Goal: Information Seeking & Learning: Learn about a topic

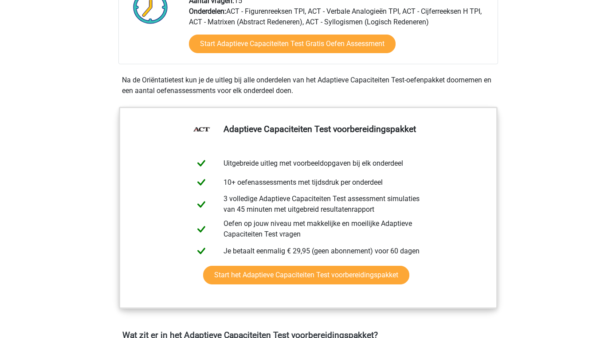
scroll to position [252, 0]
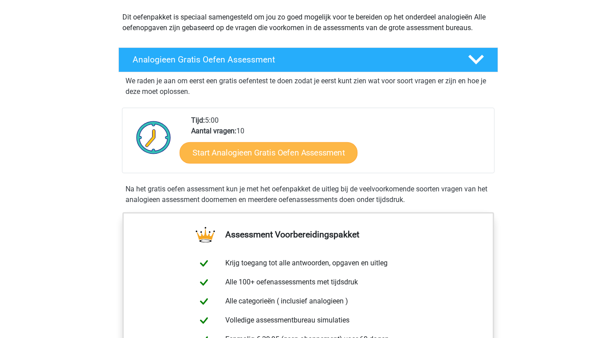
scroll to position [100, 0]
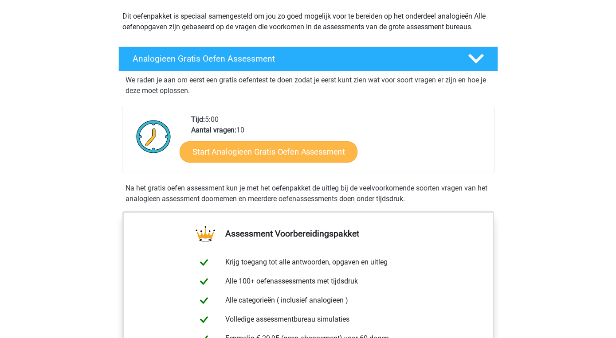
click at [275, 157] on link "Start Analogieen Gratis Oefen Assessment" at bounding box center [269, 151] width 178 height 21
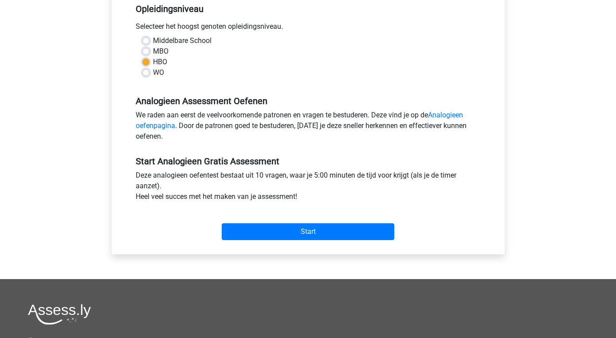
scroll to position [193, 0]
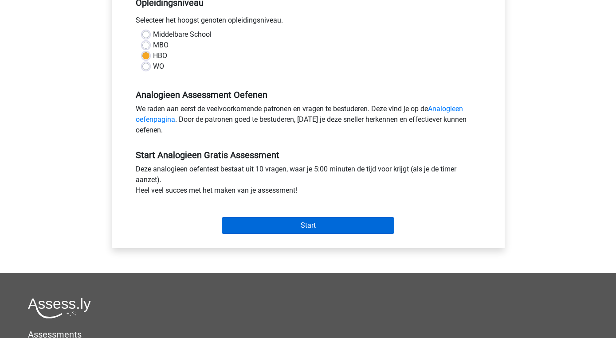
click at [294, 220] on input "Start" at bounding box center [308, 225] width 172 height 17
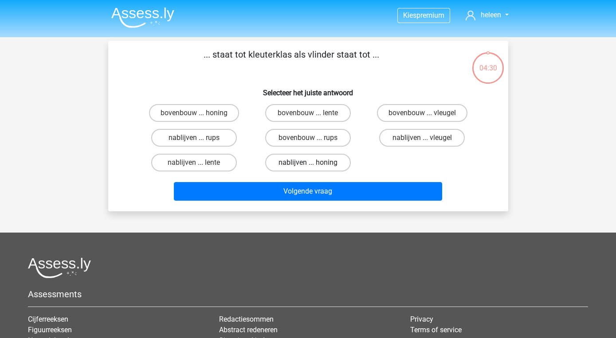
click at [290, 160] on label "nablijven ... honing" at bounding box center [308, 163] width 86 height 18
click at [308, 163] on input "nablijven ... honing" at bounding box center [311, 166] width 6 height 6
radio input "true"
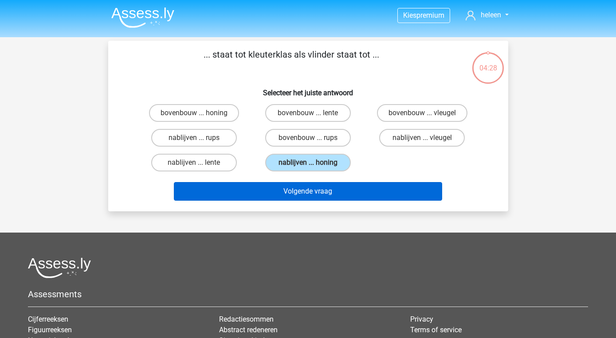
click at [312, 188] on button "Volgende vraag" at bounding box center [308, 191] width 268 height 19
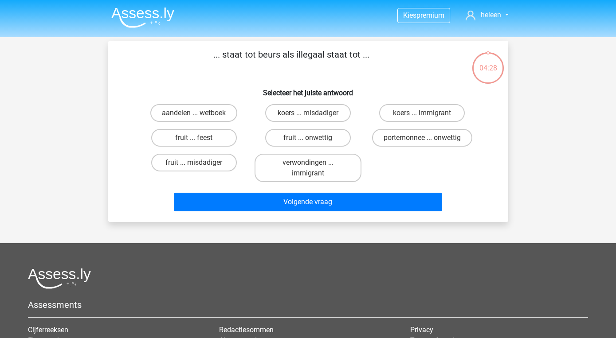
scroll to position [41, 0]
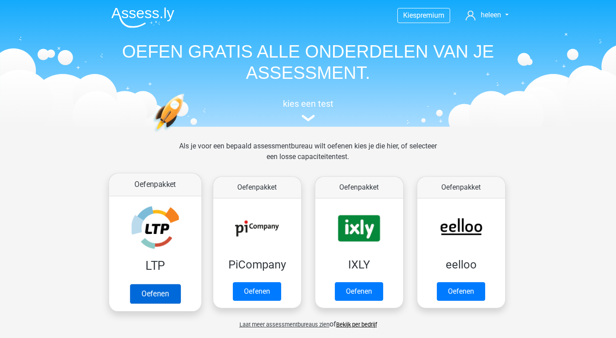
click at [156, 290] on link "Oefenen" at bounding box center [154, 294] width 51 height 20
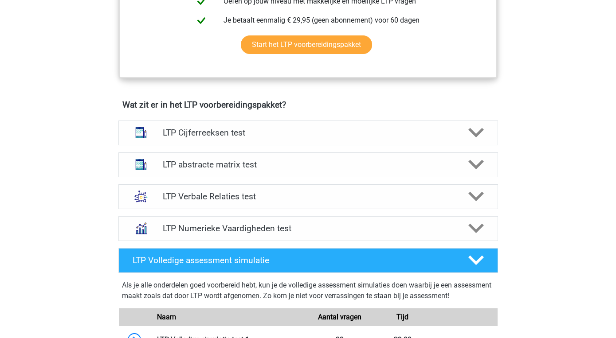
scroll to position [480, 0]
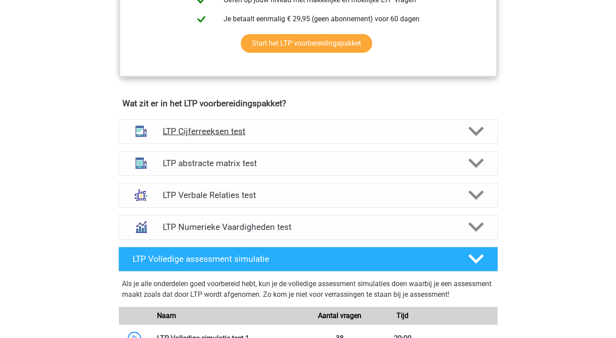
click at [474, 130] on icon at bounding box center [476, 132] width 16 height 16
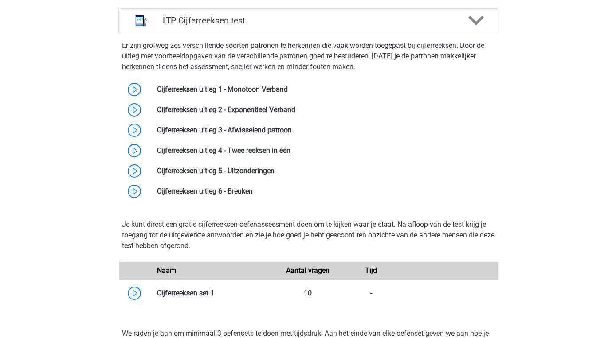
scroll to position [582, 0]
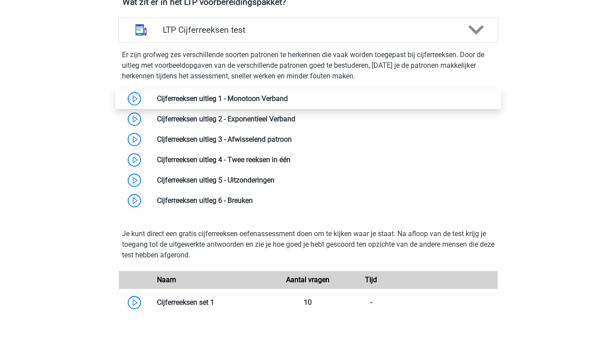
click at [288, 98] on link at bounding box center [288, 98] width 0 height 8
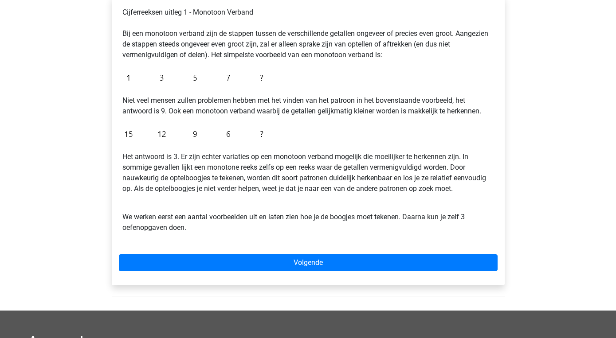
scroll to position [157, 0]
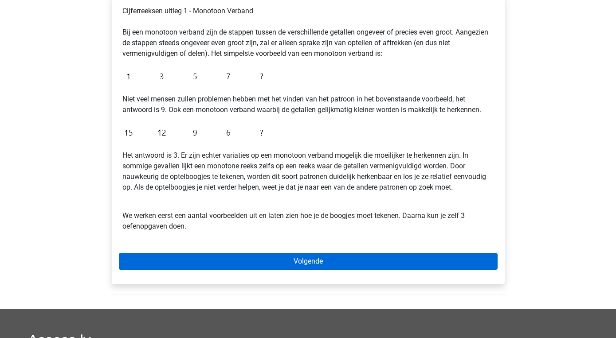
click at [302, 264] on link "Volgende" at bounding box center [308, 261] width 379 height 17
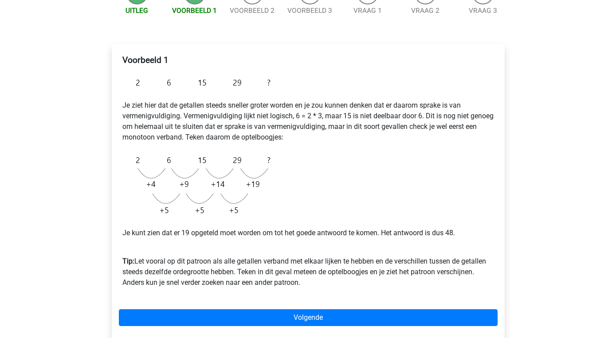
scroll to position [104, 0]
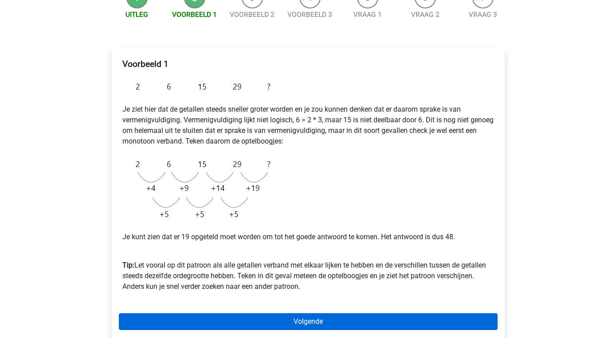
click at [311, 324] on link "Volgende" at bounding box center [308, 321] width 379 height 17
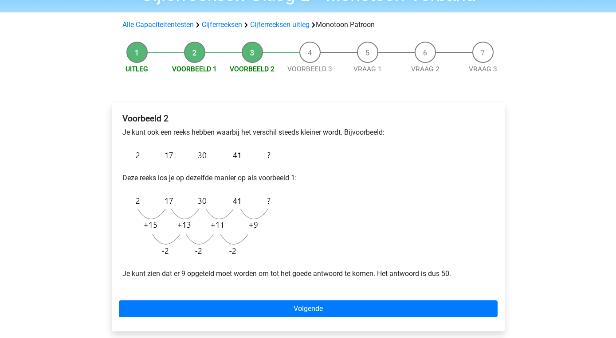
scroll to position [51, 0]
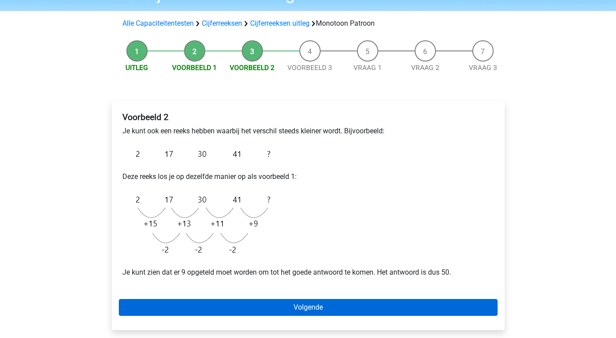
click at [305, 303] on link "Volgende" at bounding box center [308, 307] width 379 height 17
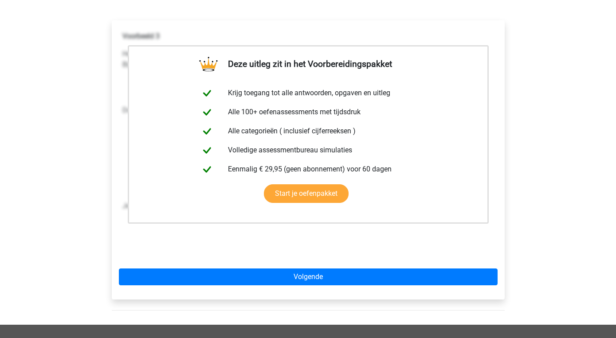
scroll to position [144, 0]
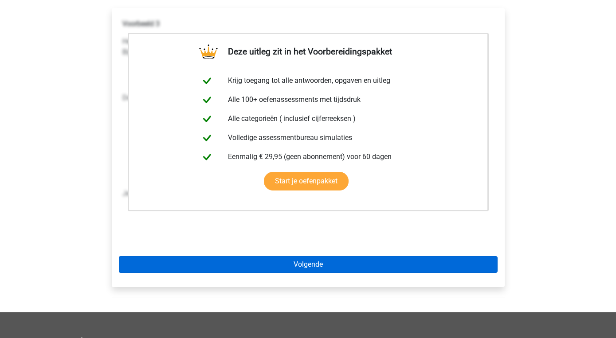
click at [305, 262] on link "Volgende" at bounding box center [308, 264] width 379 height 17
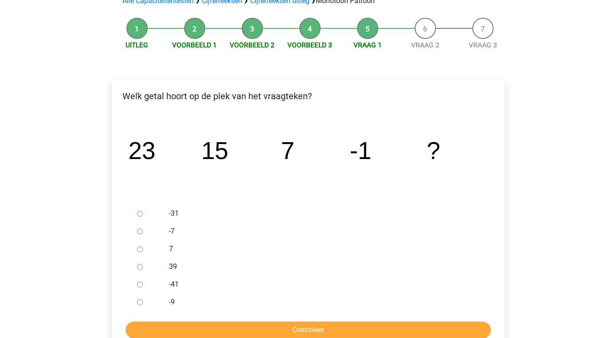
scroll to position [75, 0]
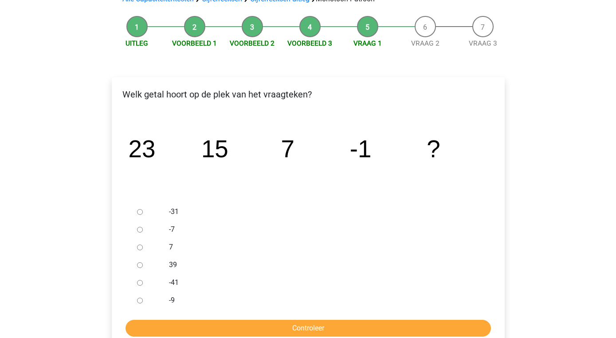
click at [139, 300] on input "-9" at bounding box center [140, 301] width 6 height 6
radio input "true"
click at [198, 331] on input "Controleer" at bounding box center [307, 328] width 365 height 17
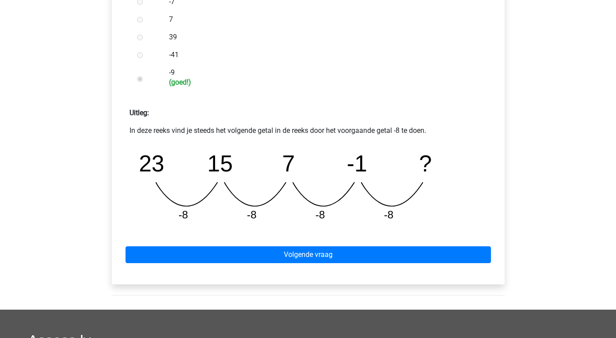
scroll to position [304, 0]
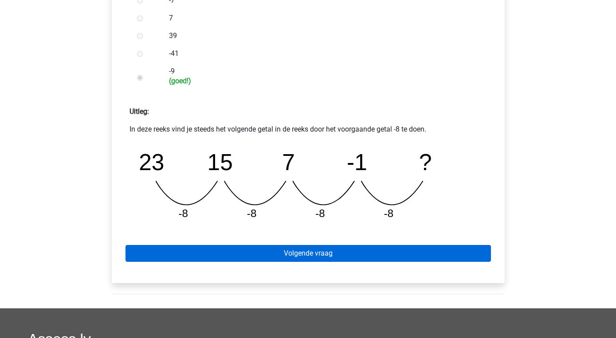
click at [307, 255] on link "Volgende vraag" at bounding box center [307, 253] width 365 height 17
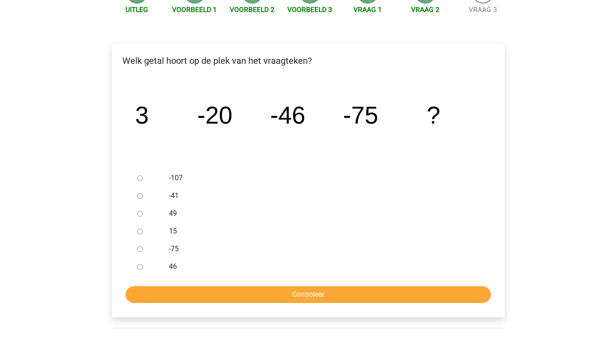
scroll to position [111, 0]
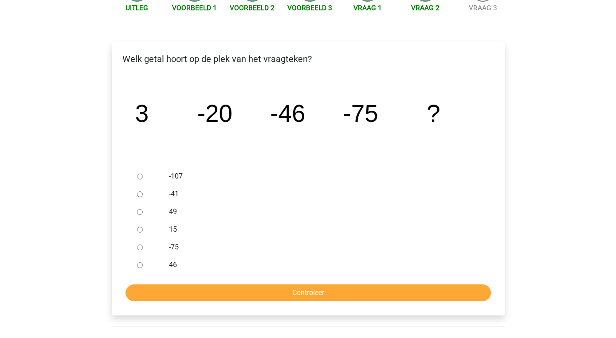
click at [140, 173] on div at bounding box center [147, 177] width 29 height 18
click at [140, 176] on input "-107" at bounding box center [140, 177] width 6 height 6
radio input "true"
click at [290, 289] on input "Controleer" at bounding box center [307, 293] width 365 height 17
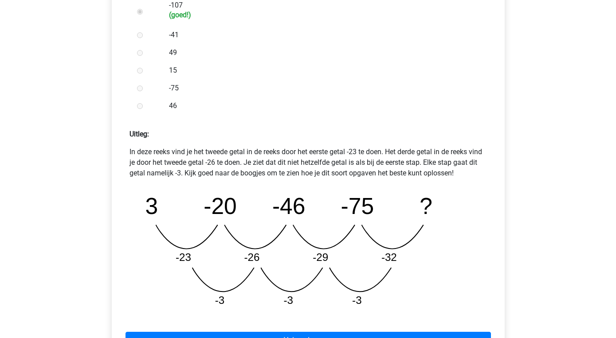
scroll to position [288, 0]
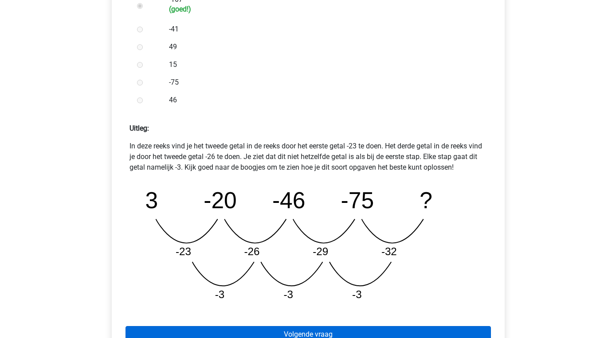
click at [287, 332] on link "Volgende vraag" at bounding box center [307, 334] width 365 height 17
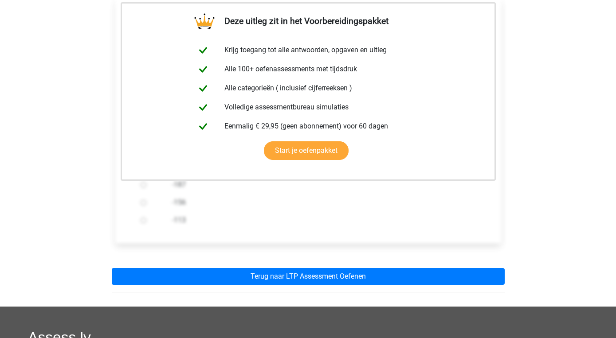
scroll to position [163, 0]
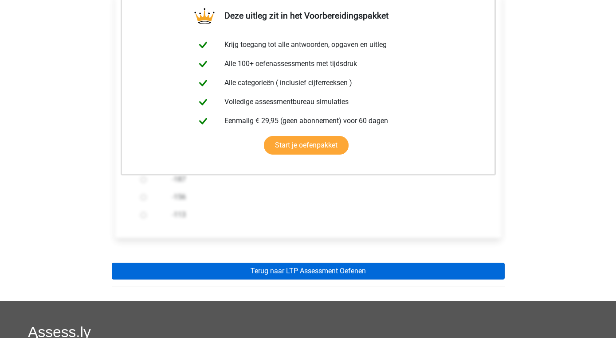
click at [289, 272] on link "Terug naar LTP Assessment Oefenen" at bounding box center [308, 271] width 393 height 17
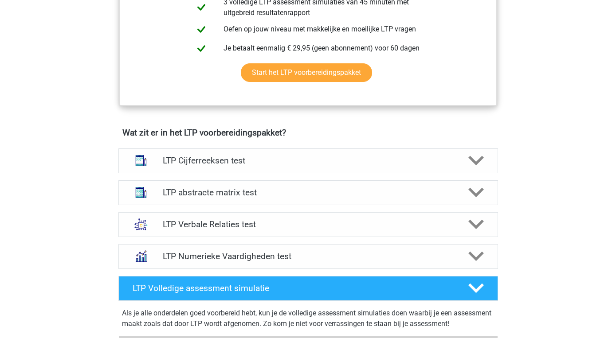
scroll to position [453, 0]
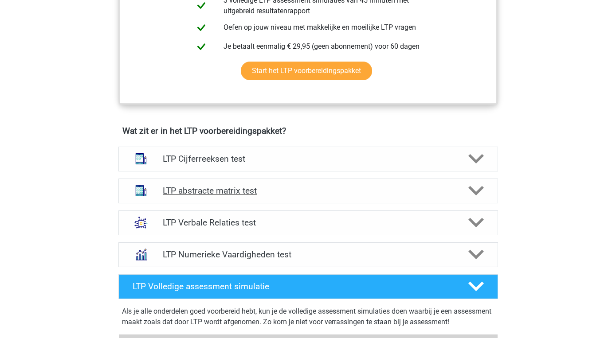
click at [473, 188] on icon at bounding box center [476, 191] width 16 height 16
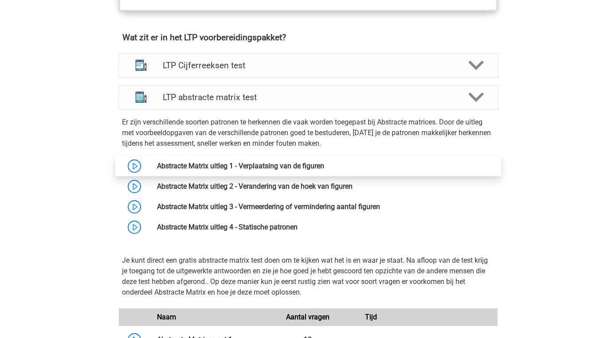
scroll to position [547, 0]
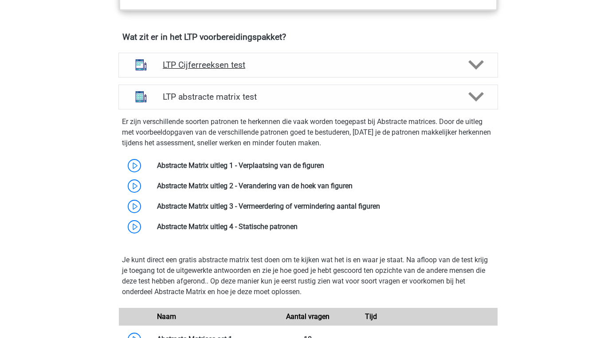
click at [480, 62] on polygon at bounding box center [476, 65] width 16 height 10
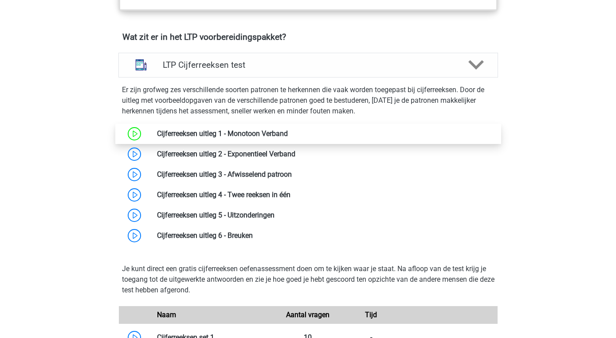
click at [288, 132] on link at bounding box center [288, 133] width 0 height 8
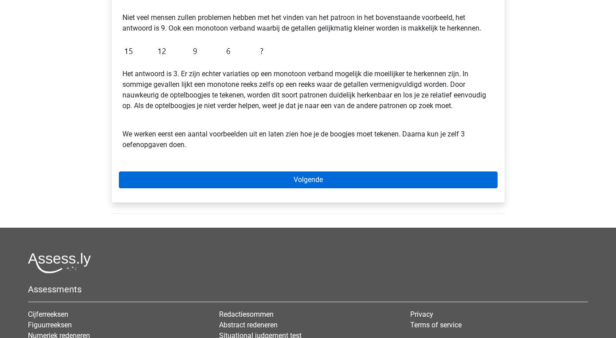
scroll to position [239, 0]
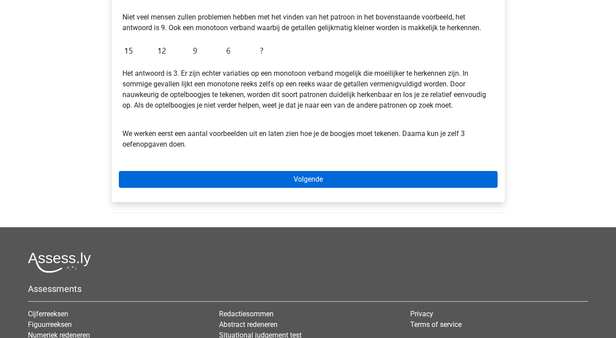
click at [315, 183] on link "Volgende" at bounding box center [308, 179] width 379 height 17
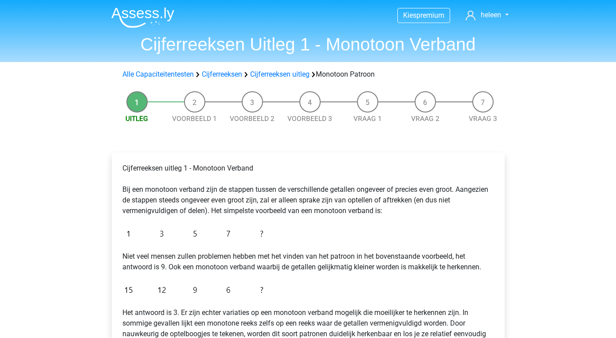
scroll to position [0, 0]
click at [289, 76] on link "Cijferreeksen uitleg" at bounding box center [279, 74] width 59 height 8
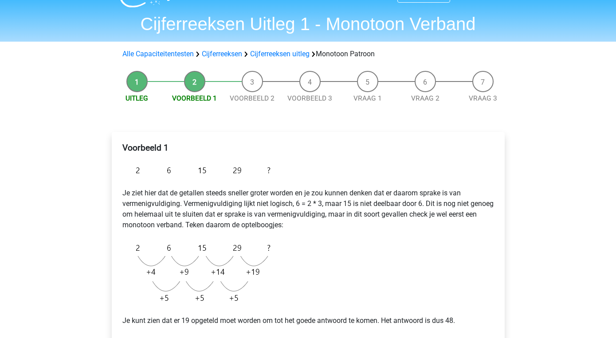
scroll to position [22, 0]
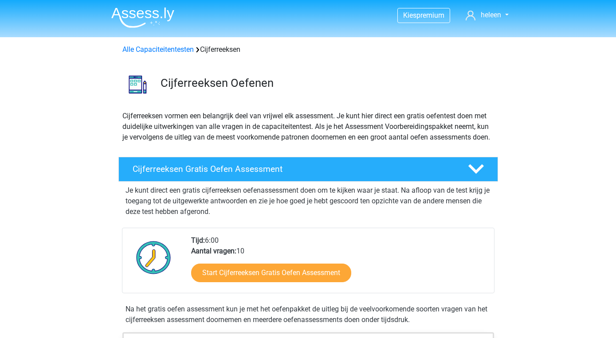
scroll to position [570, 0]
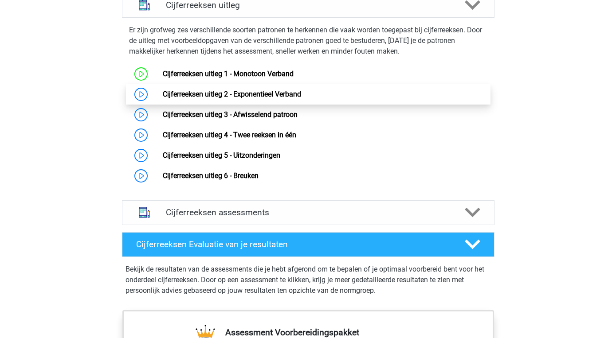
click at [301, 98] on link "Cijferreeksen uitleg 2 - Exponentieel Verband" at bounding box center [232, 94] width 138 height 8
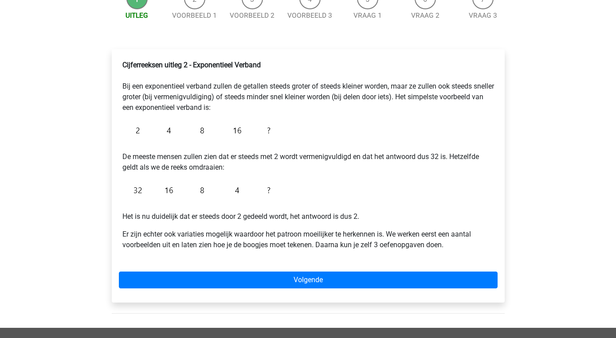
scroll to position [104, 0]
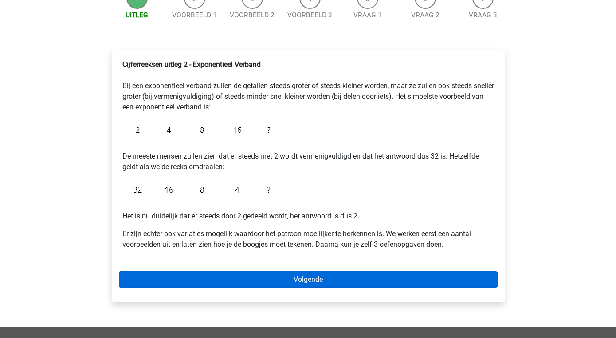
click at [320, 278] on link "Volgende" at bounding box center [308, 279] width 379 height 17
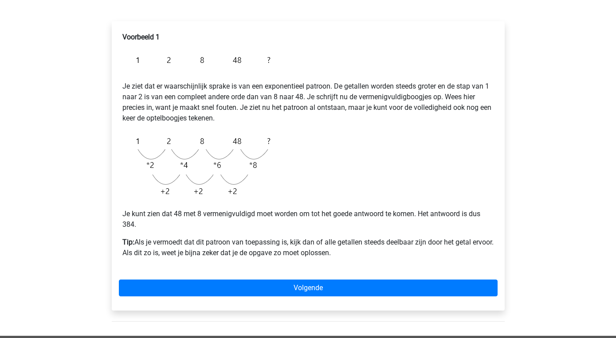
scroll to position [133, 0]
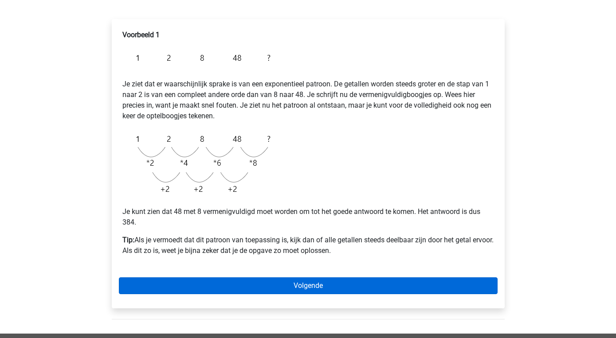
click at [317, 286] on link "Volgende" at bounding box center [308, 285] width 379 height 17
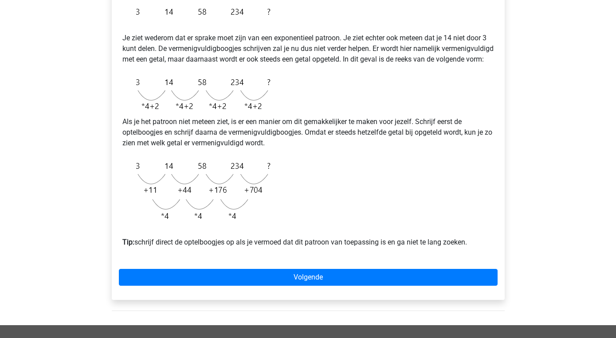
scroll to position [183, 0]
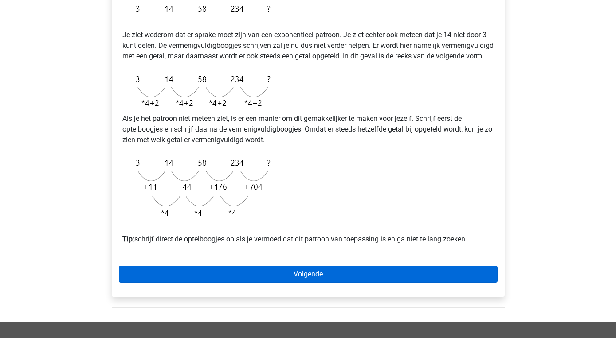
click at [322, 283] on link "Volgende" at bounding box center [308, 274] width 379 height 17
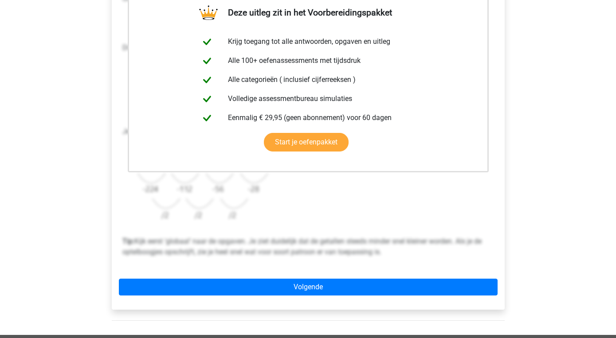
scroll to position [186, 0]
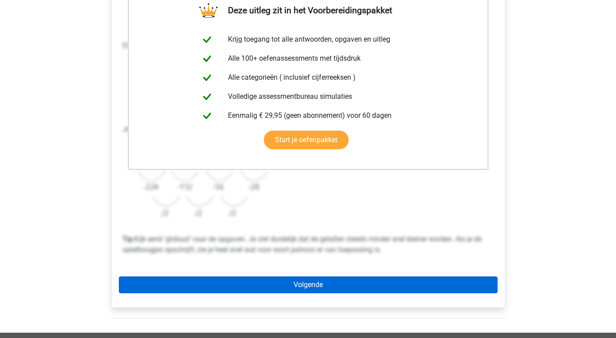
click at [322, 285] on link "Volgende" at bounding box center [308, 285] width 379 height 17
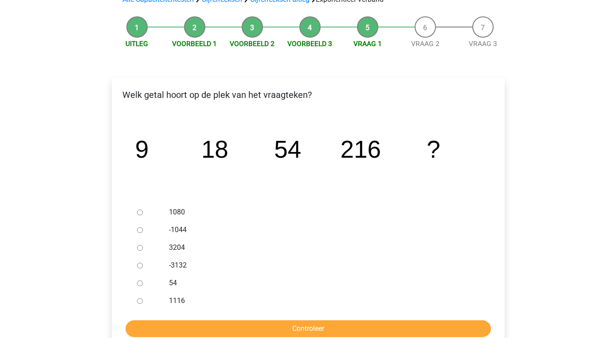
scroll to position [79, 0]
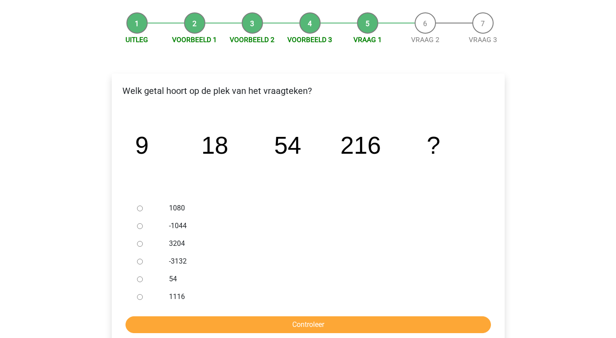
click at [138, 209] on input "1080" at bounding box center [140, 209] width 6 height 6
radio input "true"
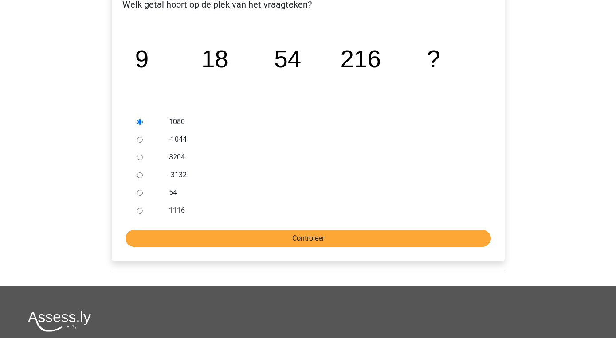
scroll to position [168, 0]
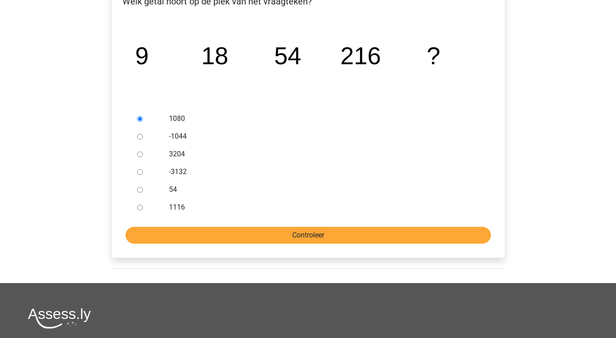
click at [311, 234] on input "Controleer" at bounding box center [307, 235] width 365 height 17
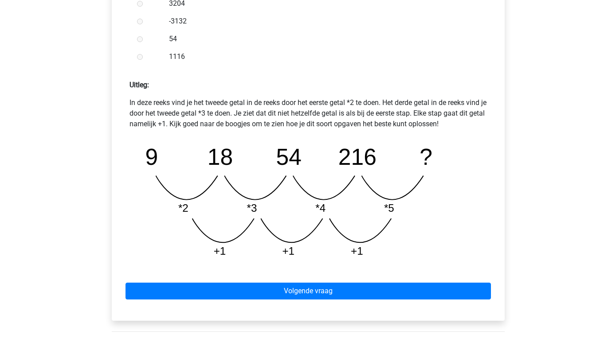
scroll to position [332, 0]
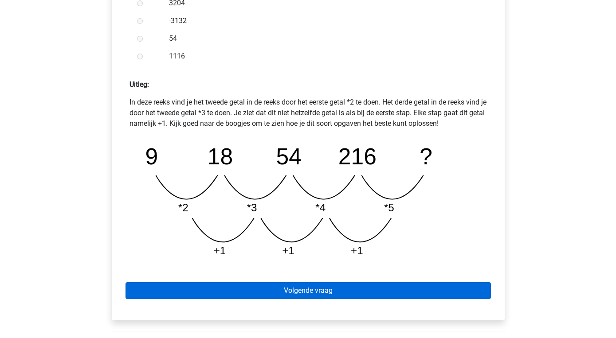
click at [312, 289] on link "Volgende vraag" at bounding box center [307, 290] width 365 height 17
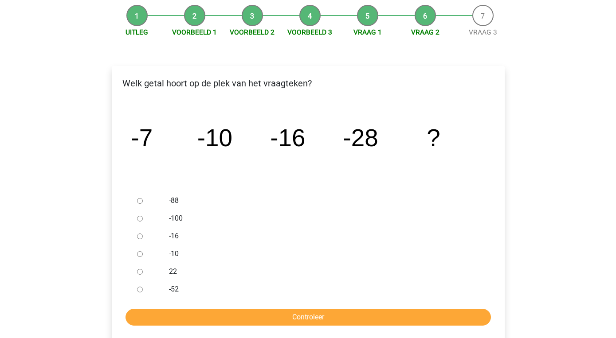
scroll to position [94, 0]
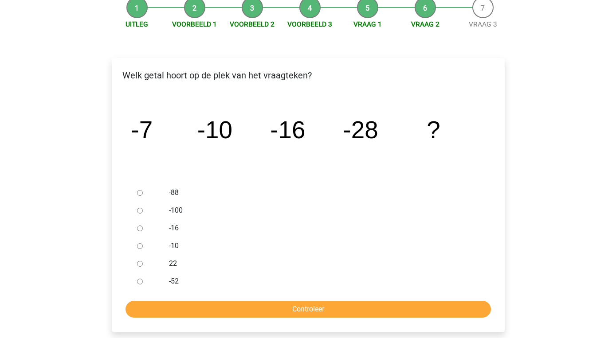
click at [140, 281] on input "-52" at bounding box center [140, 282] width 6 height 6
radio input "true"
click at [313, 309] on input "Controleer" at bounding box center [307, 309] width 365 height 17
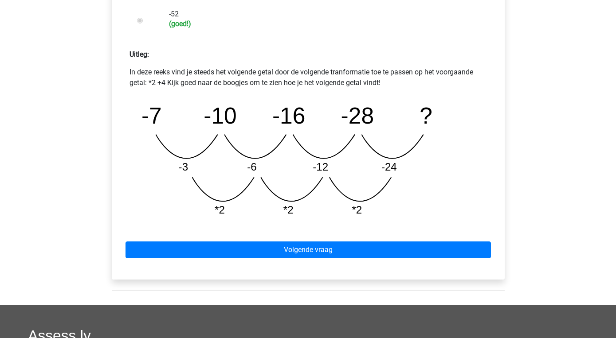
scroll to position [363, 0]
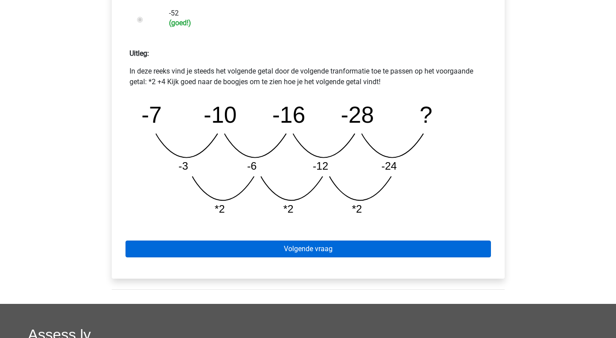
click at [320, 250] on link "Volgende vraag" at bounding box center [307, 249] width 365 height 17
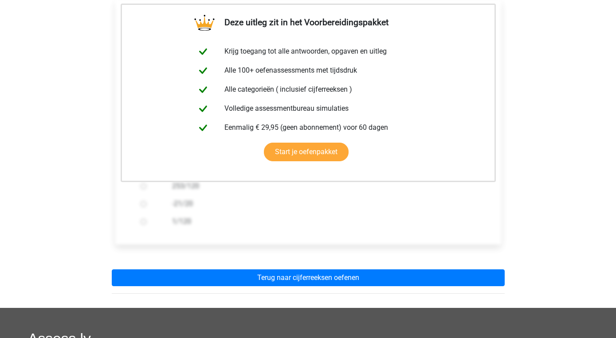
scroll to position [157, 0]
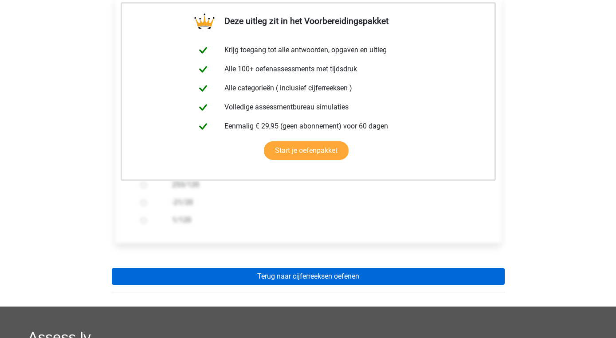
click at [320, 282] on link "Terug naar cijferreeksen oefenen" at bounding box center [308, 276] width 393 height 17
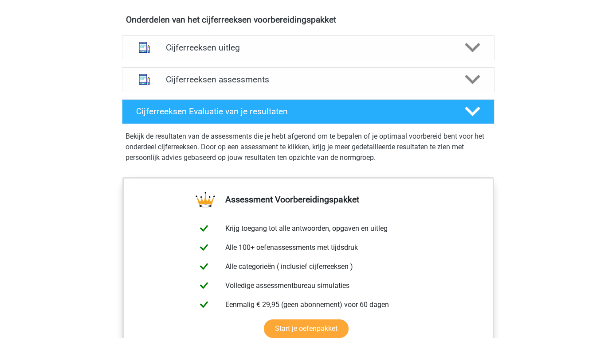
scroll to position [535, 0]
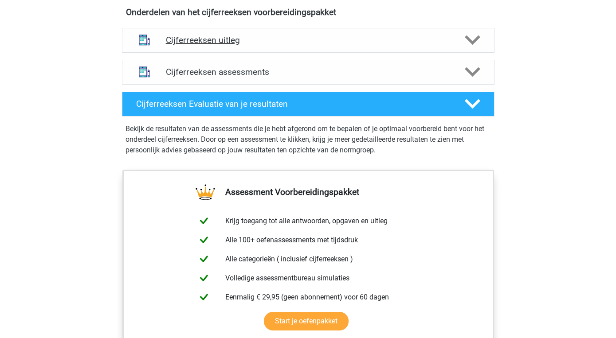
click at [476, 45] on polygon at bounding box center [472, 40] width 16 height 10
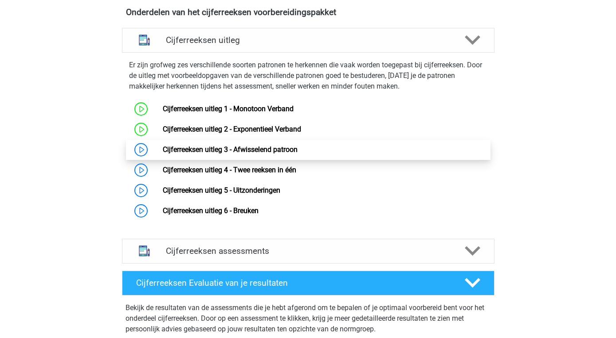
click at [296, 154] on link "Cijferreeksen uitleg 3 - Afwisselend patroon" at bounding box center [230, 149] width 135 height 8
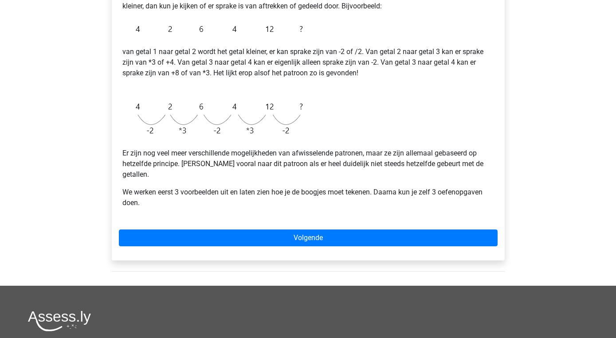
scroll to position [195, 0]
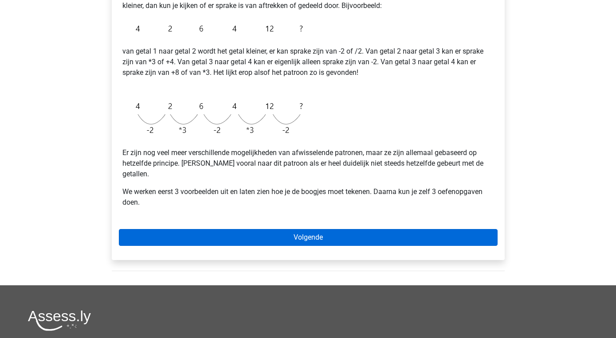
click at [306, 229] on link "Volgende" at bounding box center [308, 237] width 379 height 17
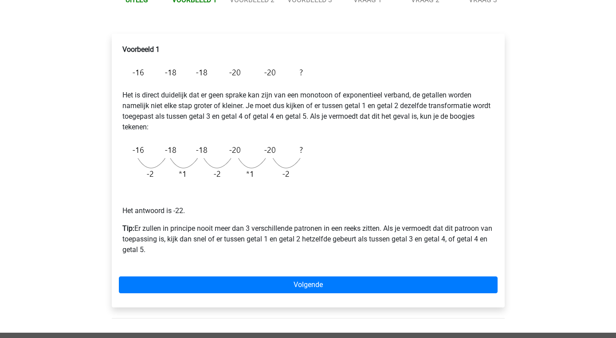
scroll to position [120, 0]
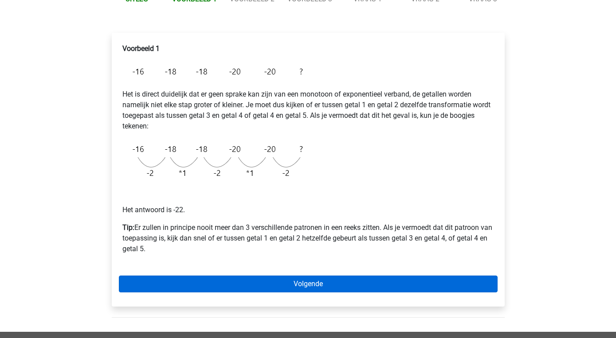
click at [307, 288] on link "Volgende" at bounding box center [308, 284] width 379 height 17
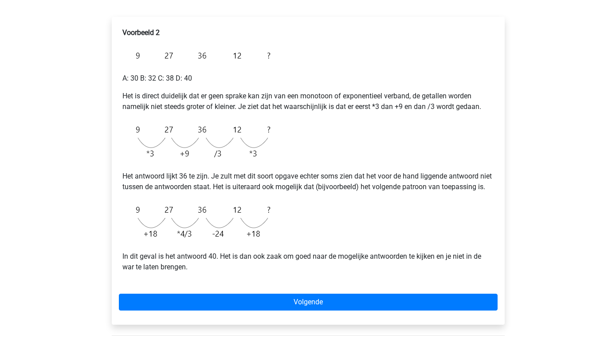
scroll to position [138, 0]
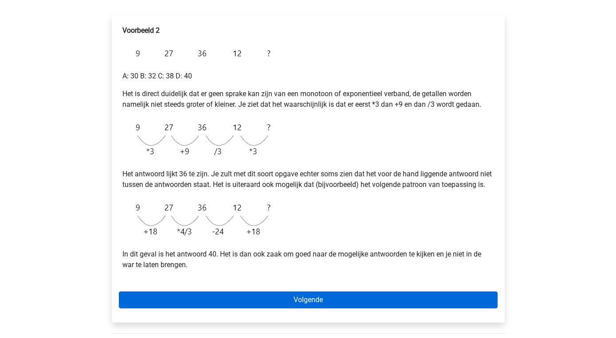
click at [310, 307] on link "Volgende" at bounding box center [308, 300] width 379 height 17
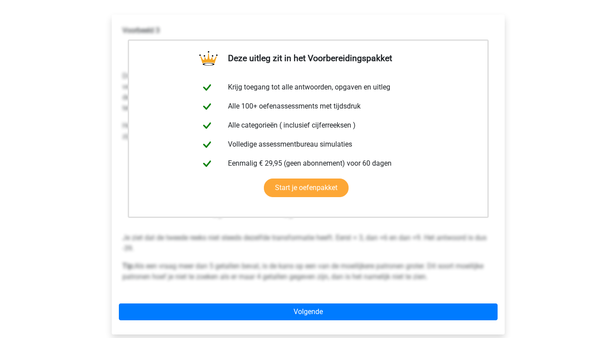
scroll to position [143, 0]
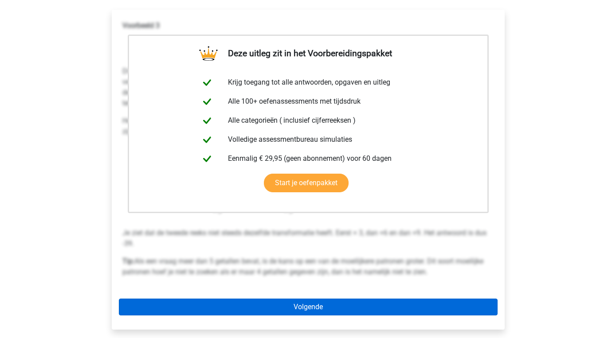
click at [310, 305] on link "Volgende" at bounding box center [308, 307] width 379 height 17
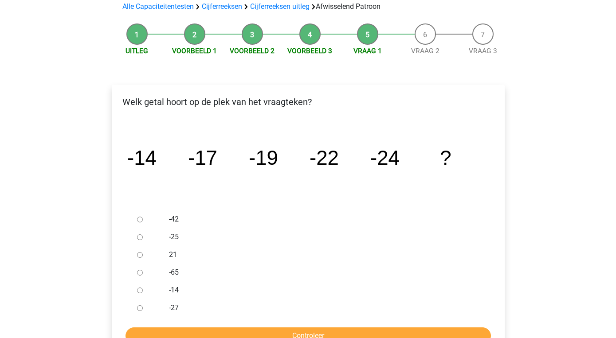
scroll to position [72, 0]
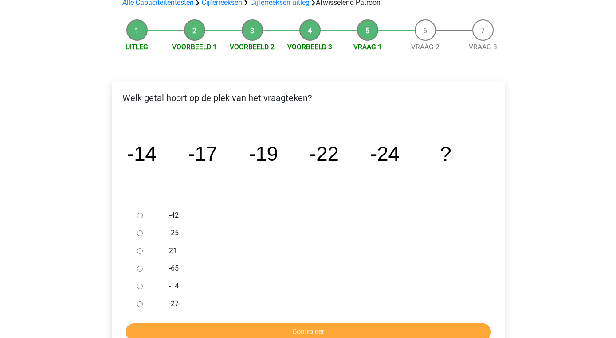
click at [163, 303] on div "-27" at bounding box center [322, 304] width 320 height 18
click at [139, 304] on input "-27" at bounding box center [140, 304] width 6 height 6
radio input "true"
click at [269, 332] on input "Controleer" at bounding box center [307, 332] width 365 height 17
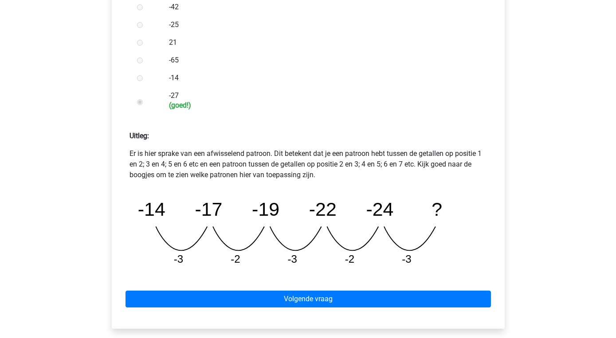
scroll to position [281, 0]
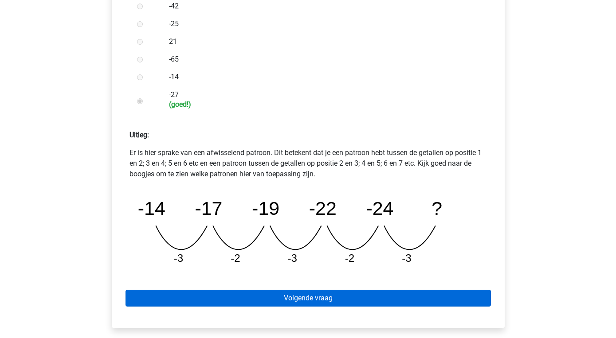
click at [315, 300] on link "Volgende vraag" at bounding box center [307, 298] width 365 height 17
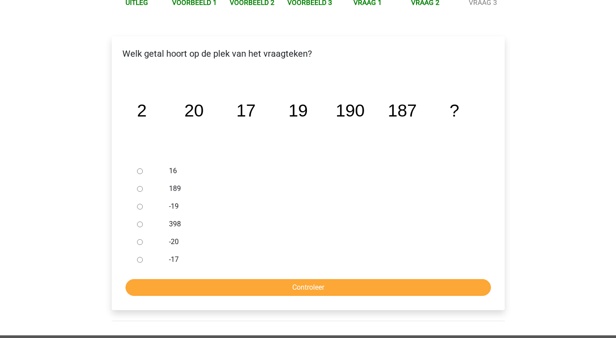
scroll to position [117, 0]
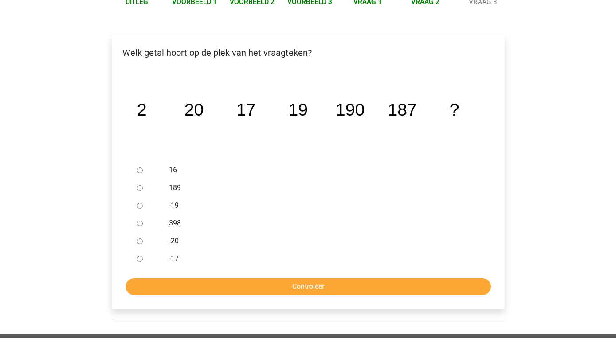
click at [174, 185] on label "189" at bounding box center [322, 188] width 307 height 11
click at [143, 185] on input "189" at bounding box center [140, 188] width 6 height 6
radio input "true"
click at [297, 285] on input "Controleer" at bounding box center [307, 286] width 365 height 17
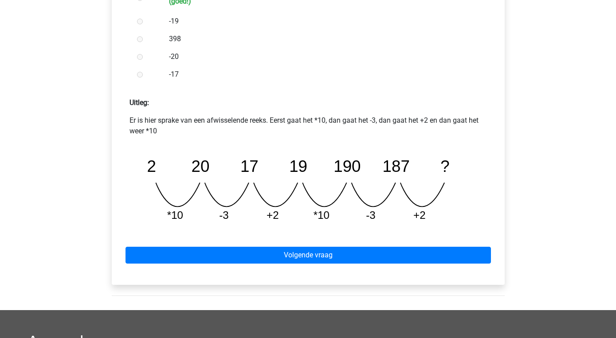
scroll to position [318, 0]
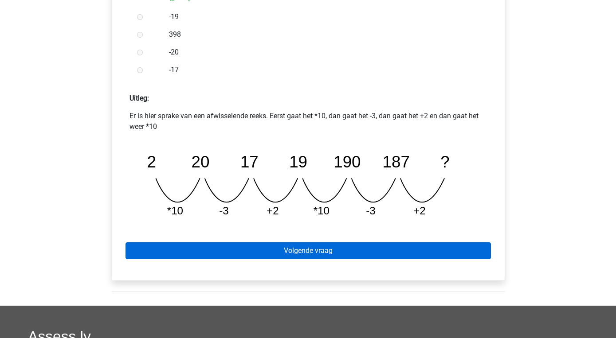
click at [318, 254] on link "Volgende vraag" at bounding box center [307, 250] width 365 height 17
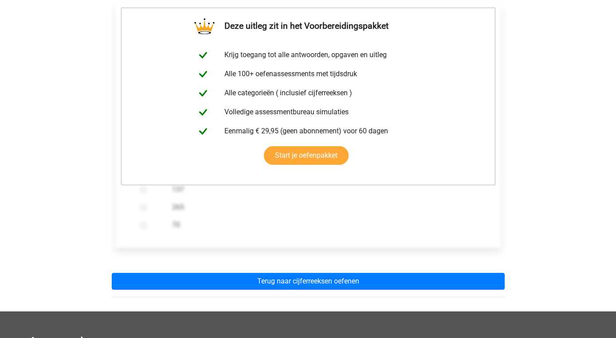
scroll to position [154, 0]
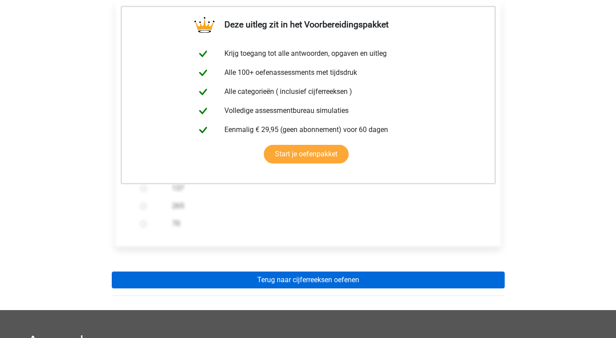
click at [321, 281] on link "Terug naar cijferreeksen oefenen" at bounding box center [308, 280] width 393 height 17
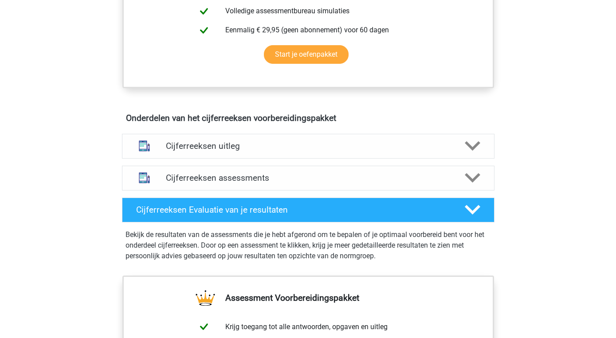
scroll to position [453, 0]
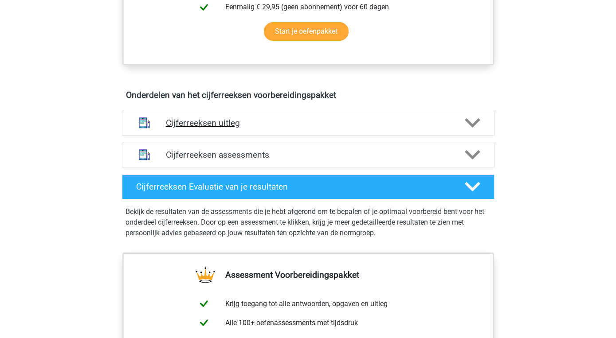
click at [470, 131] on icon at bounding box center [472, 123] width 16 height 16
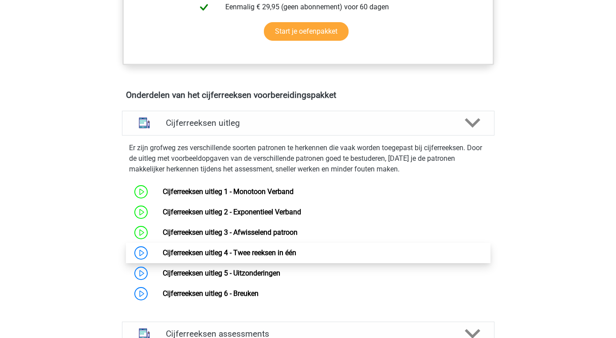
click at [289, 257] on link "Cijferreeksen uitleg 4 - Twee reeksen in één" at bounding box center [229, 253] width 133 height 8
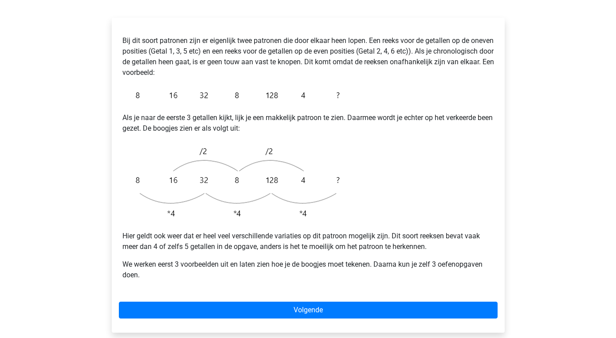
scroll to position [156, 0]
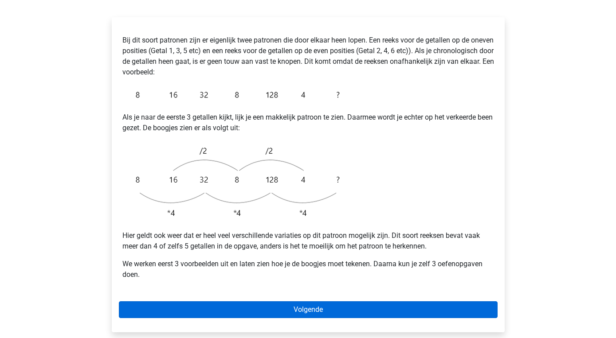
click at [327, 301] on link "Volgende" at bounding box center [308, 309] width 379 height 17
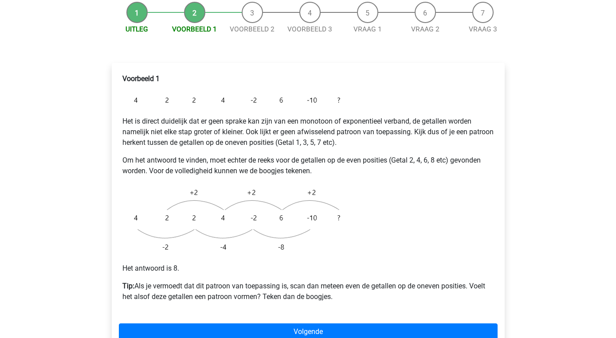
scroll to position [117, 0]
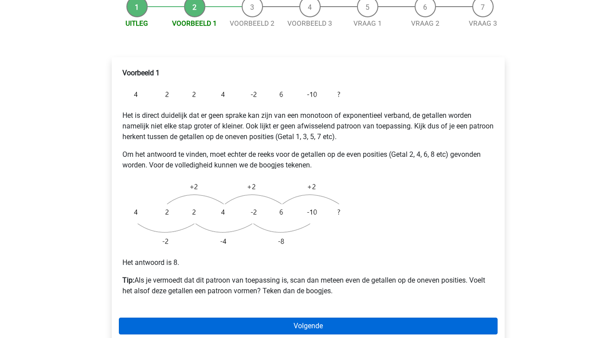
click at [305, 318] on link "Volgende" at bounding box center [308, 326] width 379 height 17
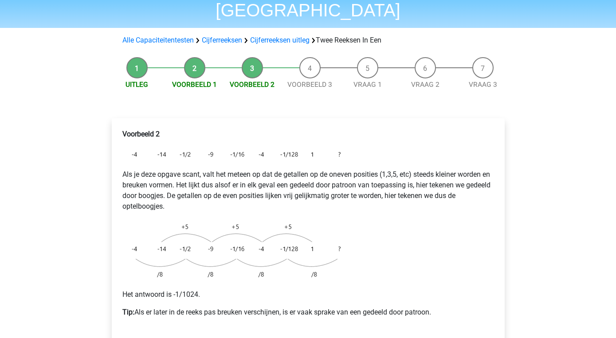
scroll to position [62, 0]
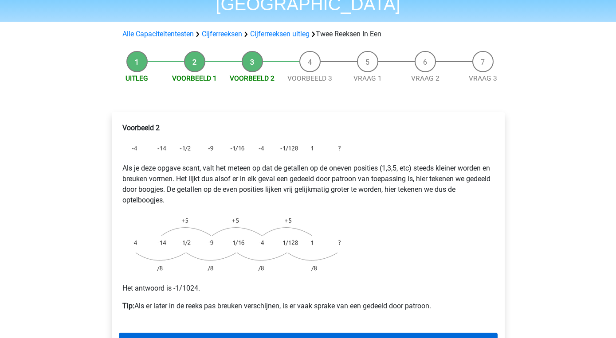
click at [311, 333] on link "Volgende" at bounding box center [308, 341] width 379 height 17
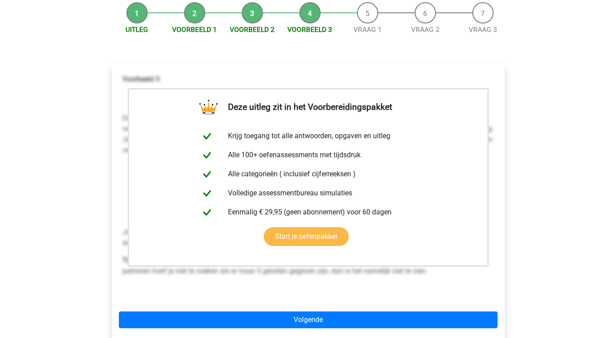
scroll to position [115, 0]
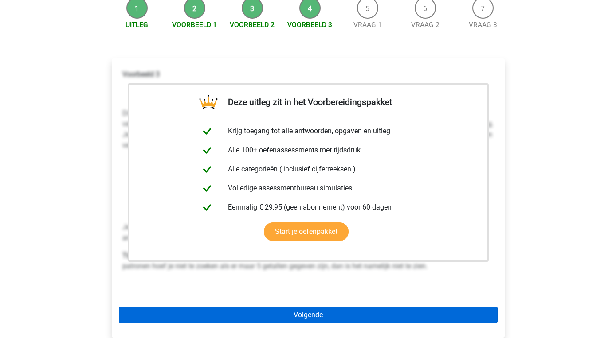
click at [312, 307] on link "Volgende" at bounding box center [308, 315] width 379 height 17
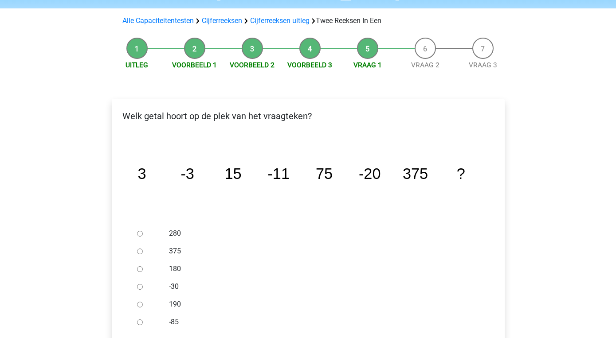
scroll to position [82, 0]
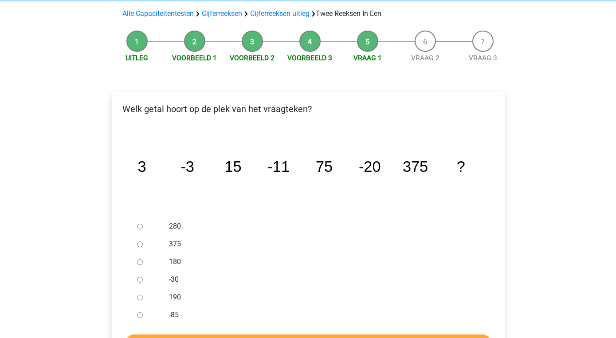
click at [173, 274] on label "-30" at bounding box center [322, 279] width 307 height 11
click at [143, 277] on input "-30" at bounding box center [140, 280] width 6 height 6
radio input "true"
click at [276, 335] on input "Controleer" at bounding box center [307, 343] width 365 height 17
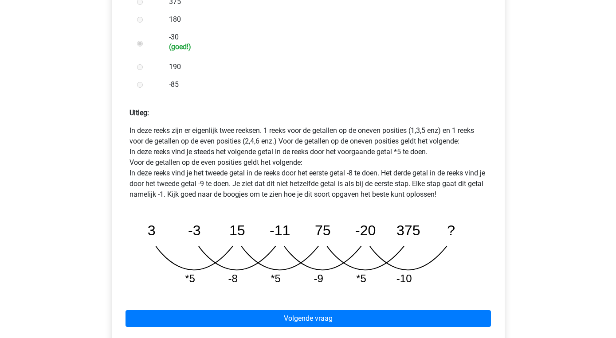
scroll to position [325, 0]
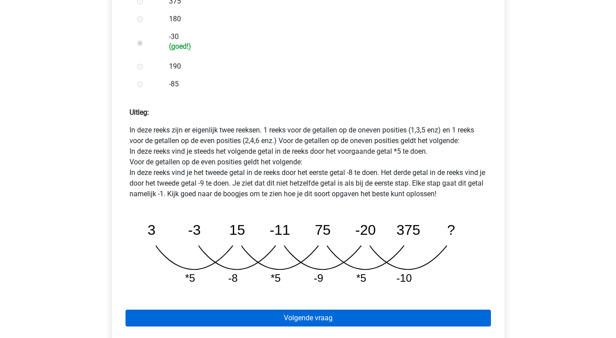
click at [320, 310] on link "Volgende vraag" at bounding box center [307, 318] width 365 height 17
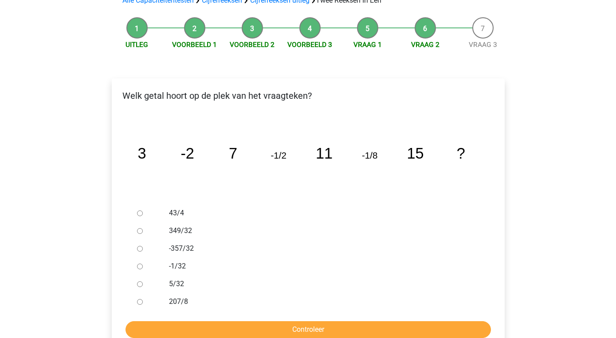
scroll to position [97, 0]
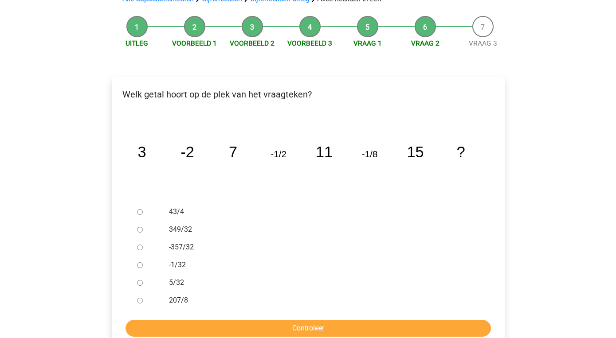
click at [185, 260] on label "-1/32" at bounding box center [322, 265] width 307 height 11
click at [143, 262] on input "-1/32" at bounding box center [140, 265] width 6 height 6
radio input "true"
click at [289, 320] on input "Controleer" at bounding box center [307, 328] width 365 height 17
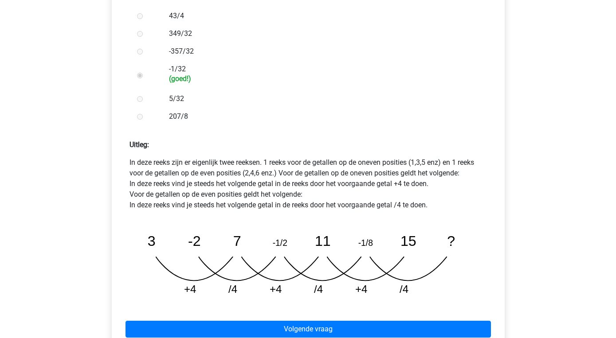
scroll to position [297, 0]
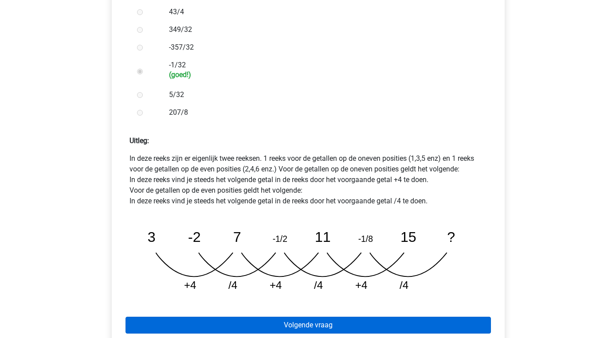
click at [306, 317] on link "Volgende vraag" at bounding box center [307, 325] width 365 height 17
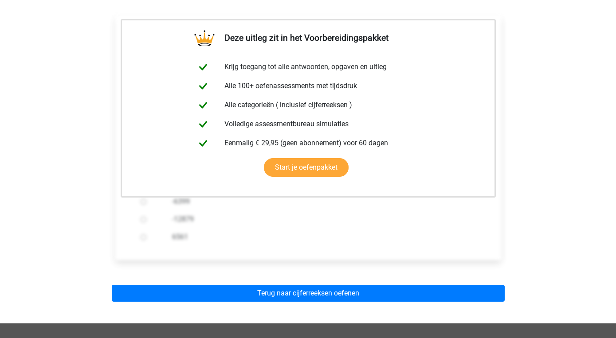
scroll to position [171, 0]
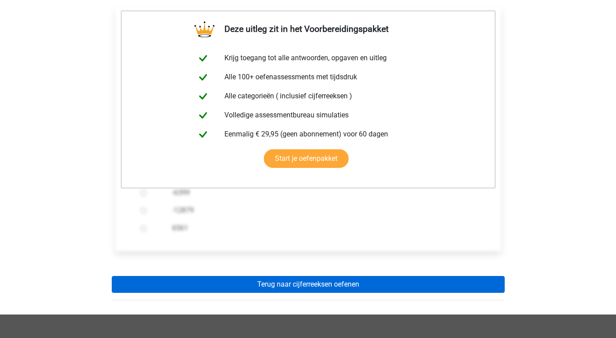
click at [305, 276] on link "Terug naar cijferreeksen oefenen" at bounding box center [308, 284] width 393 height 17
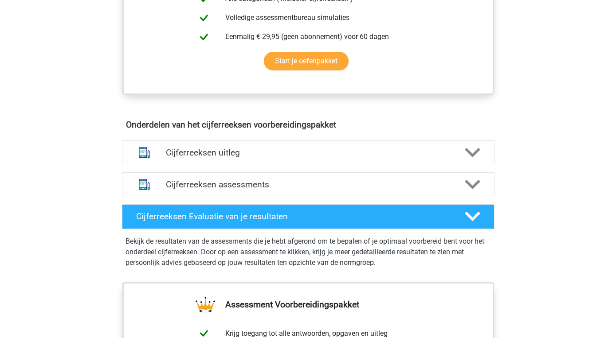
scroll to position [427, 0]
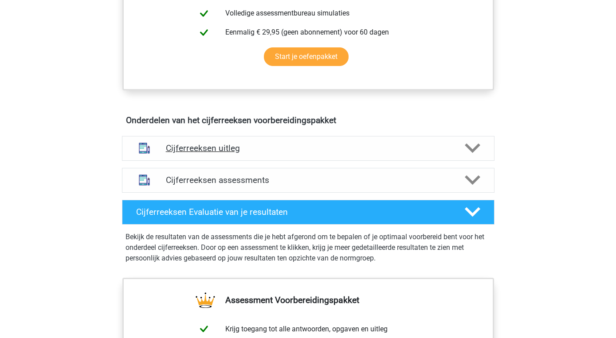
click at [473, 153] on polygon at bounding box center [472, 149] width 16 height 10
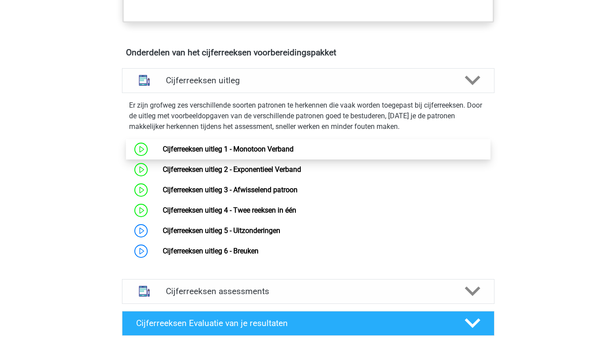
scroll to position [501, 0]
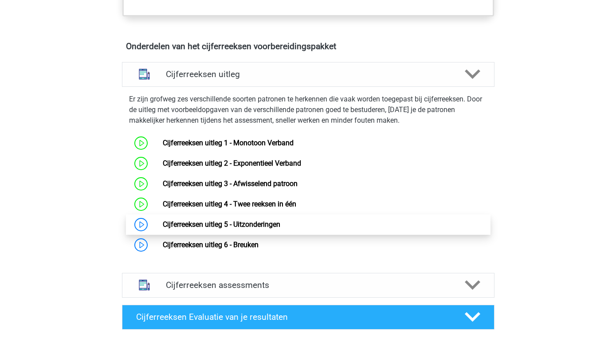
click at [278, 229] on link "Cijferreeksen uitleg 5 - Uitzonderingen" at bounding box center [221, 224] width 117 height 8
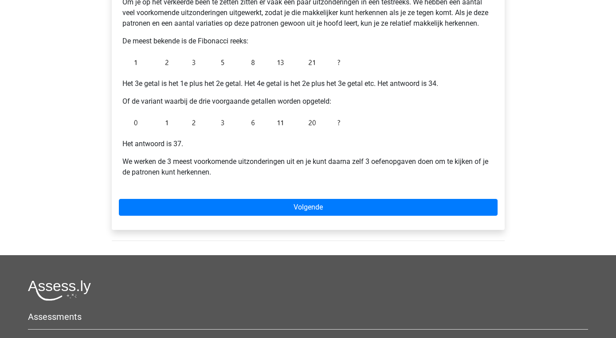
scroll to position [180, 0]
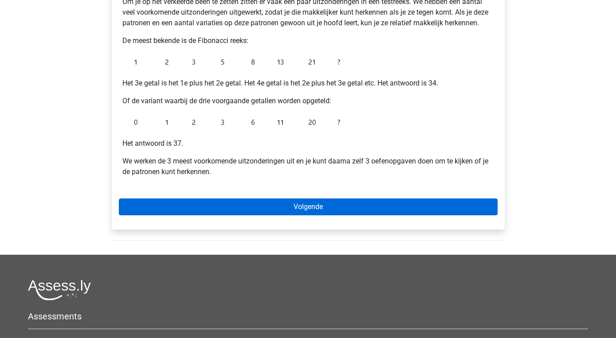
click at [337, 210] on link "Volgende" at bounding box center [308, 207] width 379 height 17
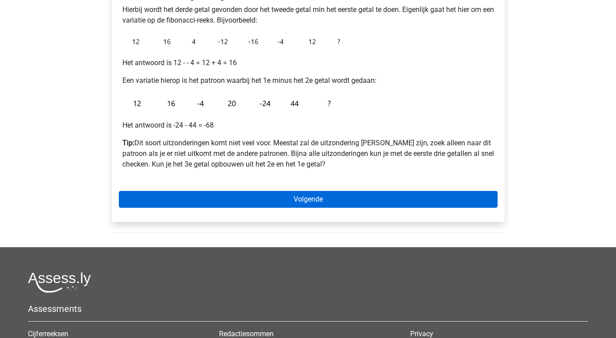
scroll to position [174, 0]
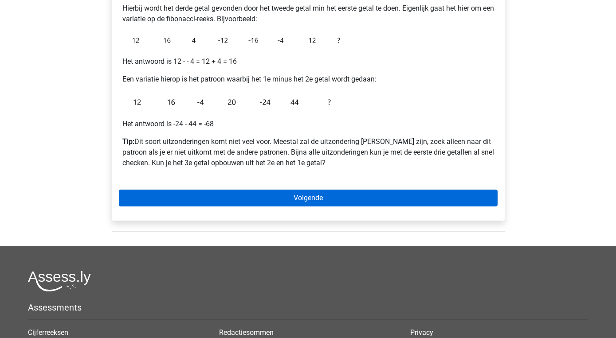
click at [319, 199] on link "Volgende" at bounding box center [308, 198] width 379 height 17
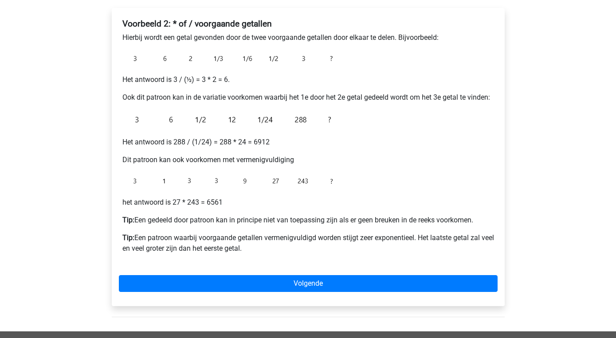
scroll to position [145, 0]
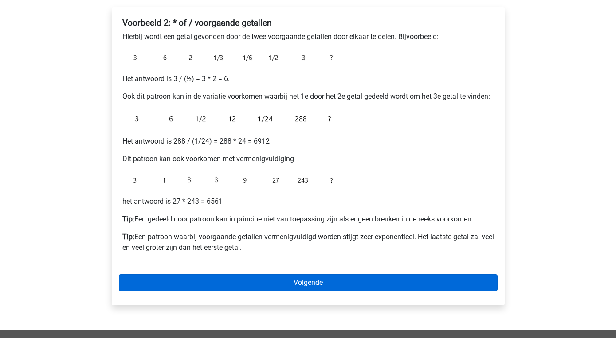
click at [316, 279] on link "Volgende" at bounding box center [308, 282] width 379 height 17
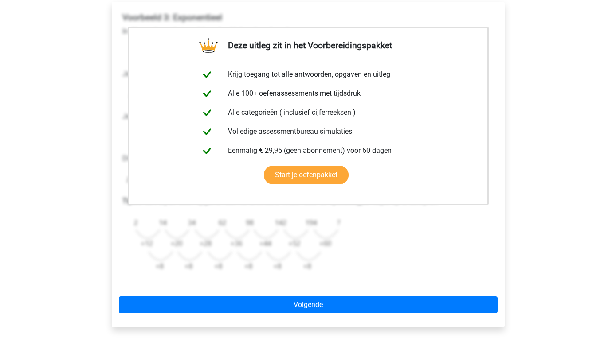
scroll to position [152, 0]
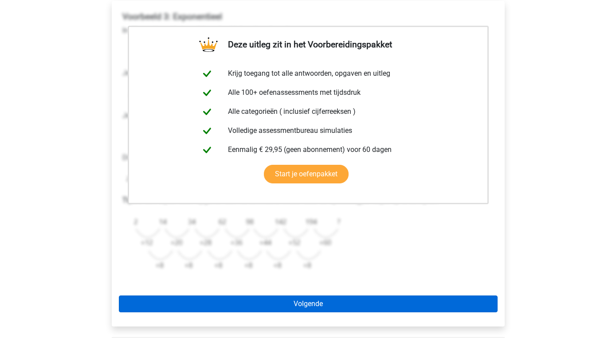
click at [315, 300] on link "Volgende" at bounding box center [308, 304] width 379 height 17
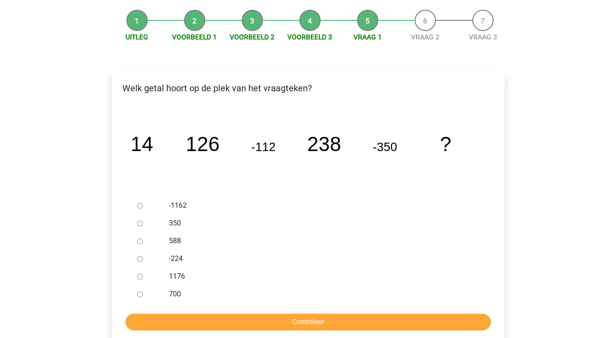
scroll to position [85, 0]
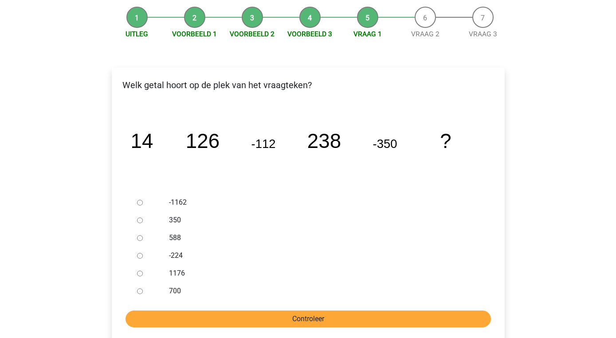
click at [312, 320] on input "Controleer" at bounding box center [307, 319] width 365 height 17
click at [138, 238] on input "588" at bounding box center [140, 238] width 6 height 6
radio input "true"
click at [257, 316] on input "Controleer" at bounding box center [307, 319] width 365 height 17
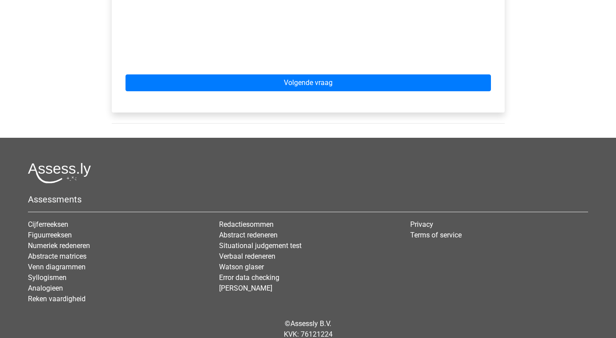
scroll to position [488, 0]
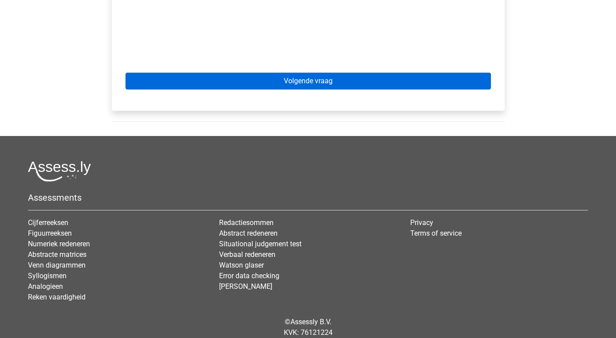
click at [331, 86] on link "Volgende vraag" at bounding box center [307, 81] width 365 height 17
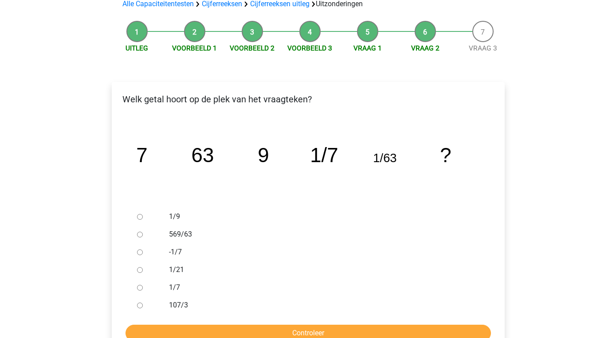
scroll to position [73, 0]
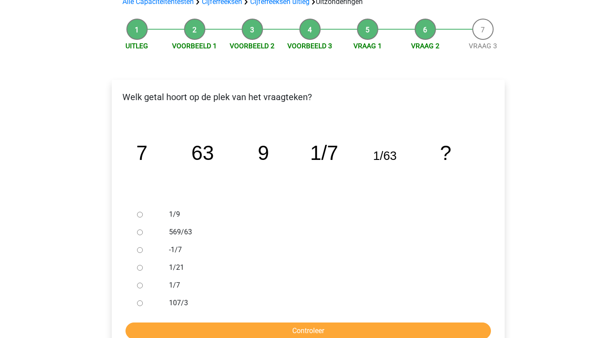
click at [169, 212] on label "1/9" at bounding box center [322, 214] width 307 height 11
click at [143, 212] on input "1/9" at bounding box center [140, 215] width 6 height 6
radio input "true"
click at [296, 327] on input "Controleer" at bounding box center [307, 331] width 365 height 17
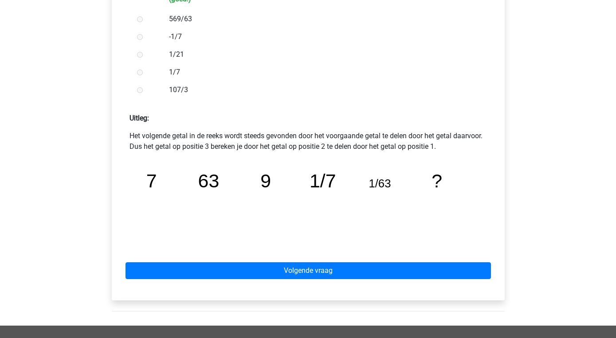
scroll to position [299, 0]
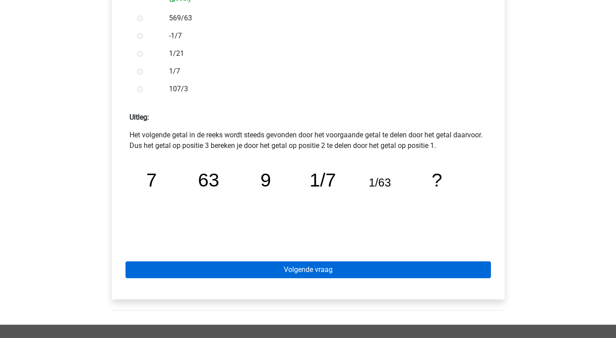
click at [324, 270] on link "Volgende vraag" at bounding box center [307, 270] width 365 height 17
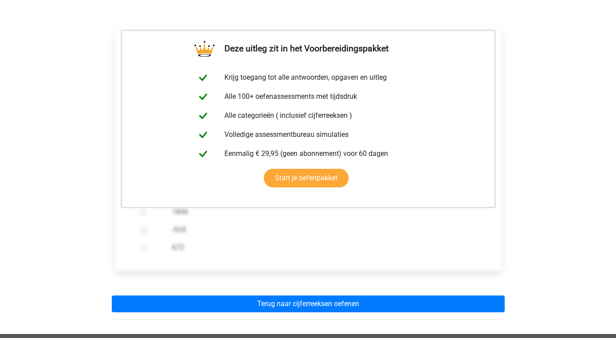
scroll to position [130, 0]
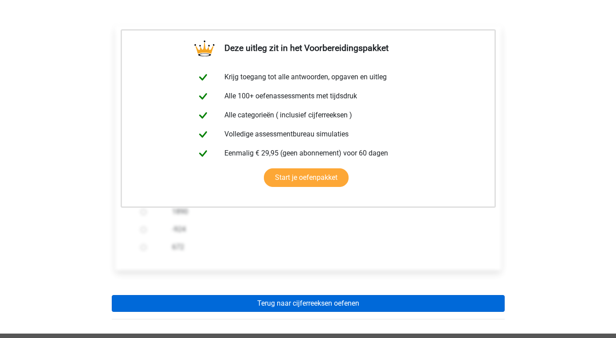
click at [320, 301] on link "Terug naar cijferreeksen oefenen" at bounding box center [308, 303] width 393 height 17
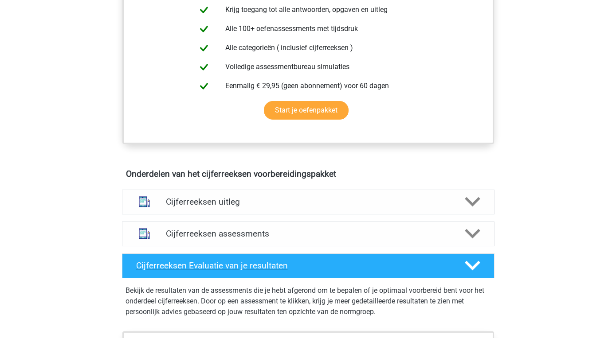
scroll to position [379, 0]
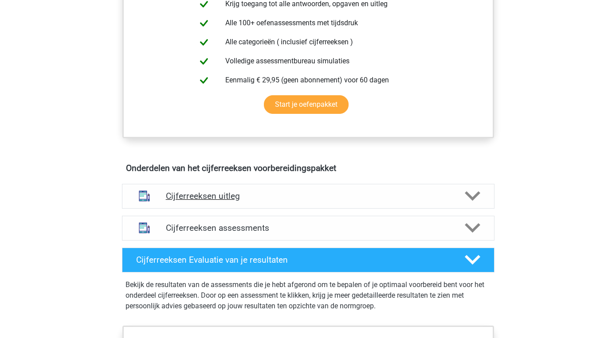
click at [474, 203] on icon at bounding box center [472, 196] width 16 height 16
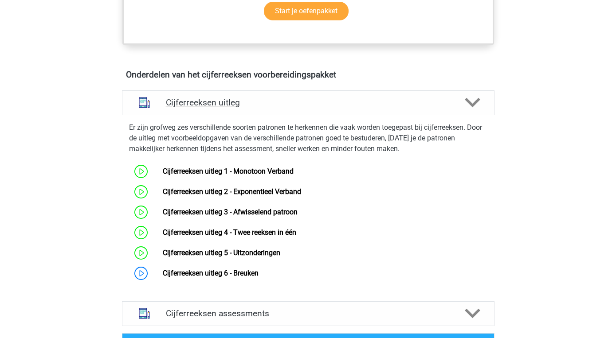
scroll to position [473, 0]
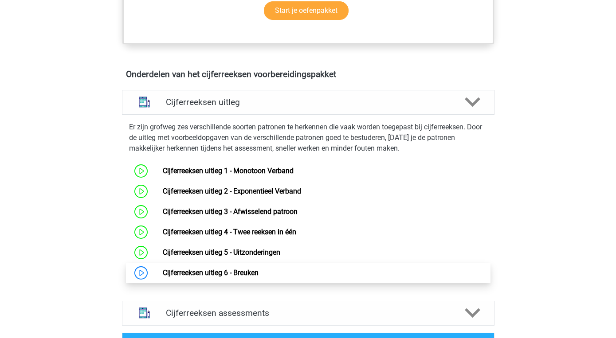
click at [254, 277] on link "Cijferreeksen uitleg 6 - Breuken" at bounding box center [211, 273] width 96 height 8
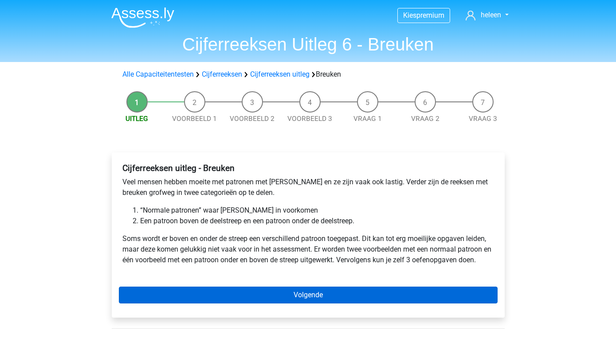
click at [304, 295] on link "Volgende" at bounding box center [308, 295] width 379 height 17
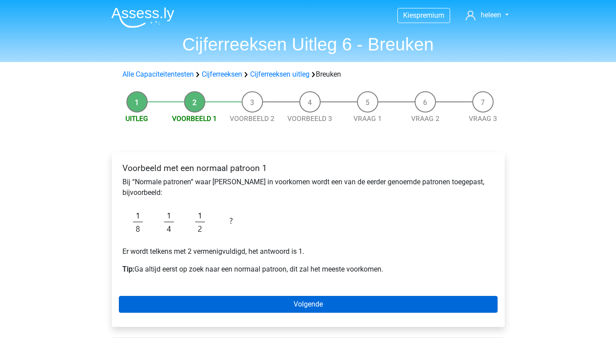
click at [306, 303] on link "Volgende" at bounding box center [308, 304] width 379 height 17
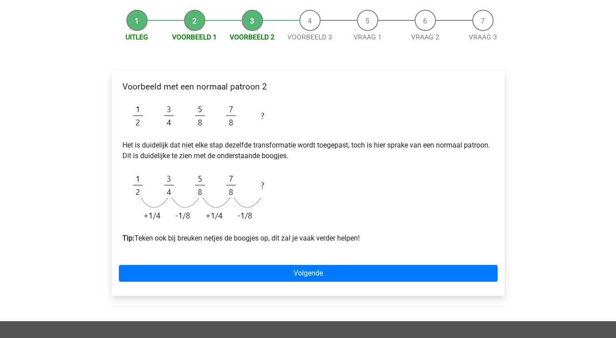
scroll to position [85, 0]
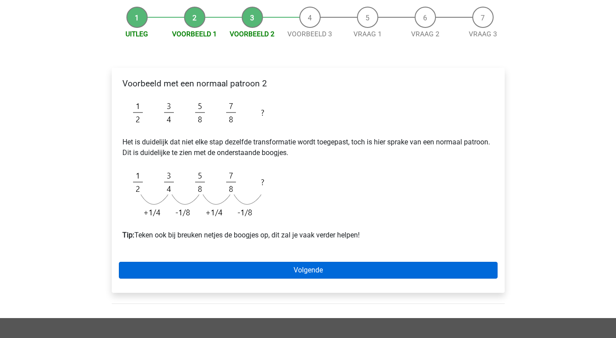
click at [315, 272] on link "Volgende" at bounding box center [308, 270] width 379 height 17
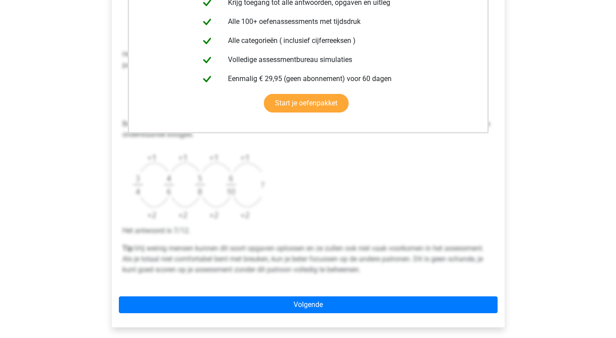
scroll to position [224, 0]
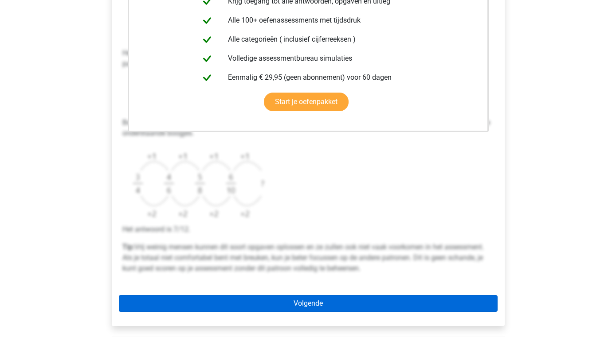
click at [312, 303] on link "Volgende" at bounding box center [308, 303] width 379 height 17
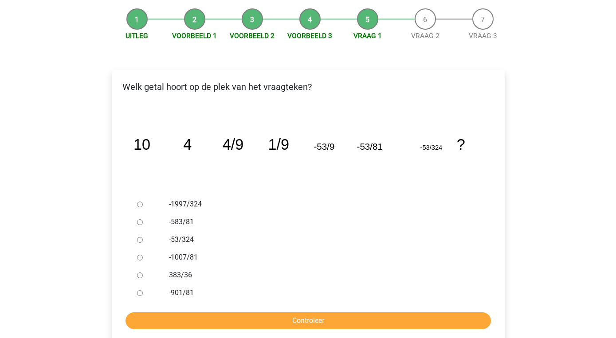
scroll to position [88, 0]
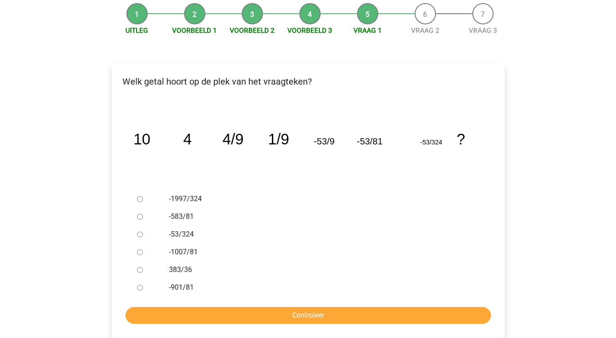
click at [189, 196] on label "-1997/324" at bounding box center [322, 199] width 307 height 11
click at [143, 196] on input "-1997/324" at bounding box center [140, 199] width 6 height 6
radio input "true"
click at [306, 317] on input "Controleer" at bounding box center [307, 315] width 365 height 17
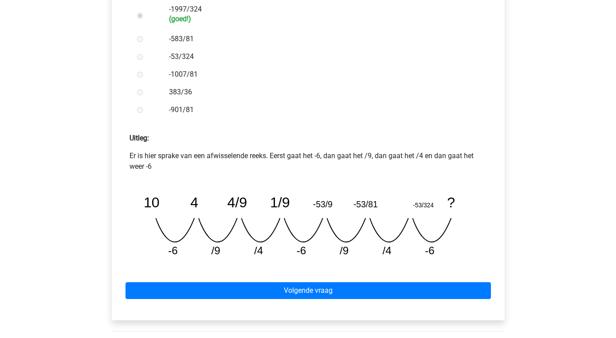
scroll to position [275, 0]
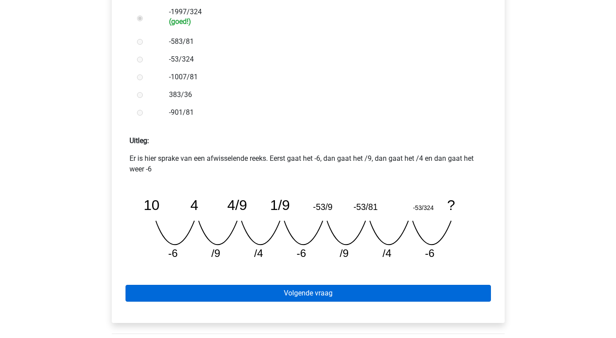
click at [313, 297] on link "Volgende vraag" at bounding box center [307, 293] width 365 height 17
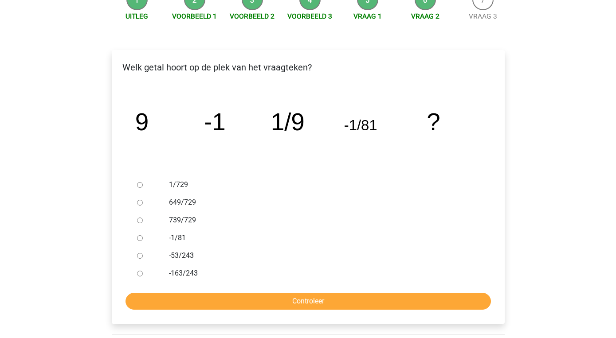
scroll to position [106, 0]
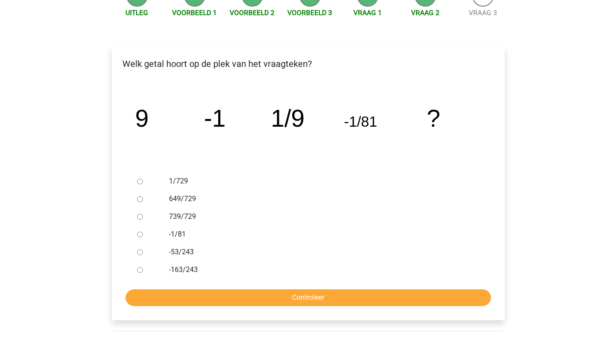
click at [184, 198] on label "649/729" at bounding box center [322, 199] width 307 height 11
click at [143, 198] on input "649/729" at bounding box center [140, 199] width 6 height 6
radio input "true"
click at [178, 172] on div "1/729" at bounding box center [322, 181] width 320 height 18
click at [180, 183] on label "1/729" at bounding box center [322, 181] width 307 height 11
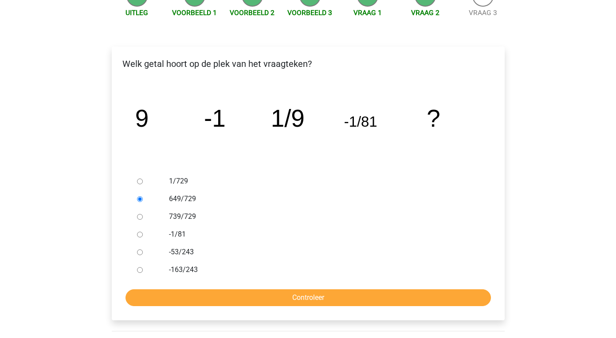
click at [143, 183] on input "1/729" at bounding box center [140, 182] width 6 height 6
radio input "true"
click at [317, 297] on input "Controleer" at bounding box center [307, 297] width 365 height 17
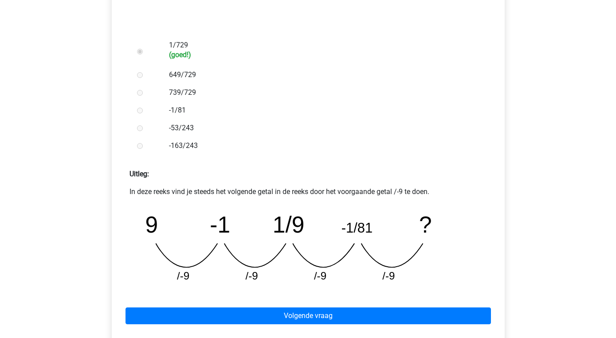
scroll to position [246, 0]
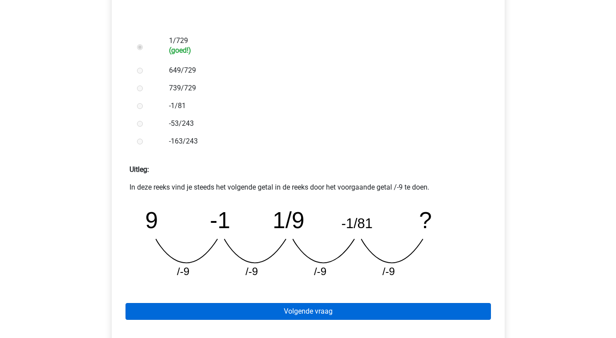
click at [318, 310] on link "Volgende vraag" at bounding box center [307, 311] width 365 height 17
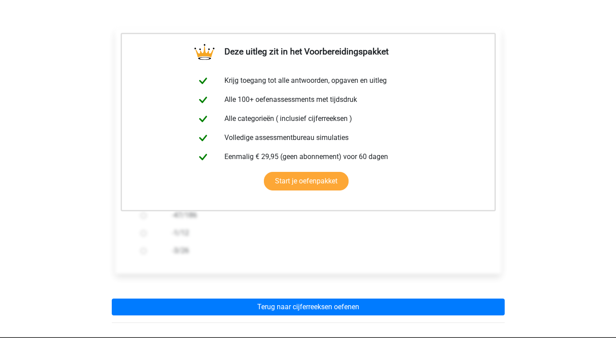
scroll to position [127, 0]
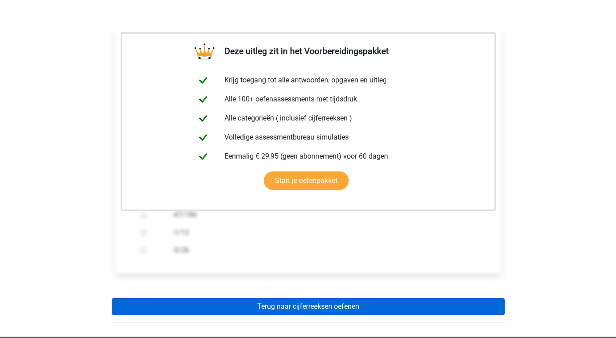
click at [318, 310] on link "Terug naar cijferreeksen oefenen" at bounding box center [308, 306] width 393 height 17
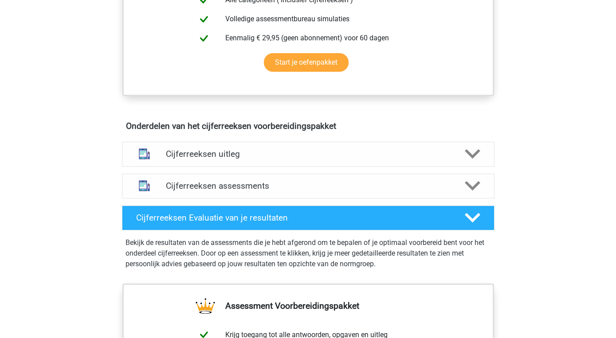
scroll to position [423, 0]
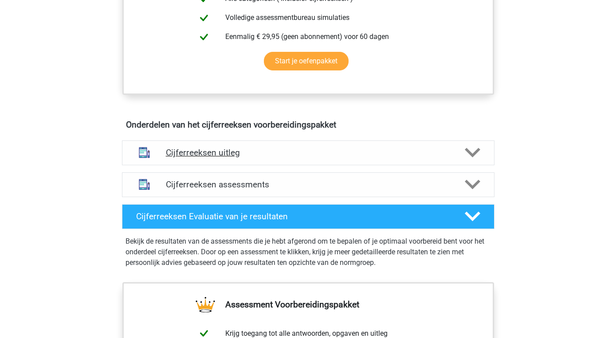
click at [475, 160] on icon at bounding box center [472, 153] width 16 height 16
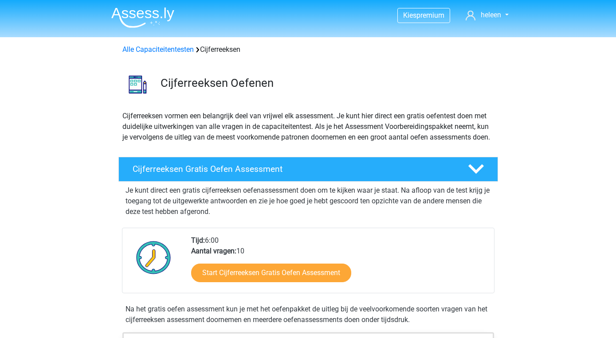
scroll to position [0, 0]
click at [185, 50] on link "Alle Capaciteitentesten" at bounding box center [157, 49] width 71 height 8
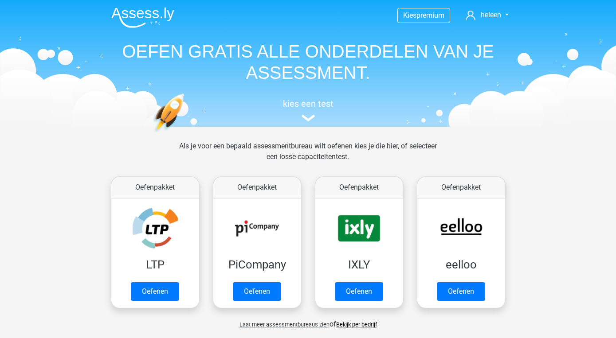
scroll to position [376, 0]
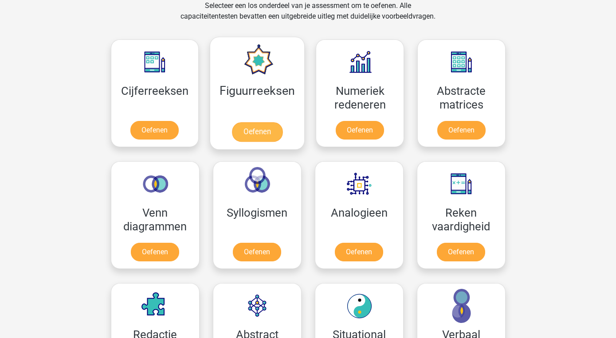
click at [274, 122] on link "Oefenen" at bounding box center [257, 132] width 51 height 20
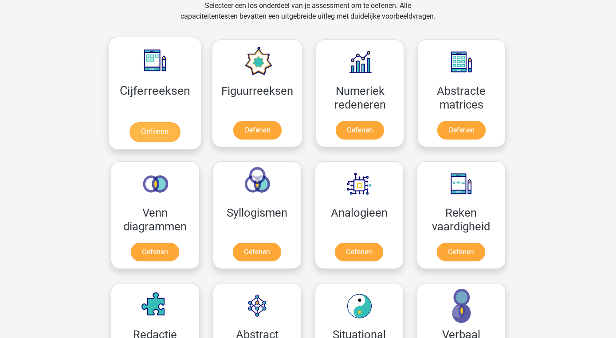
click at [149, 122] on link "Oefenen" at bounding box center [154, 132] width 51 height 20
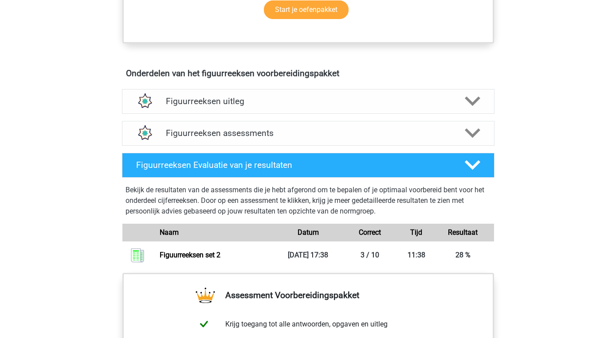
scroll to position [476, 0]
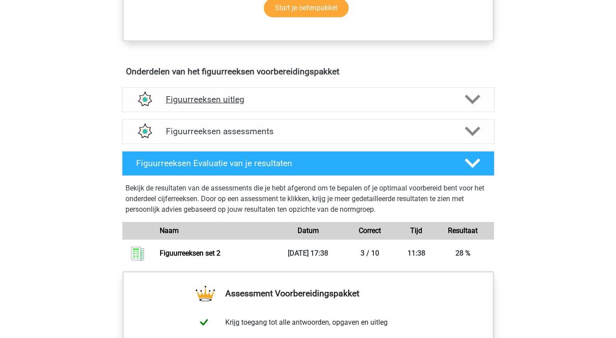
click at [471, 98] on icon at bounding box center [472, 100] width 16 height 16
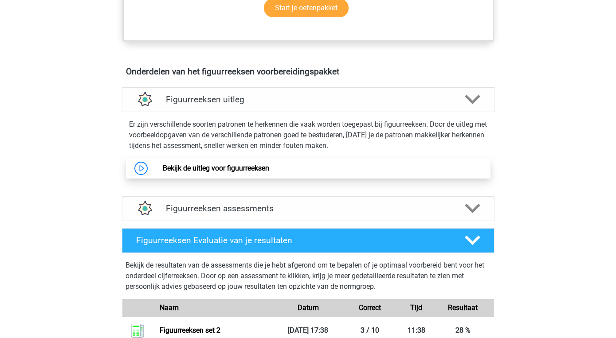
click at [269, 165] on link "Bekijk de uitleg voor figuurreeksen" at bounding box center [216, 168] width 106 height 8
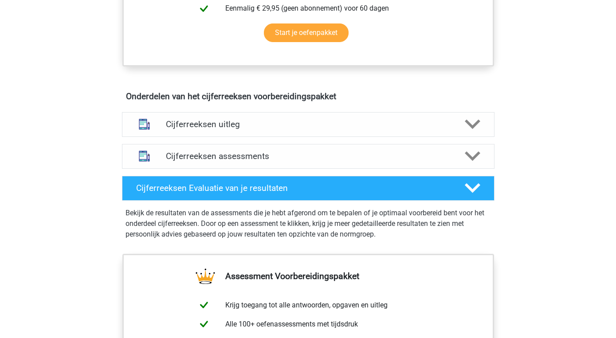
scroll to position [460, 0]
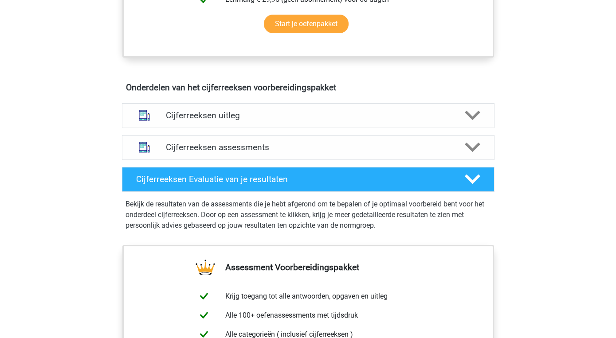
click at [474, 121] on polygon at bounding box center [472, 116] width 16 height 10
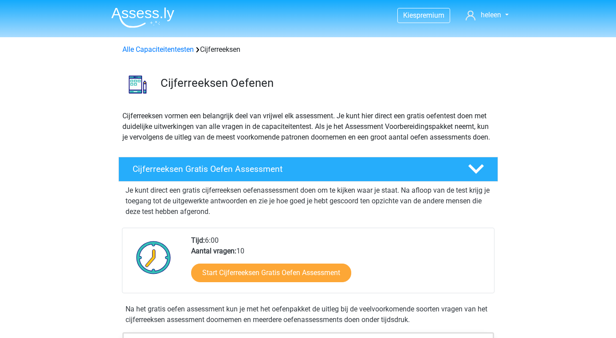
scroll to position [0, 0]
click at [167, 47] on link "Alle Capaciteitentesten" at bounding box center [157, 49] width 71 height 8
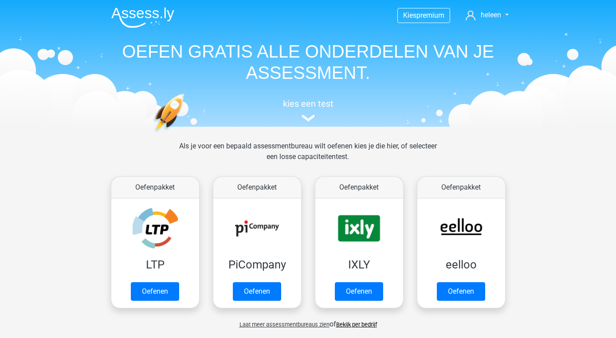
scroll to position [376, 0]
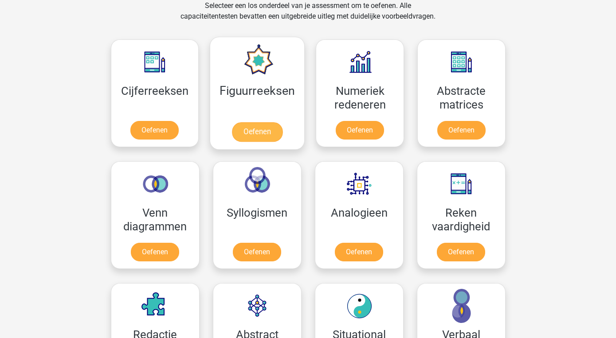
click at [258, 122] on link "Oefenen" at bounding box center [257, 132] width 51 height 20
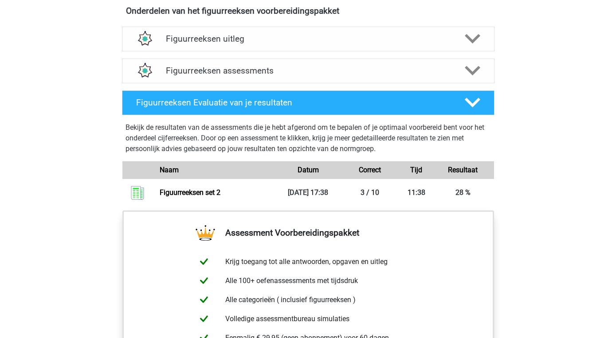
scroll to position [527, 0]
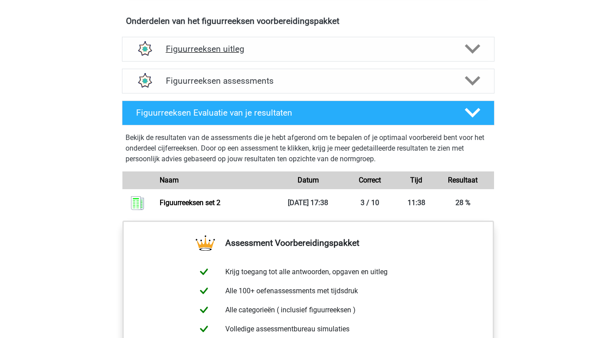
click at [474, 51] on polygon at bounding box center [472, 49] width 16 height 10
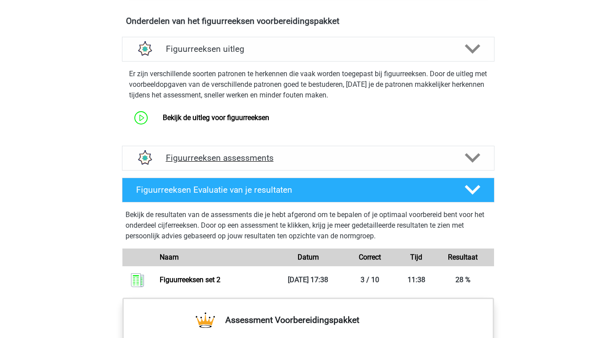
click at [471, 160] on polygon at bounding box center [472, 158] width 16 height 10
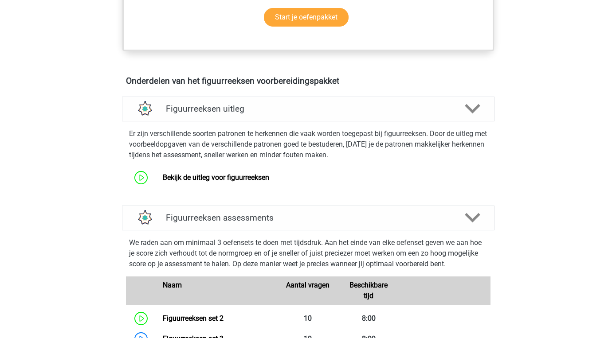
scroll to position [465, 0]
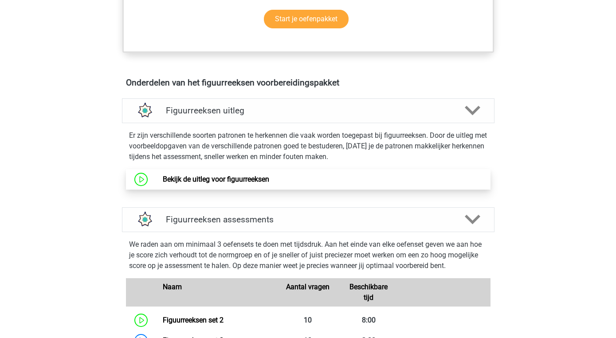
click at [252, 178] on link "Bekijk de uitleg voor figuurreeksen" at bounding box center [216, 179] width 106 height 8
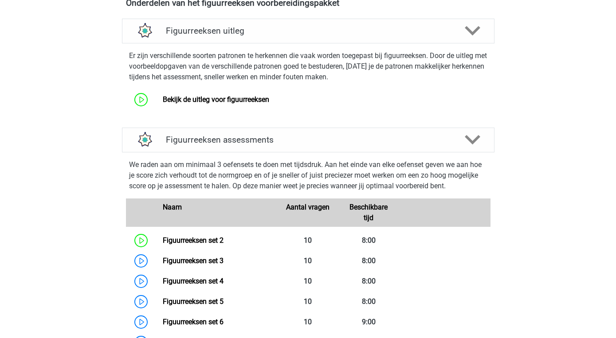
scroll to position [543, 0]
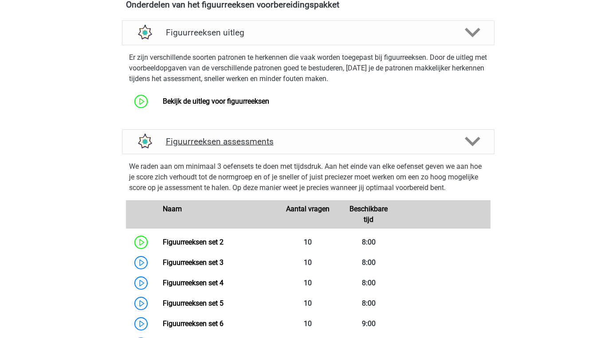
click at [470, 140] on icon at bounding box center [472, 142] width 16 height 16
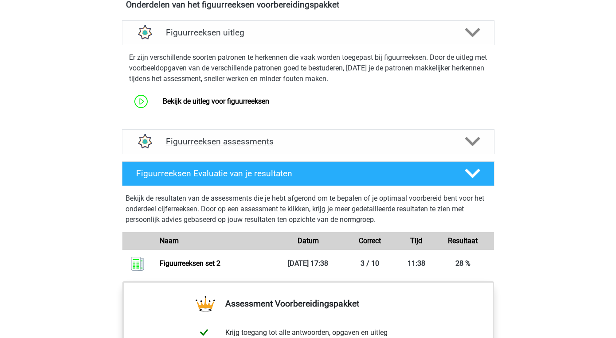
click at [470, 140] on icon at bounding box center [472, 142] width 16 height 16
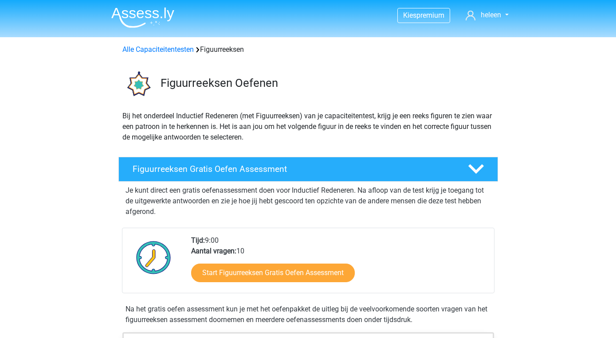
scroll to position [0, 0]
click at [168, 49] on link "Alle Capaciteitentesten" at bounding box center [157, 49] width 71 height 8
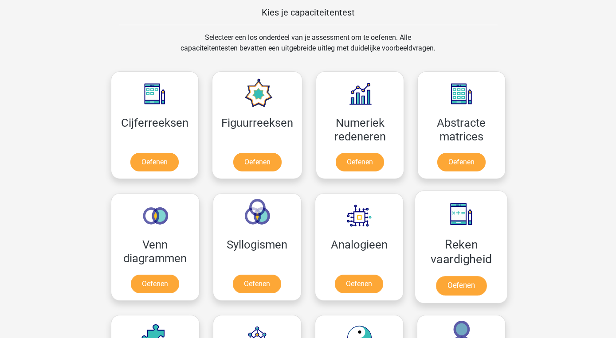
scroll to position [343, 0]
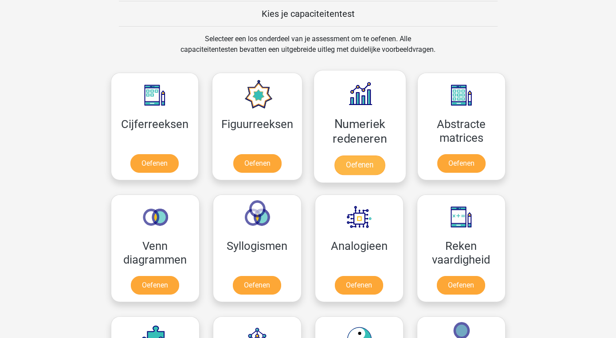
click at [375, 156] on link "Oefenen" at bounding box center [359, 166] width 51 height 20
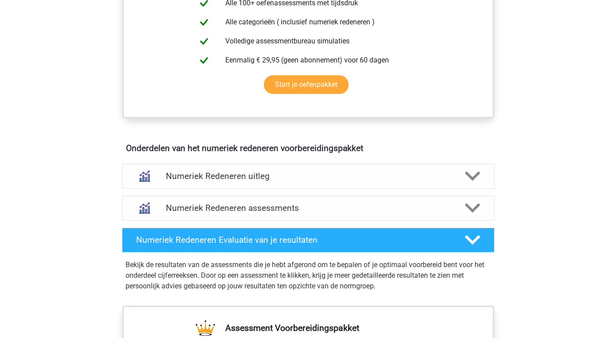
scroll to position [421, 0]
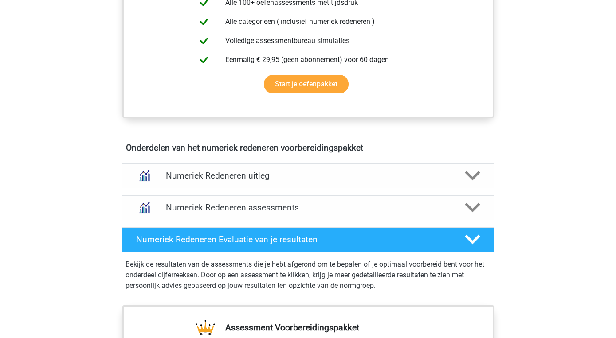
click at [471, 176] on polygon at bounding box center [472, 176] width 16 height 10
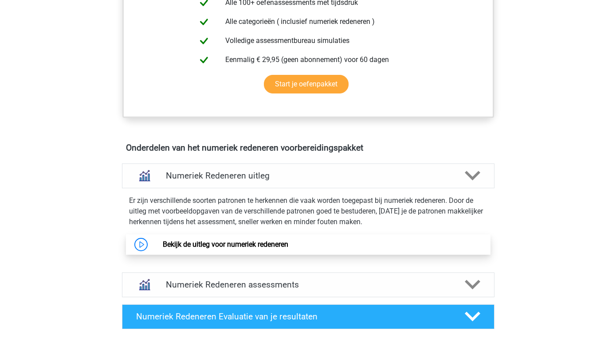
click at [285, 245] on link "Bekijk de uitleg voor numeriek redeneren" at bounding box center [225, 244] width 125 height 8
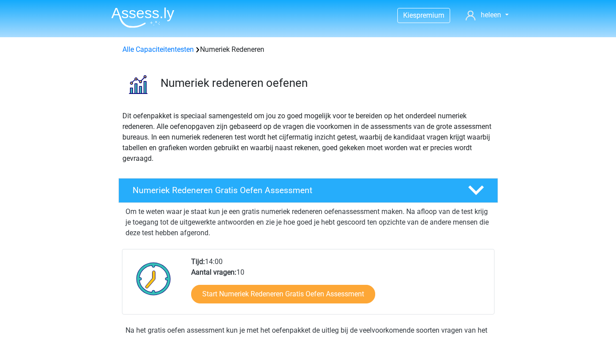
scroll to position [0, 0]
click at [168, 54] on link "Alle Capaciteitentesten" at bounding box center [157, 49] width 71 height 8
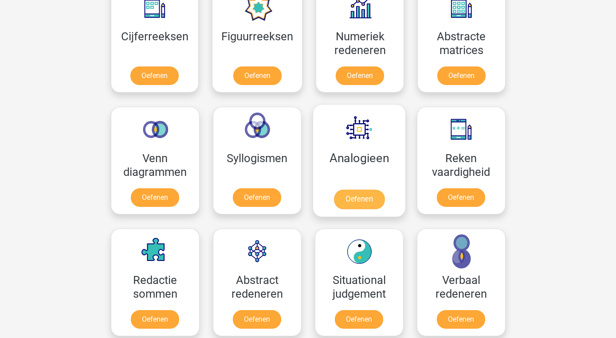
scroll to position [441, 0]
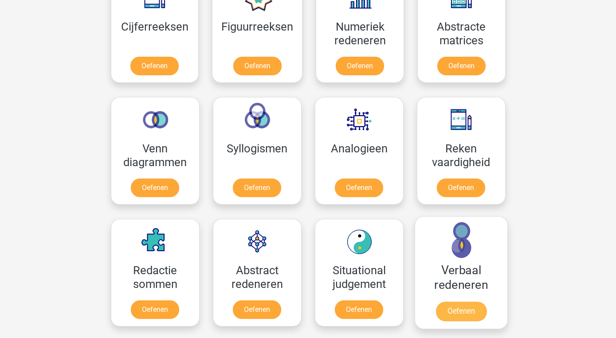
click at [463, 302] on link "Oefenen" at bounding box center [460, 312] width 51 height 20
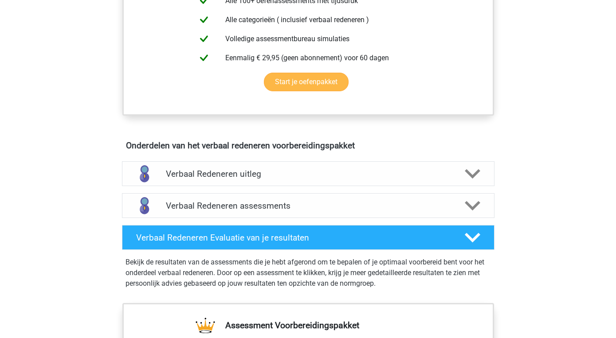
scroll to position [391, 0]
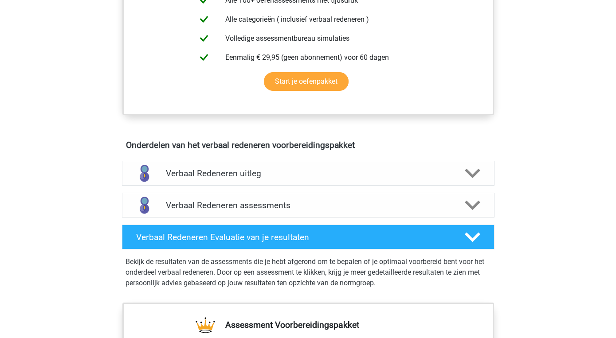
click at [471, 172] on icon at bounding box center [472, 174] width 16 height 16
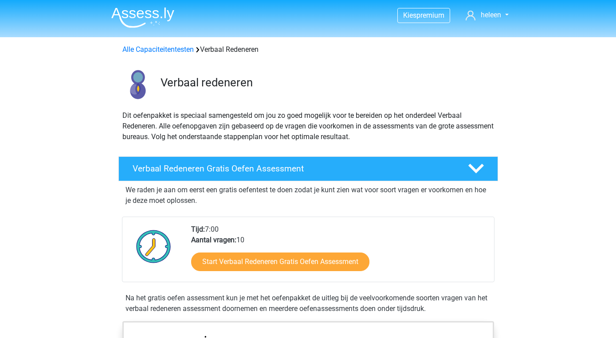
scroll to position [0, 0]
click at [176, 50] on link "Alle Capaciteitentesten" at bounding box center [157, 49] width 71 height 8
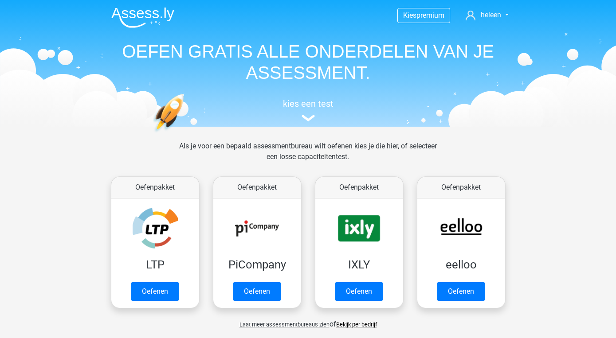
scroll to position [376, 0]
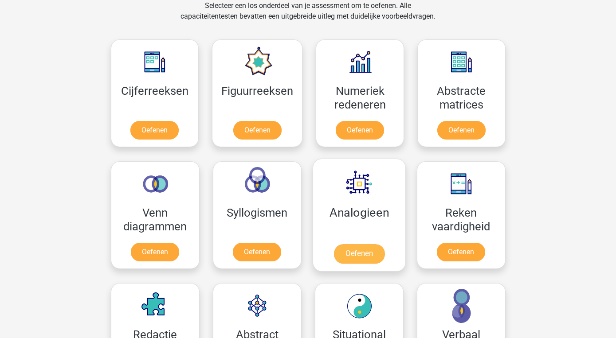
click at [373, 244] on link "Oefenen" at bounding box center [358, 254] width 51 height 20
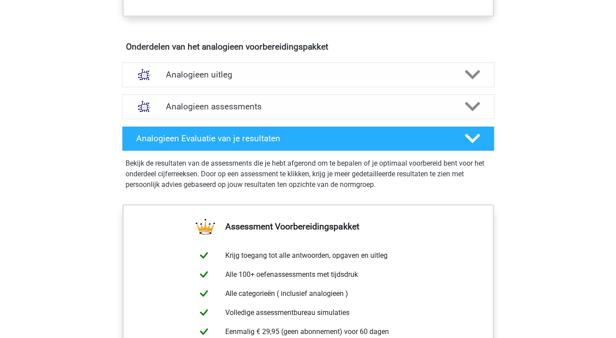
scroll to position [469, 0]
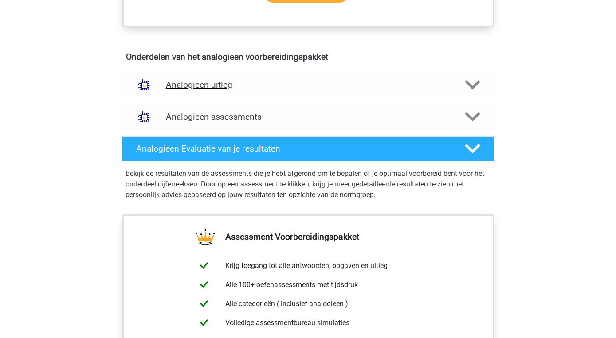
click at [478, 79] on icon at bounding box center [472, 85] width 16 height 16
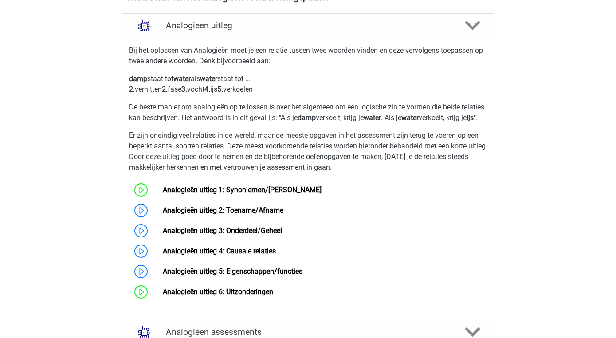
scroll to position [542, 0]
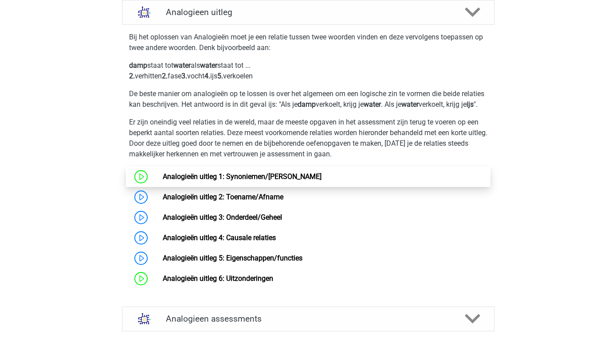
click at [290, 181] on link "Analogieën uitleg 1: Synoniemen/[PERSON_NAME]" at bounding box center [242, 176] width 159 height 8
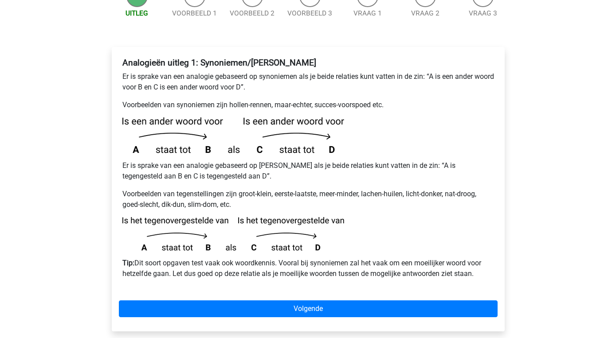
scroll to position [125, 0]
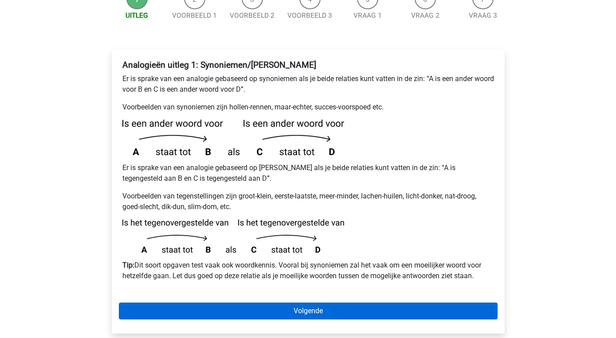
click at [322, 303] on link "Volgende" at bounding box center [308, 311] width 379 height 17
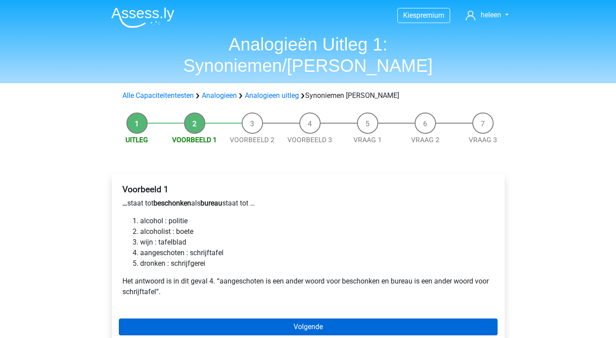
click at [308, 319] on link "Volgende" at bounding box center [308, 327] width 379 height 17
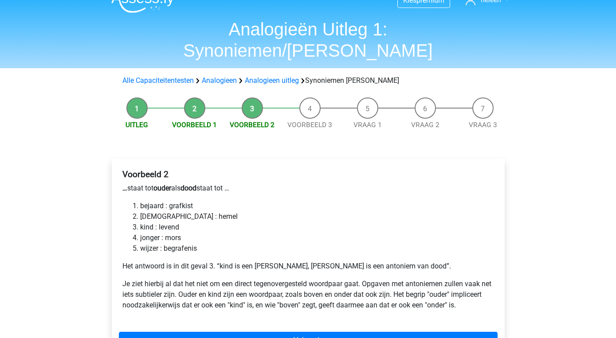
scroll to position [20, 0]
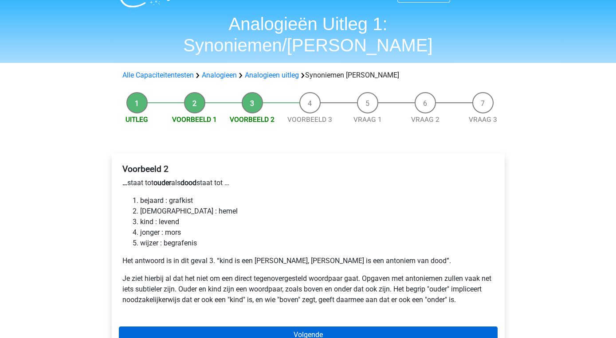
click at [312, 327] on link "Volgende" at bounding box center [308, 335] width 379 height 17
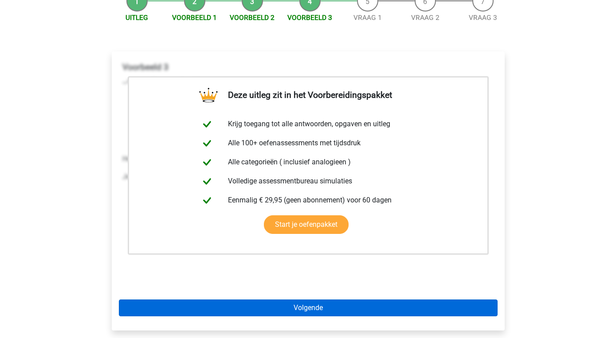
scroll to position [123, 0]
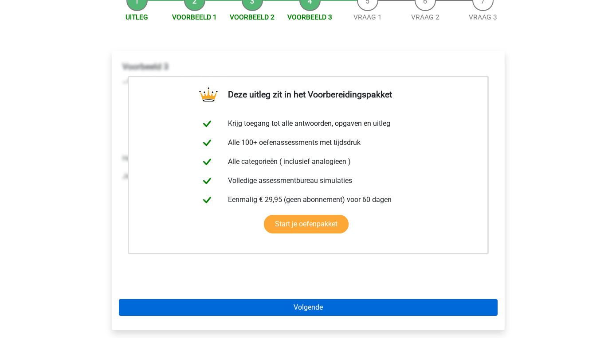
click at [313, 299] on link "Volgende" at bounding box center [308, 307] width 379 height 17
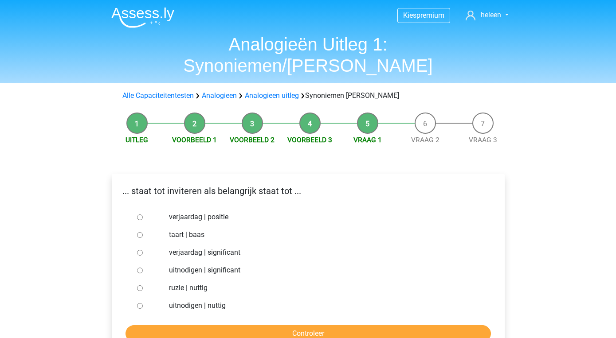
click at [211, 265] on label "uitnodigen | significant" at bounding box center [322, 270] width 307 height 11
click at [143, 268] on input "uitnodigen | significant" at bounding box center [140, 271] width 6 height 6
radio input "true"
click at [303, 325] on input "Controleer" at bounding box center [307, 333] width 365 height 17
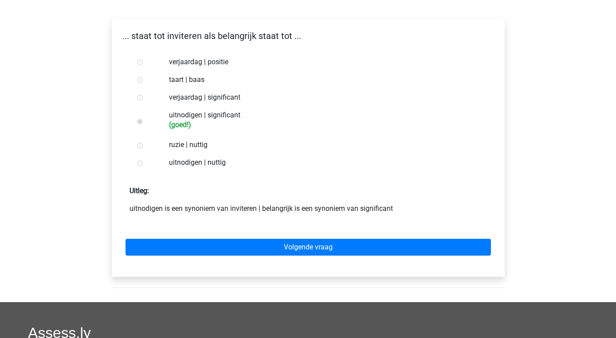
scroll to position [159, 0]
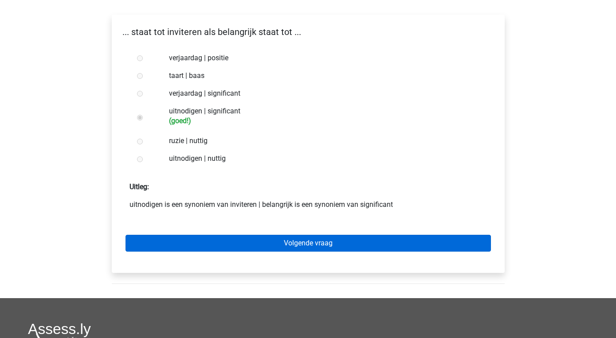
click at [313, 235] on link "Volgende vraag" at bounding box center [307, 243] width 365 height 17
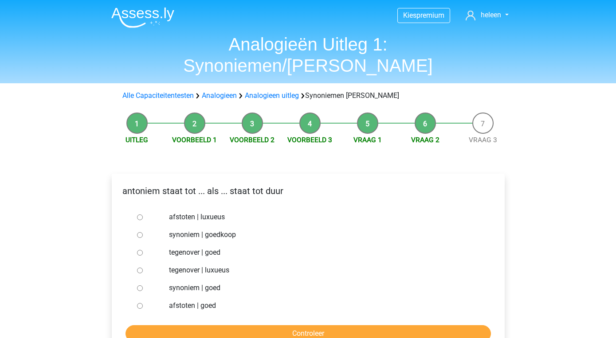
click at [187, 230] on label "synoniem | goedkoop" at bounding box center [322, 235] width 307 height 11
click at [143, 232] on input "synoniem | goedkoop" at bounding box center [140, 235] width 6 height 6
radio input "true"
click at [274, 325] on input "Controleer" at bounding box center [307, 333] width 365 height 17
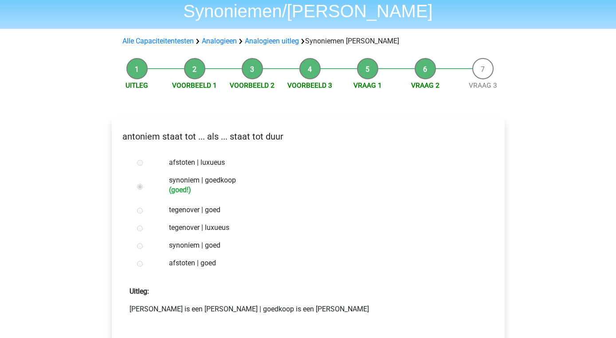
scroll to position [56, 0]
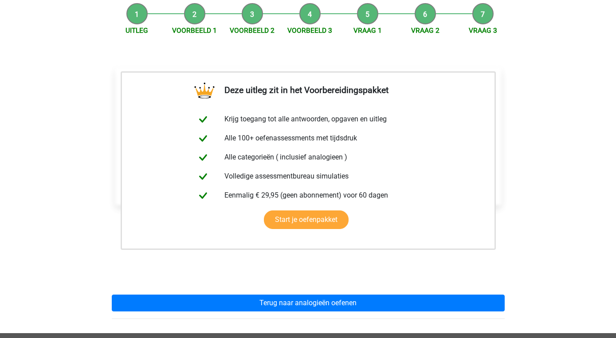
scroll to position [125, 0]
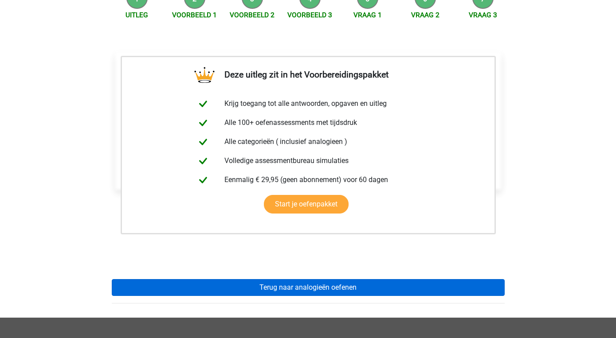
click at [317, 279] on link "Terug naar analogieën oefenen" at bounding box center [308, 287] width 393 height 17
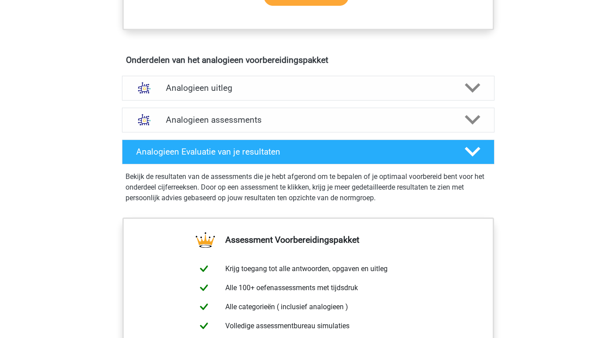
scroll to position [466, 0]
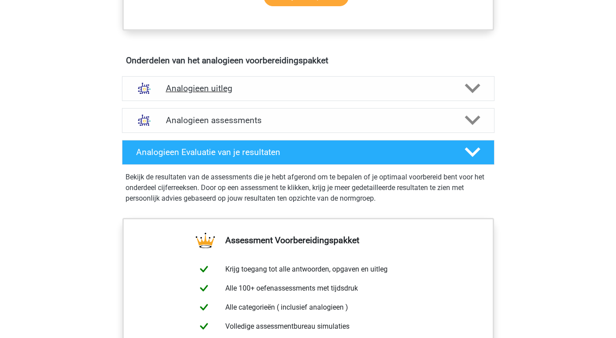
click at [473, 88] on icon at bounding box center [472, 89] width 16 height 16
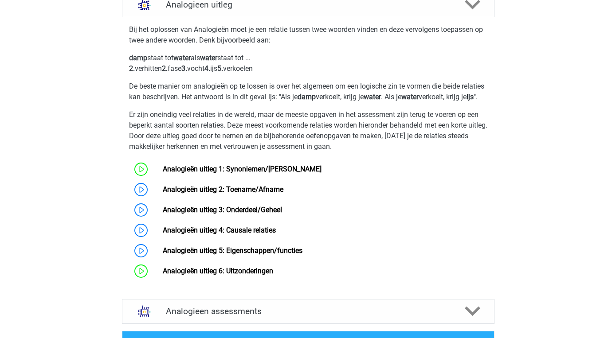
scroll to position [555, 0]
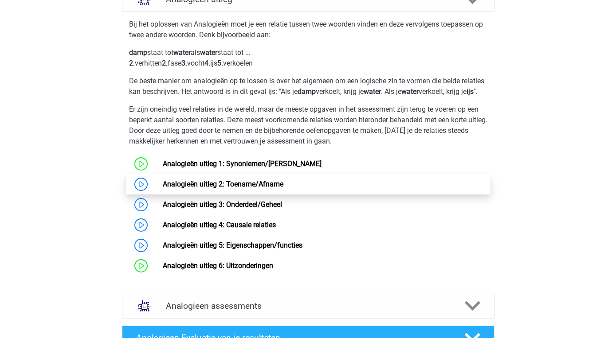
click at [283, 188] on link "Analogieën uitleg 2: Toename/Afname" at bounding box center [223, 184] width 121 height 8
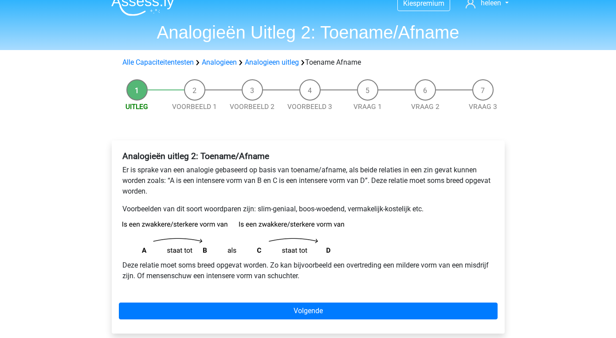
scroll to position [14, 0]
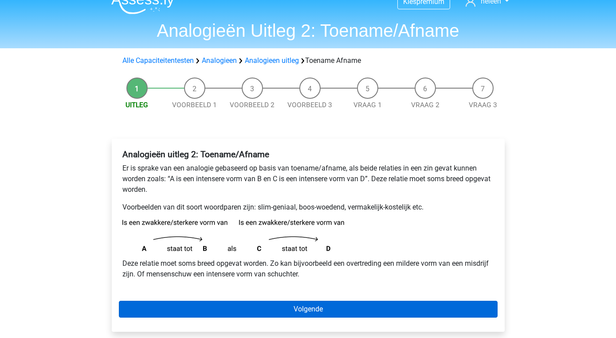
click at [306, 313] on link "Volgende" at bounding box center [308, 309] width 379 height 17
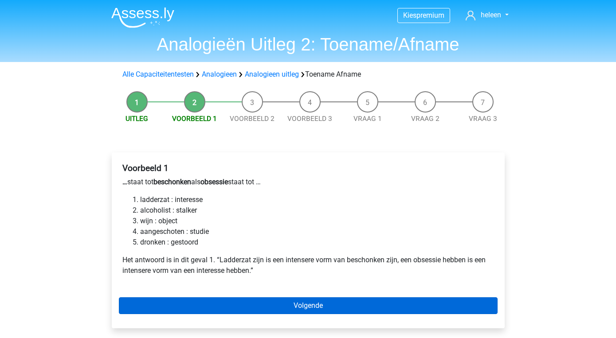
click at [289, 302] on link "Volgende" at bounding box center [308, 305] width 379 height 17
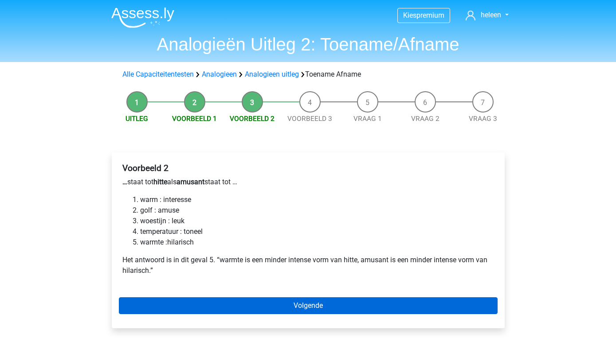
click at [304, 303] on link "Volgende" at bounding box center [308, 305] width 379 height 17
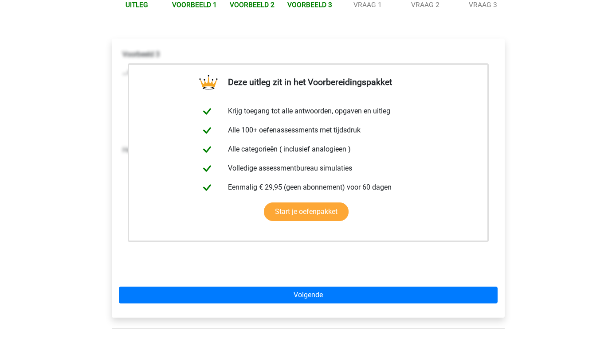
click at [304, 303] on link "Volgende" at bounding box center [308, 295] width 379 height 17
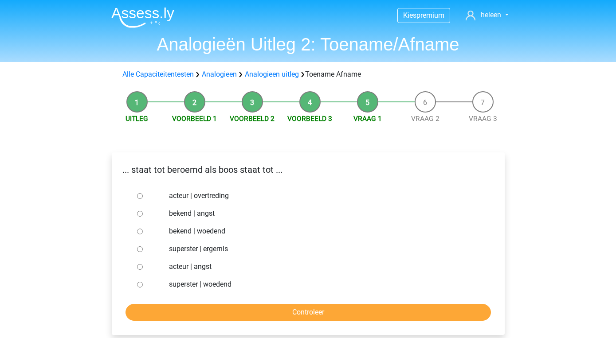
click at [179, 231] on label "bekend | woedend" at bounding box center [322, 231] width 307 height 11
click at [143, 231] on input "bekend | woedend" at bounding box center [140, 232] width 6 height 6
radio input "true"
click at [307, 309] on input "Controleer" at bounding box center [307, 312] width 365 height 17
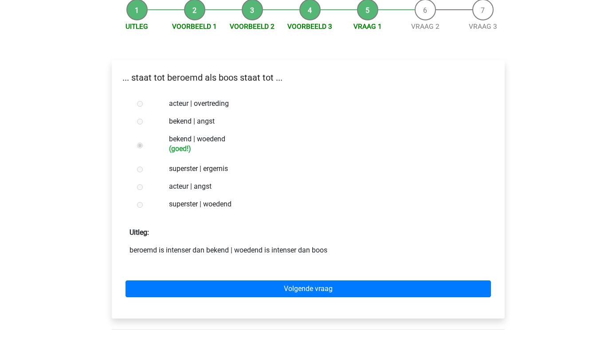
scroll to position [93, 0]
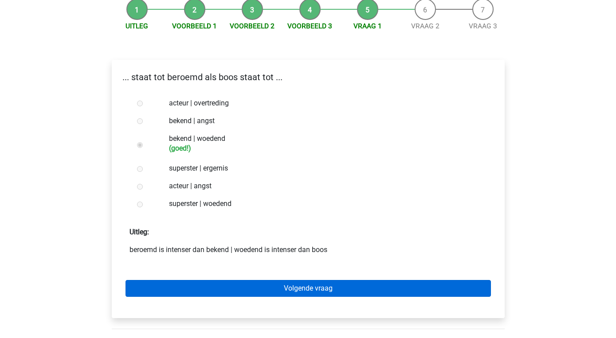
click at [305, 286] on link "Volgende vraag" at bounding box center [307, 288] width 365 height 17
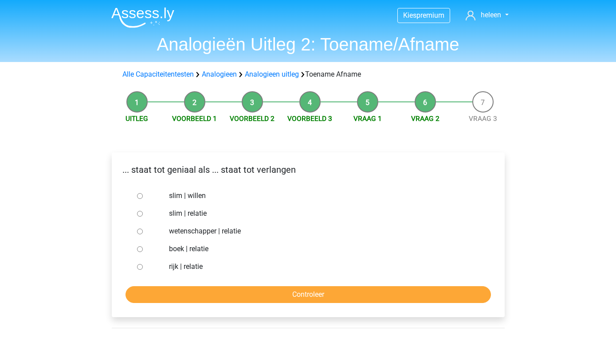
click at [174, 195] on label "slim | willen" at bounding box center [322, 196] width 307 height 11
click at [143, 195] on input "slim | willen" at bounding box center [140, 196] width 6 height 6
radio input "true"
click at [287, 289] on input "Controleer" at bounding box center [307, 294] width 365 height 17
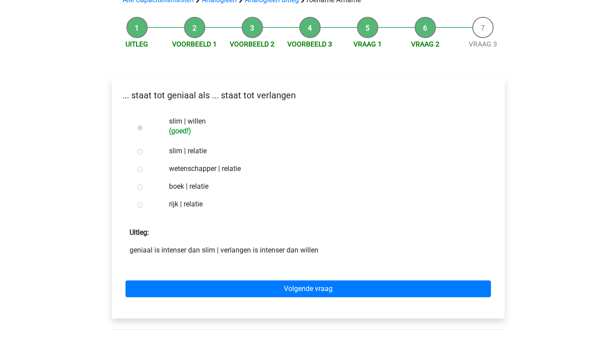
scroll to position [75, 0]
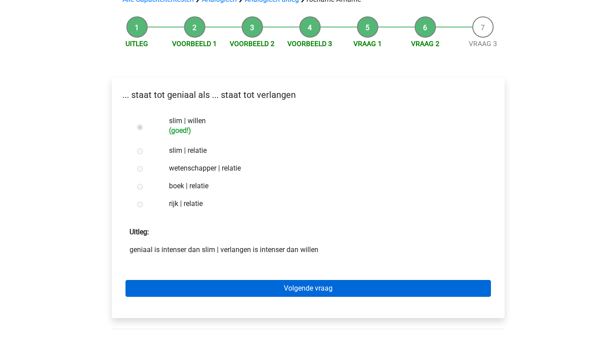
click at [308, 285] on link "Volgende vraag" at bounding box center [307, 288] width 365 height 17
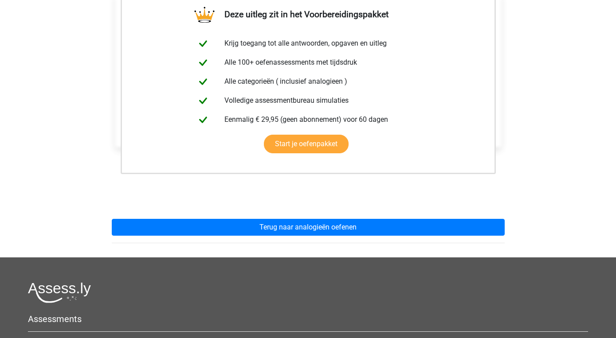
scroll to position [168, 0]
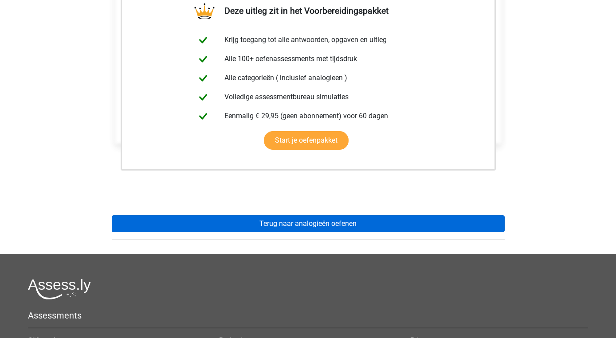
click at [311, 221] on link "Terug naar analogieën oefenen" at bounding box center [308, 223] width 393 height 17
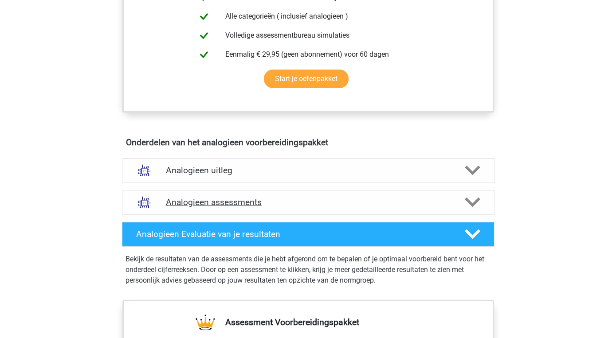
scroll to position [385, 0]
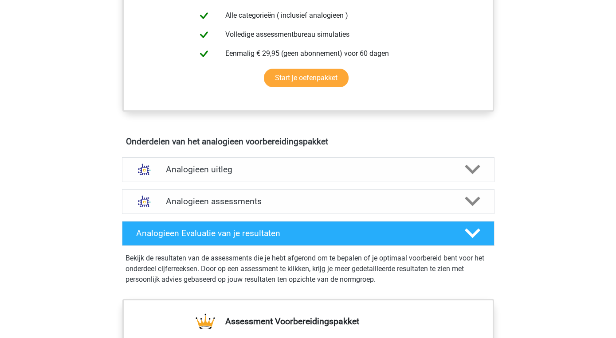
click at [473, 168] on icon at bounding box center [472, 170] width 16 height 16
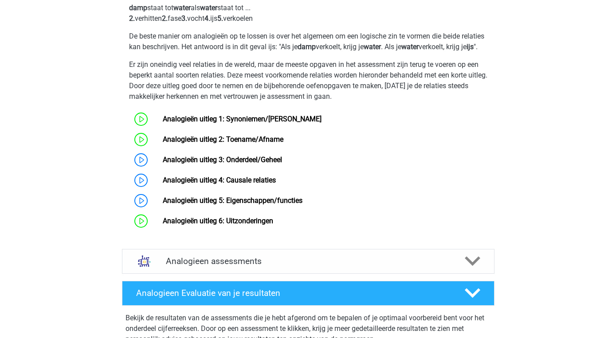
scroll to position [607, 0]
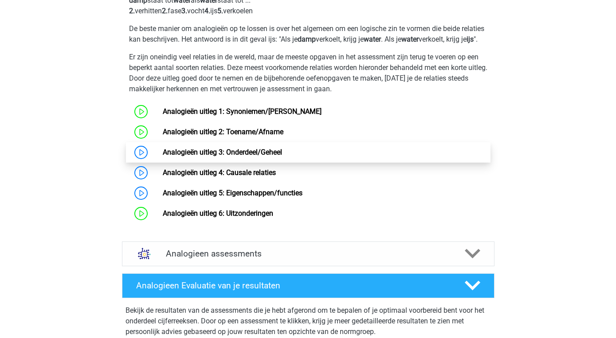
click at [282, 156] on link "Analogieën uitleg 3: Onderdeel/Geheel" at bounding box center [222, 152] width 119 height 8
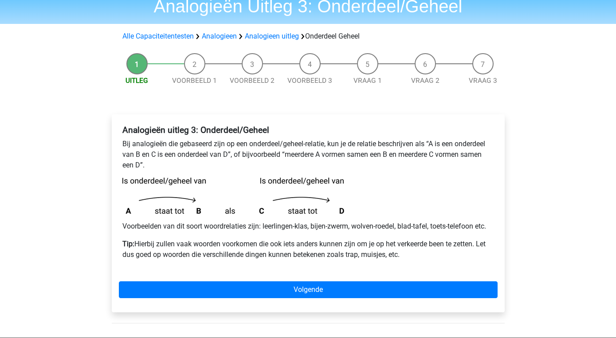
scroll to position [45, 0]
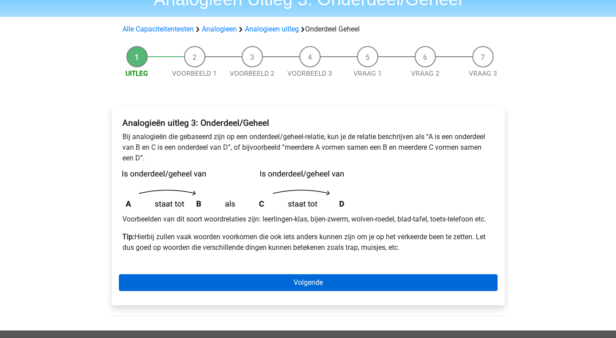
click at [311, 287] on link "Volgende" at bounding box center [308, 282] width 379 height 17
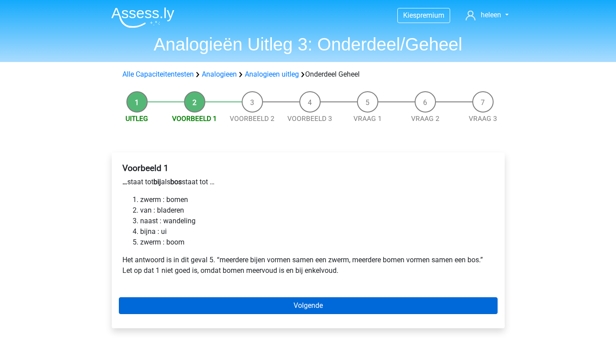
click at [324, 304] on link "Volgende" at bounding box center [308, 305] width 379 height 17
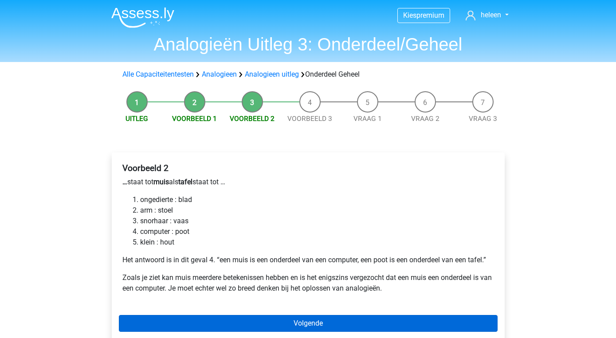
click at [299, 320] on link "Volgende" at bounding box center [308, 323] width 379 height 17
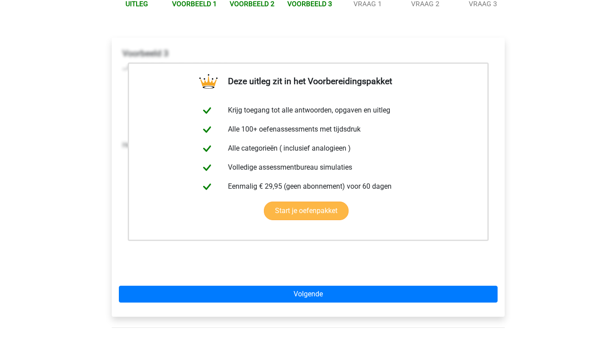
scroll to position [116, 0]
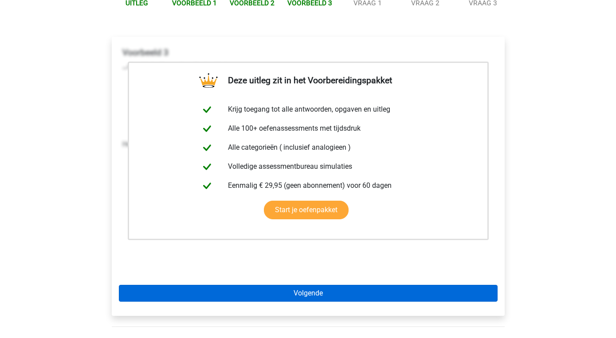
click at [315, 298] on link "Volgende" at bounding box center [308, 293] width 379 height 17
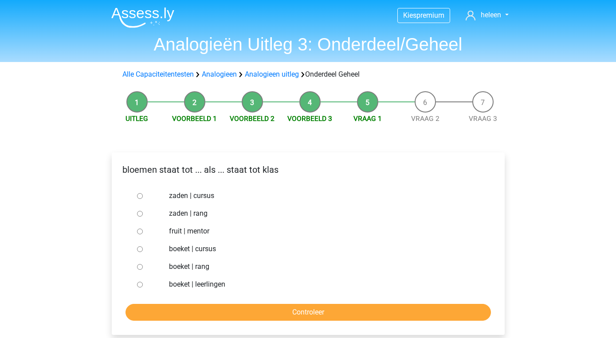
click at [185, 286] on label "boeket | leerlingen" at bounding box center [322, 284] width 307 height 11
click at [143, 286] on input "boeket | leerlingen" at bounding box center [140, 285] width 6 height 6
radio input "true"
click at [308, 309] on input "Controleer" at bounding box center [307, 312] width 365 height 17
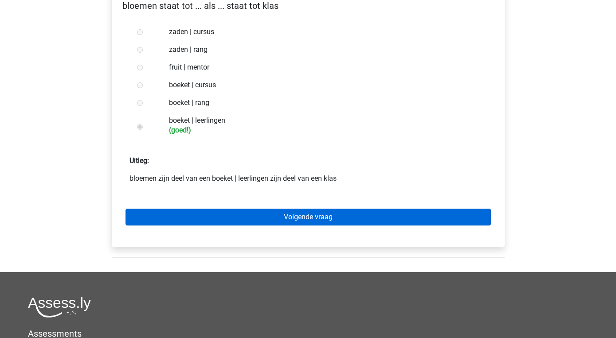
scroll to position [165, 0]
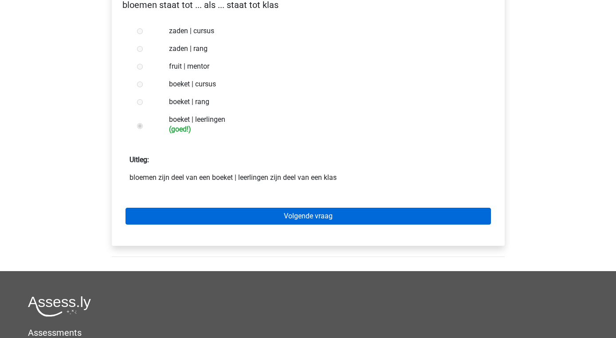
click at [314, 215] on link "Volgende vraag" at bounding box center [307, 216] width 365 height 17
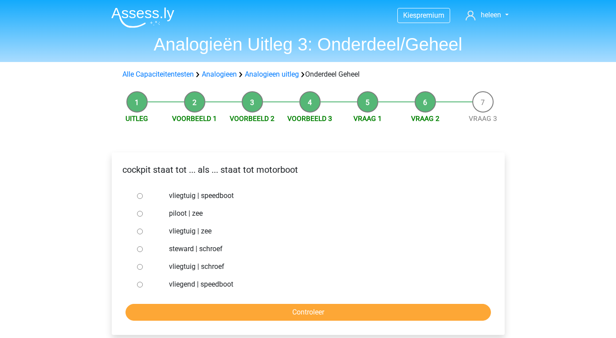
click at [182, 265] on label "vliegtuig | schroef" at bounding box center [322, 267] width 307 height 11
click at [143, 265] on input "vliegtuig | schroef" at bounding box center [140, 267] width 6 height 6
radio input "true"
click at [285, 316] on input "Controleer" at bounding box center [307, 312] width 365 height 17
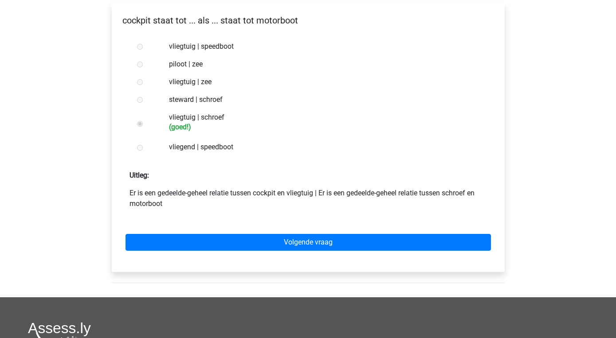
scroll to position [150, 0]
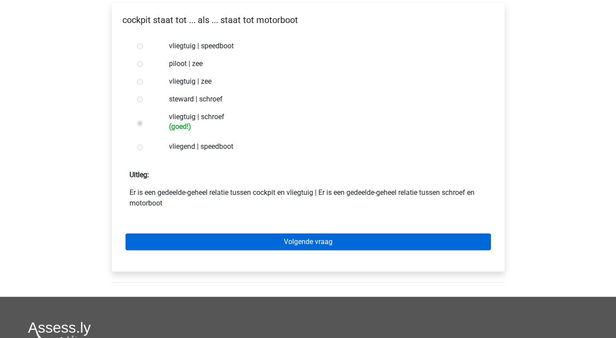
click at [313, 239] on link "Volgende vraag" at bounding box center [307, 242] width 365 height 17
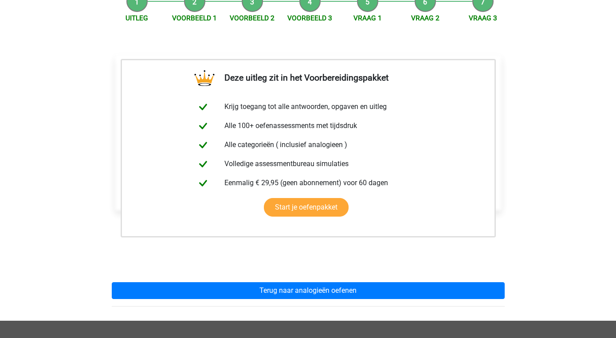
scroll to position [112, 0]
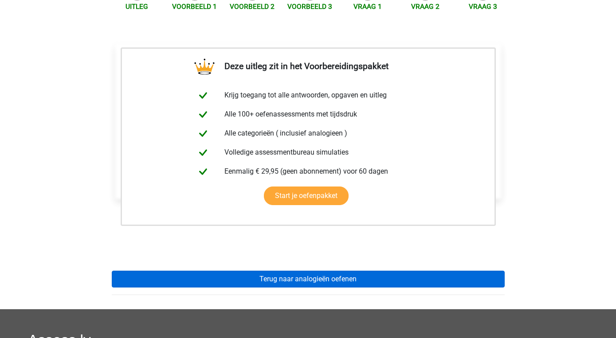
click at [314, 277] on link "Terug naar analogieën oefenen" at bounding box center [308, 279] width 393 height 17
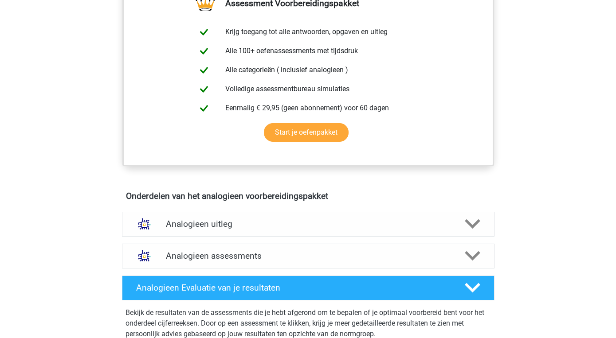
scroll to position [331, 0]
click at [475, 222] on polygon at bounding box center [472, 224] width 16 height 10
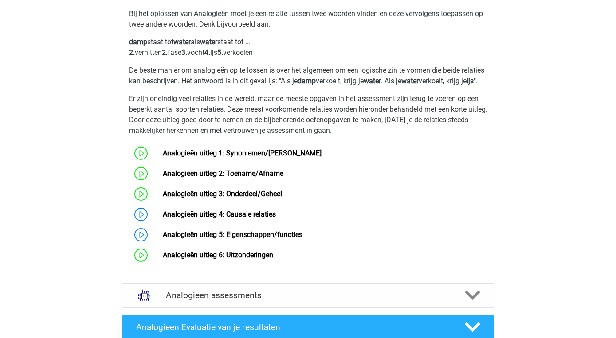
scroll to position [567, 0]
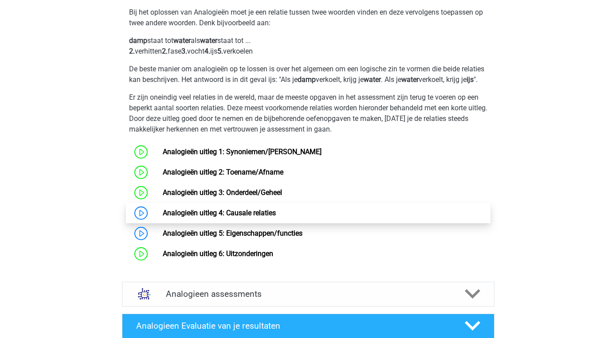
click at [276, 217] on link "Analogieën uitleg 4: Causale relaties" at bounding box center [219, 213] width 113 height 8
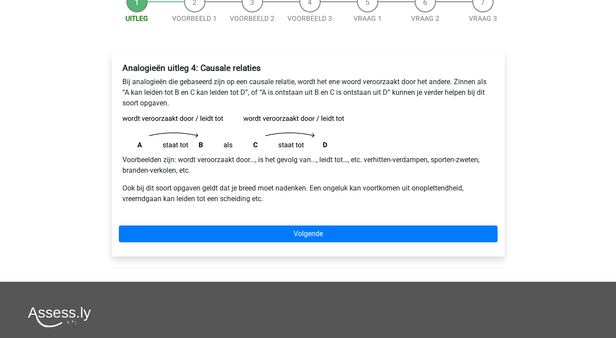
scroll to position [101, 0]
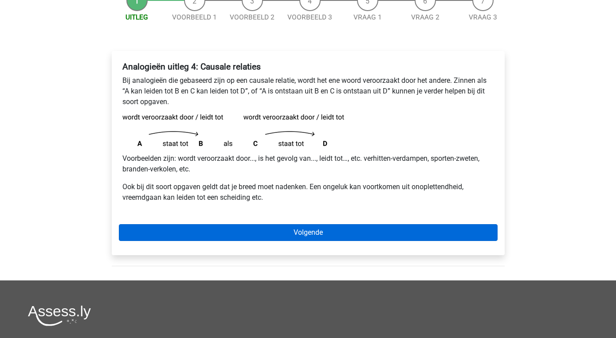
click at [312, 232] on link "Volgende" at bounding box center [308, 232] width 379 height 17
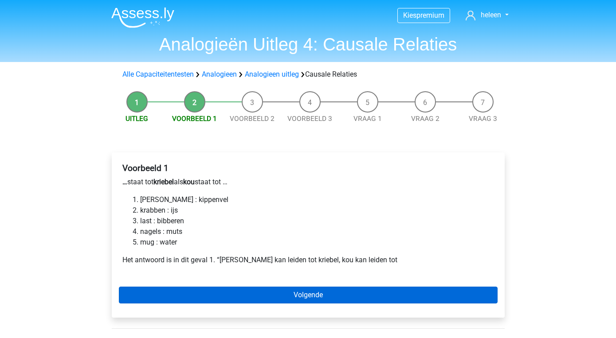
click at [308, 291] on link "Volgende" at bounding box center [308, 295] width 379 height 17
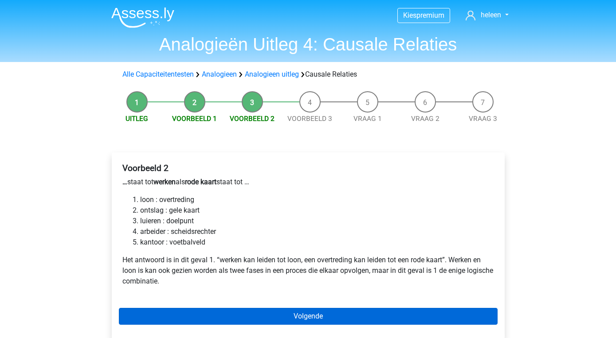
click at [316, 315] on link "Volgende" at bounding box center [308, 316] width 379 height 17
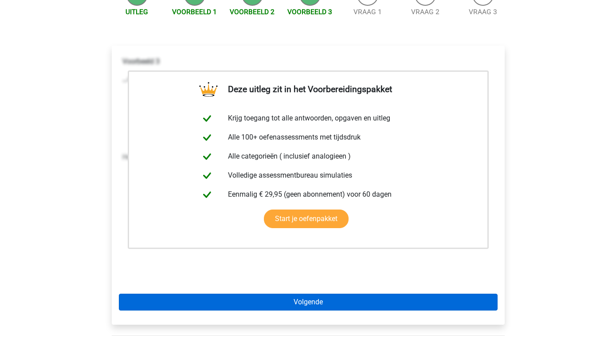
scroll to position [107, 0]
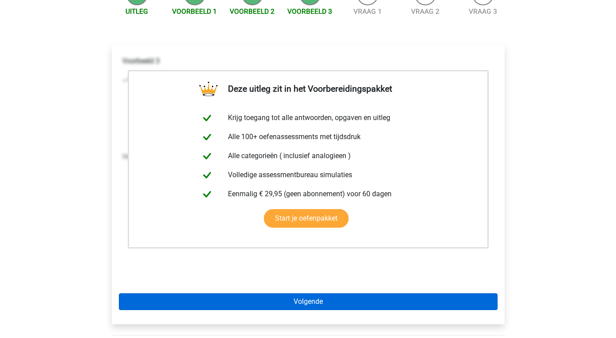
click at [314, 303] on link "Volgende" at bounding box center [308, 301] width 379 height 17
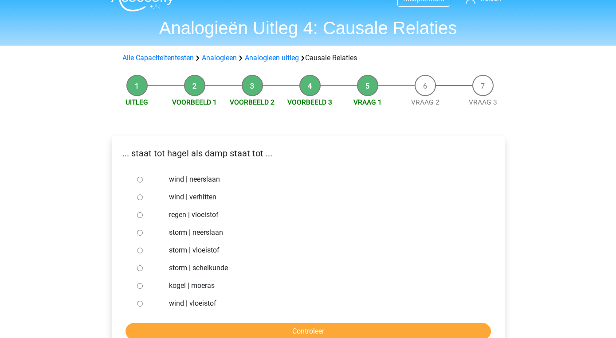
scroll to position [19, 0]
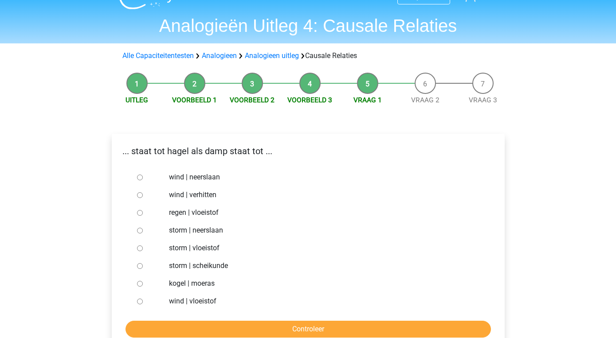
click at [179, 213] on label "regen | vloeistof" at bounding box center [322, 212] width 307 height 11
click at [143, 213] on input "regen | vloeistof" at bounding box center [140, 213] width 6 height 6
radio input "true"
click at [291, 324] on input "Controleer" at bounding box center [307, 329] width 365 height 17
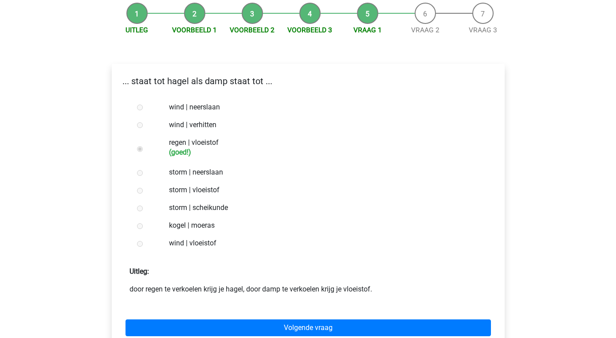
scroll to position [91, 0]
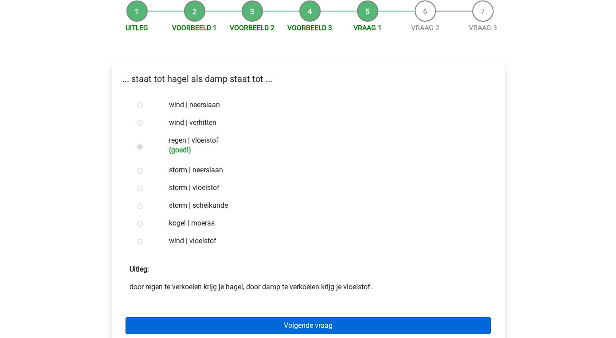
click at [318, 323] on link "Volgende vraag" at bounding box center [307, 325] width 365 height 17
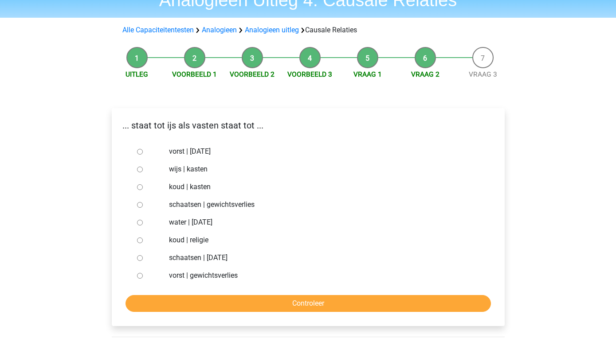
scroll to position [33, 0]
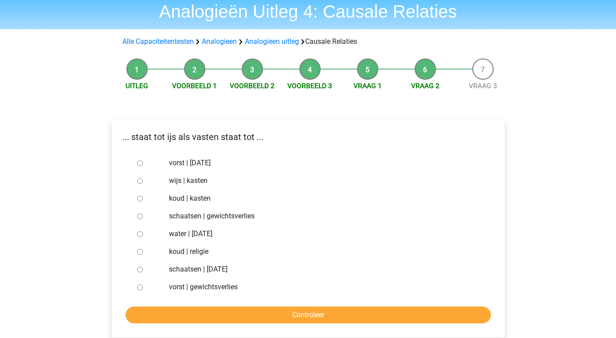
click at [176, 269] on label "schaatsen | suikerfeest" at bounding box center [322, 269] width 307 height 11
click at [143, 269] on input "schaatsen | suikerfeest" at bounding box center [140, 270] width 6 height 6
radio input "true"
click at [273, 314] on input "Controleer" at bounding box center [307, 315] width 365 height 17
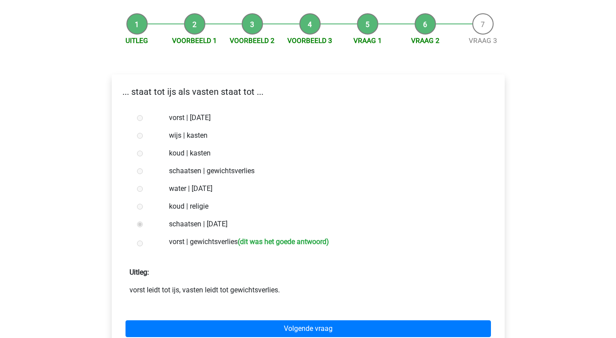
scroll to position [78, 0]
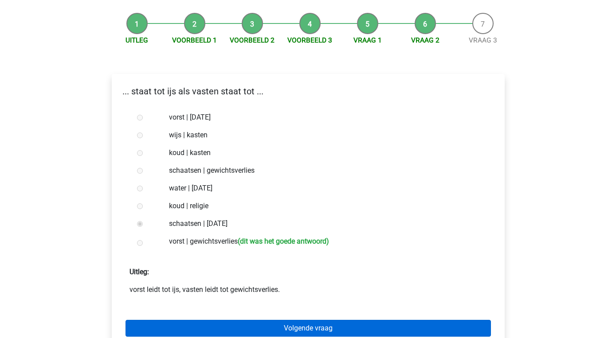
click at [310, 325] on link "Volgende vraag" at bounding box center [307, 328] width 365 height 17
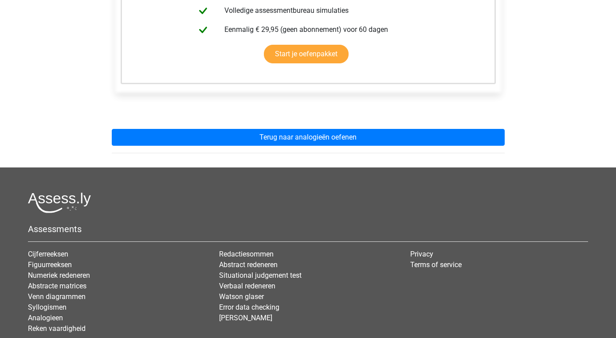
scroll to position [259, 0]
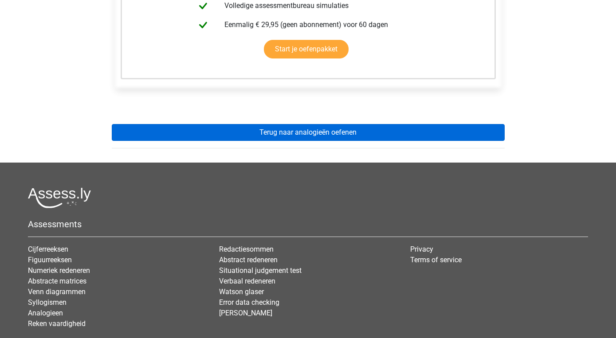
click at [319, 136] on link "Terug naar analogieën oefenen" at bounding box center [308, 132] width 393 height 17
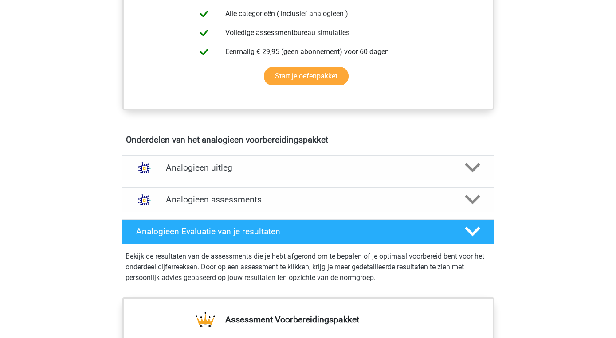
scroll to position [391, 0]
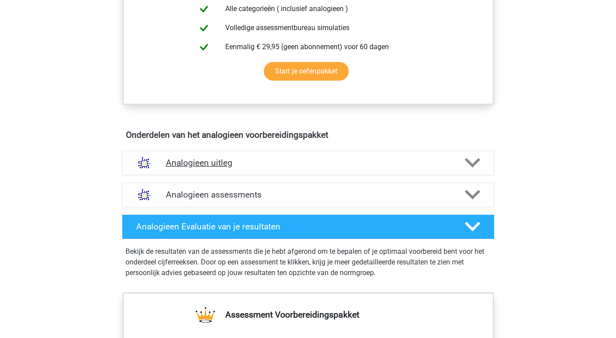
click at [473, 160] on icon at bounding box center [472, 163] width 16 height 16
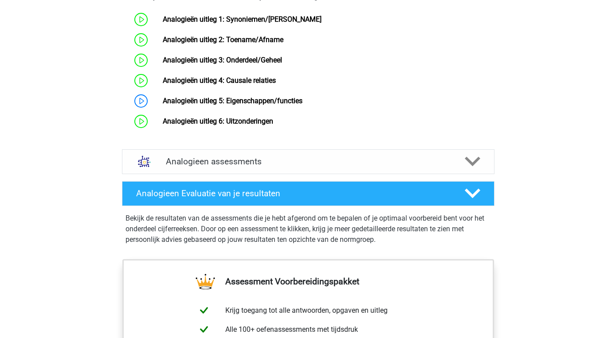
scroll to position [703, 0]
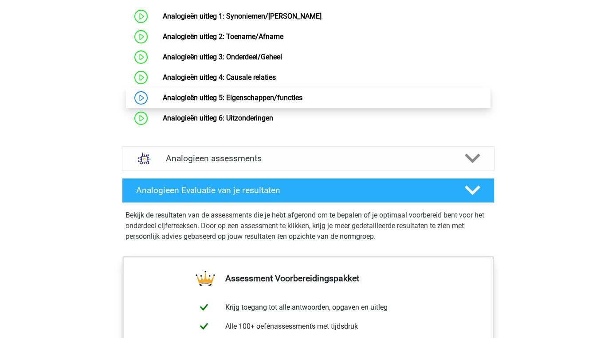
click at [302, 102] on link "Analogieën uitleg 5: Eigenschappen/functies" at bounding box center [233, 98] width 140 height 8
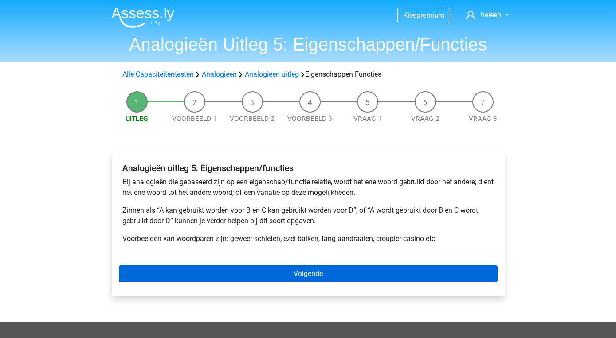
click at [328, 274] on link "Volgende" at bounding box center [308, 273] width 379 height 17
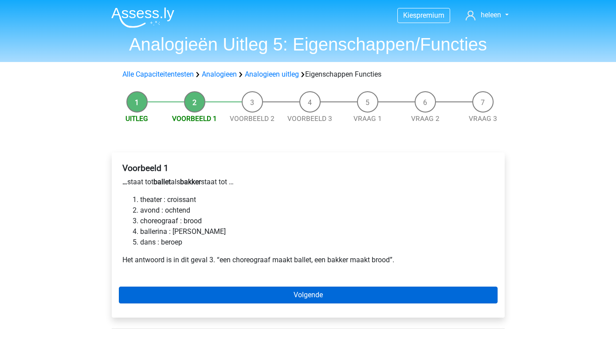
click at [318, 295] on link "Volgende" at bounding box center [308, 295] width 379 height 17
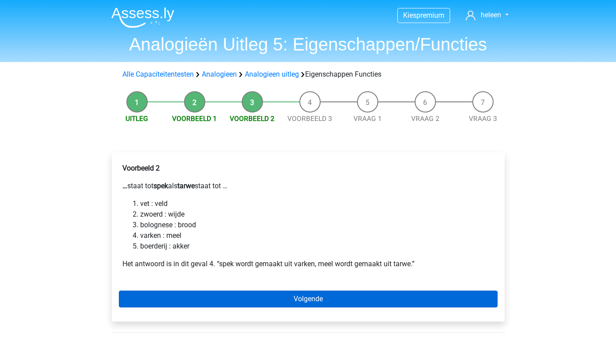
click at [313, 301] on link "Volgende" at bounding box center [308, 299] width 379 height 17
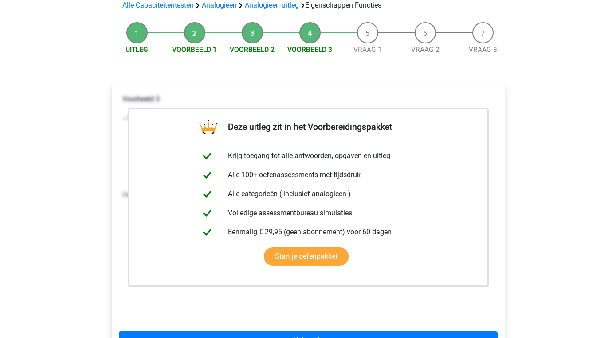
scroll to position [78, 0]
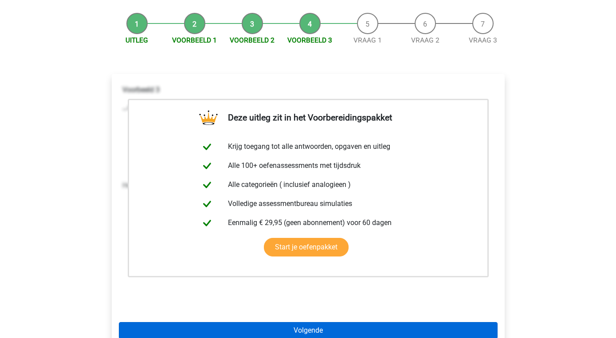
click at [312, 330] on link "Volgende" at bounding box center [308, 330] width 379 height 17
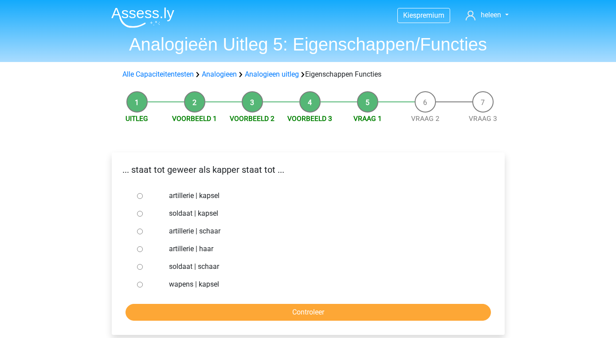
click at [214, 230] on label "artillerie | schaar" at bounding box center [322, 231] width 307 height 11
click at [143, 230] on input "artillerie | schaar" at bounding box center [140, 232] width 6 height 6
radio input "true"
click at [307, 310] on input "Controleer" at bounding box center [307, 312] width 365 height 17
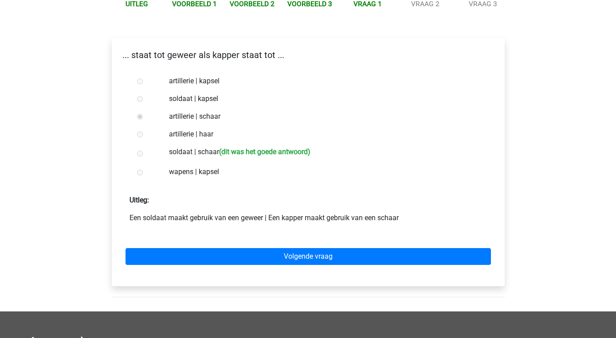
scroll to position [117, 0]
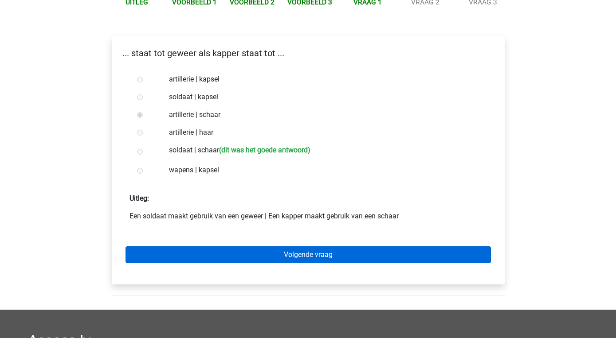
click at [301, 253] on link "Volgende vraag" at bounding box center [307, 254] width 365 height 17
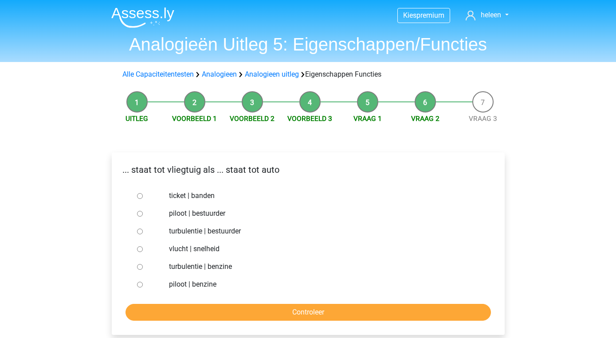
click at [179, 216] on label "piloot | bestuurder" at bounding box center [322, 213] width 307 height 11
click at [143, 216] on input "piloot | bestuurder" at bounding box center [140, 214] width 6 height 6
radio input "true"
click at [324, 309] on input "Controleer" at bounding box center [307, 312] width 365 height 17
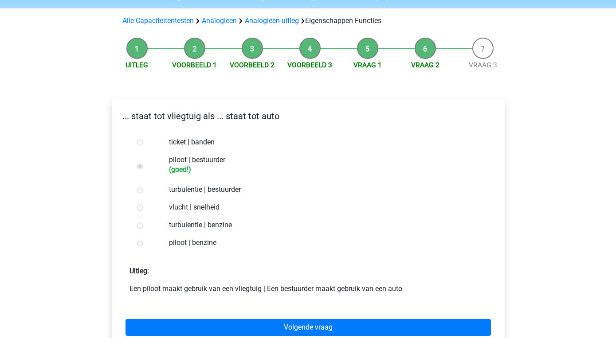
scroll to position [55, 0]
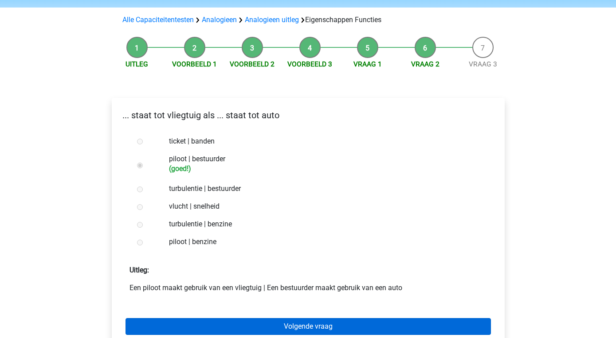
click at [317, 331] on link "Volgende vraag" at bounding box center [307, 326] width 365 height 17
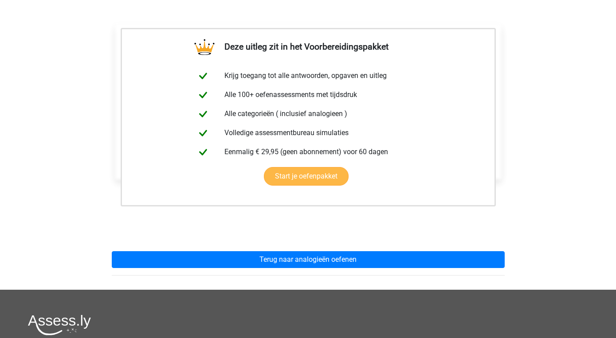
scroll to position [139, 0]
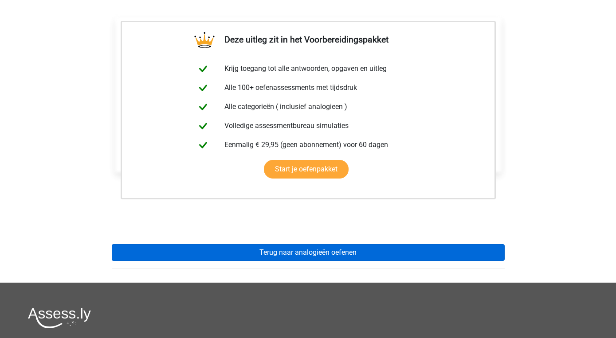
click at [314, 251] on link "Terug naar analogieën oefenen" at bounding box center [308, 252] width 393 height 17
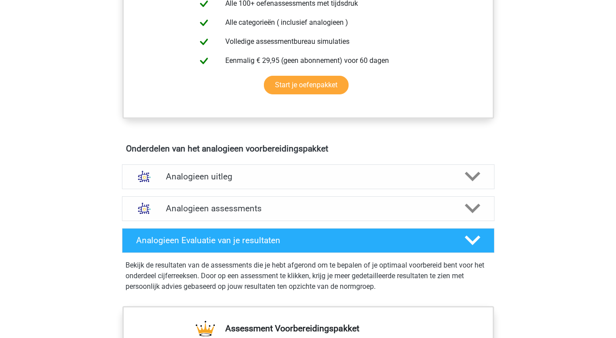
scroll to position [386, 0]
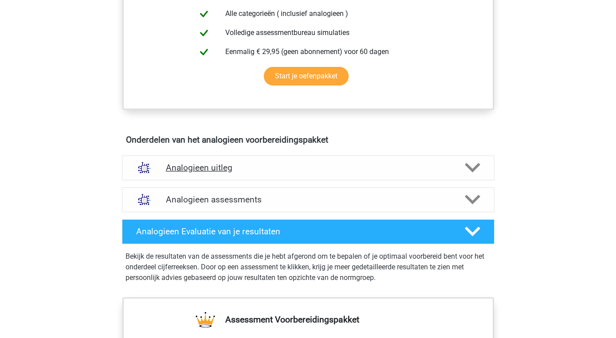
click at [469, 168] on polygon at bounding box center [472, 168] width 16 height 10
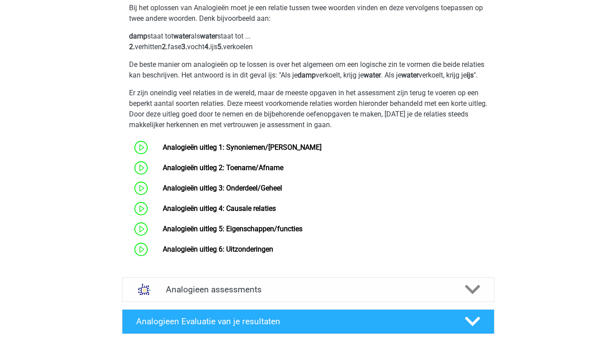
scroll to position [572, 0]
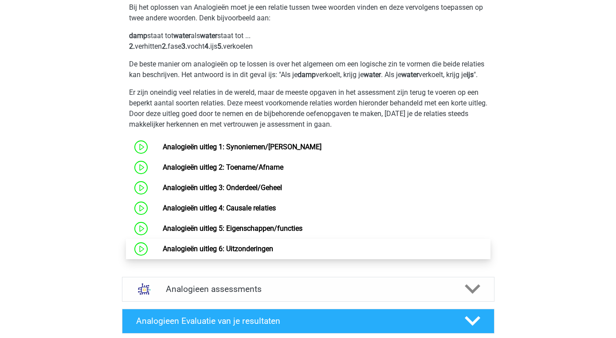
click at [273, 253] on link "Analogieën uitleg 6: Uitzonderingen" at bounding box center [218, 249] width 110 height 8
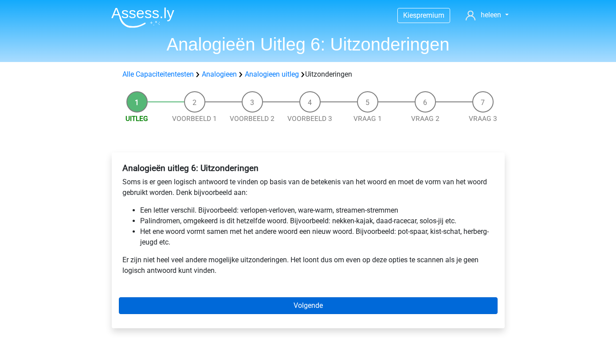
click at [318, 302] on link "Volgende" at bounding box center [308, 305] width 379 height 17
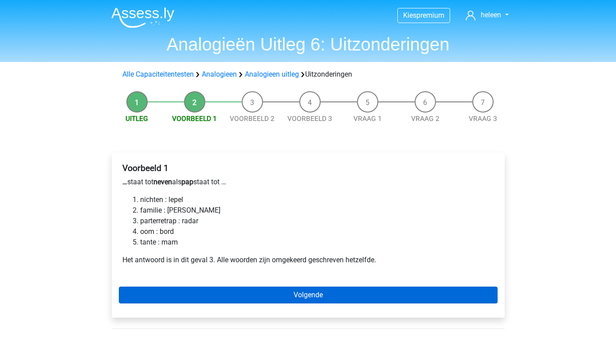
click at [311, 300] on link "Volgende" at bounding box center [308, 295] width 379 height 17
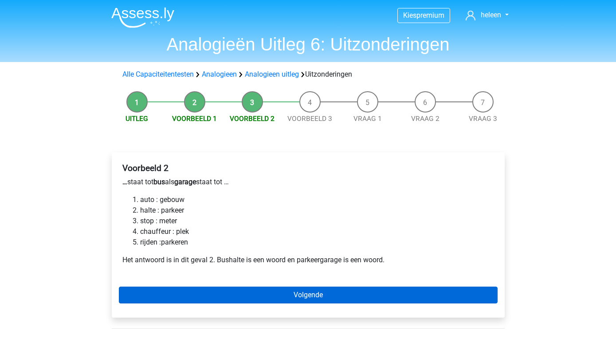
click at [329, 293] on link "Volgende" at bounding box center [308, 295] width 379 height 17
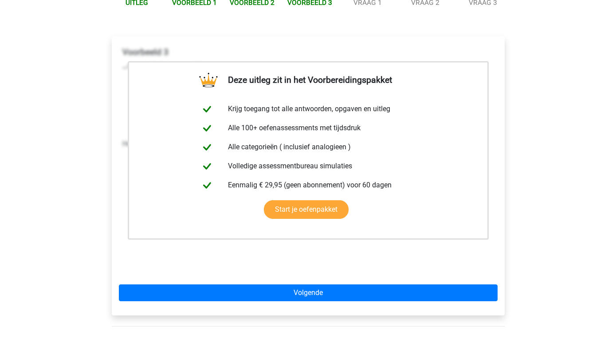
scroll to position [117, 0]
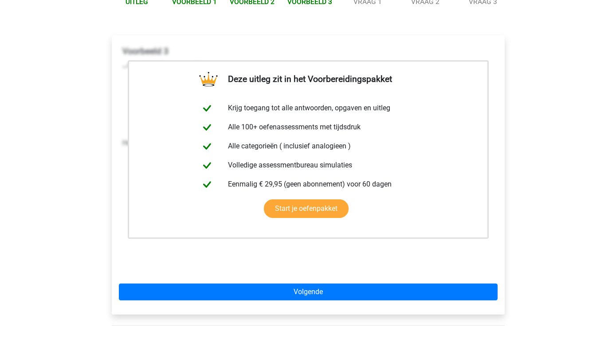
click at [329, 293] on link "Volgende" at bounding box center [308, 292] width 379 height 17
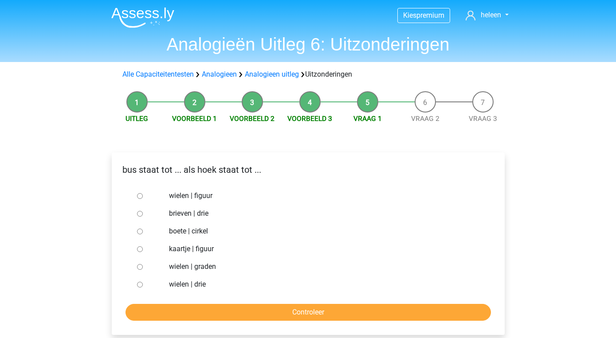
click at [184, 216] on label "brieven | drie" at bounding box center [322, 213] width 307 height 11
click at [143, 216] on input "brieven | drie" at bounding box center [140, 214] width 6 height 6
radio input "true"
click at [195, 234] on label "boete | cirkel" at bounding box center [322, 231] width 307 height 11
click at [143, 234] on input "boete | cirkel" at bounding box center [140, 232] width 6 height 6
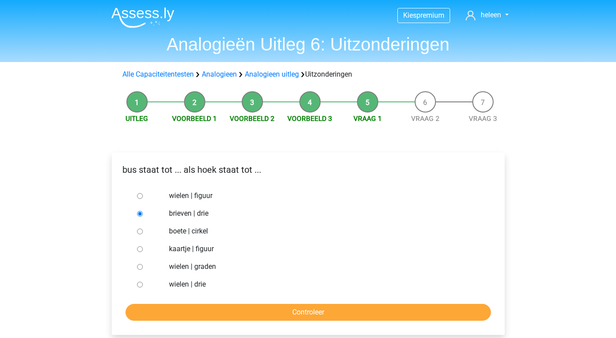
radio input "true"
click at [195, 249] on label "kaartje | figuur" at bounding box center [322, 249] width 307 height 11
click at [143, 249] on input "kaartje | figuur" at bounding box center [140, 249] width 6 height 6
radio input "true"
click at [299, 312] on input "Controleer" at bounding box center [307, 312] width 365 height 17
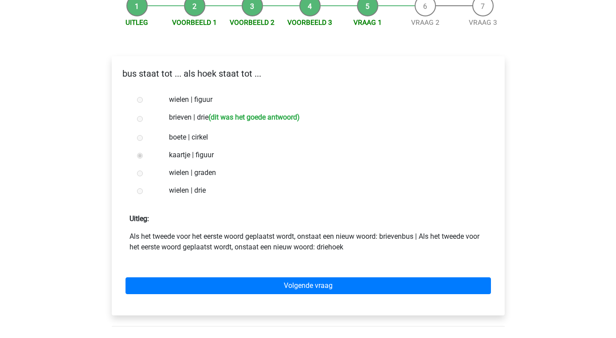
scroll to position [97, 0]
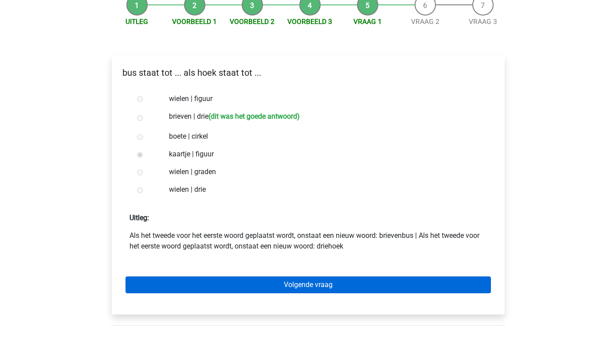
click at [334, 285] on link "Volgende vraag" at bounding box center [307, 285] width 365 height 17
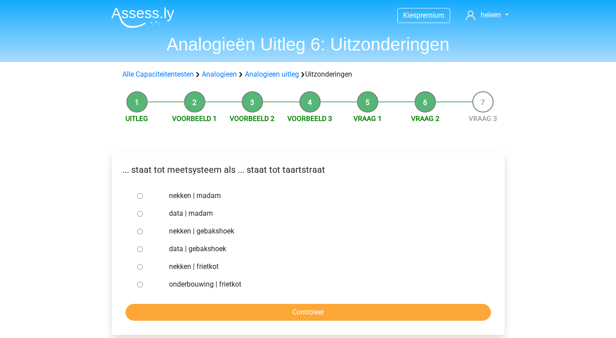
scroll to position [18, 0]
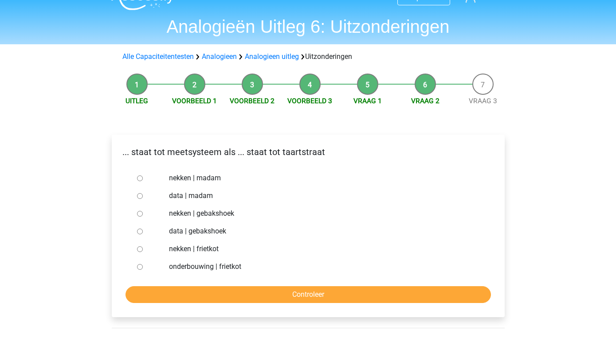
click at [138, 180] on input "nekken | madam" at bounding box center [140, 179] width 6 height 6
radio input "true"
click at [302, 298] on input "Controleer" at bounding box center [307, 294] width 365 height 17
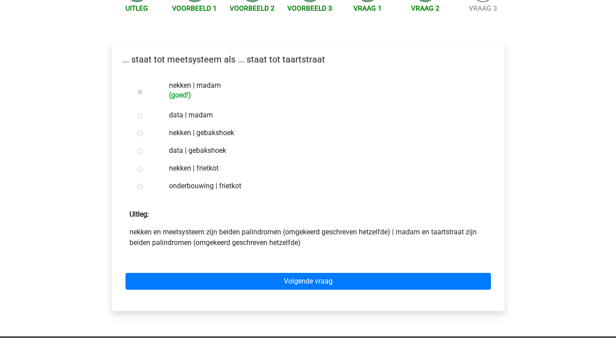
scroll to position [111, 0]
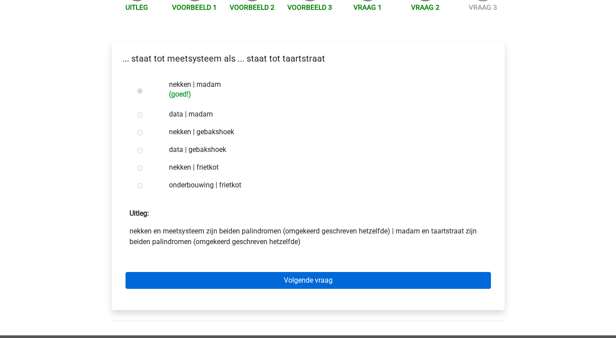
click at [308, 280] on link "Volgende vraag" at bounding box center [307, 280] width 365 height 17
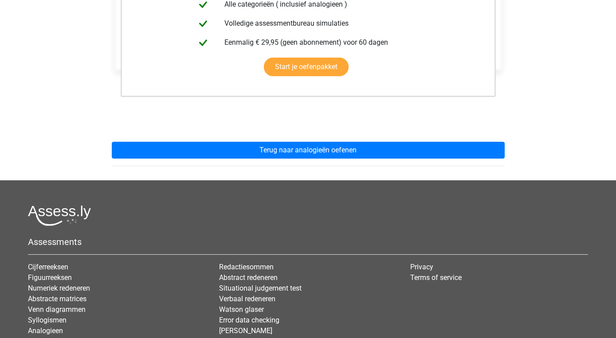
scroll to position [246, 0]
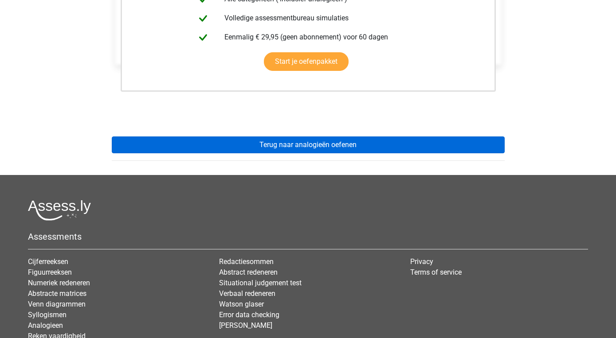
click at [319, 143] on link "Terug naar analogieën oefenen" at bounding box center [308, 145] width 393 height 17
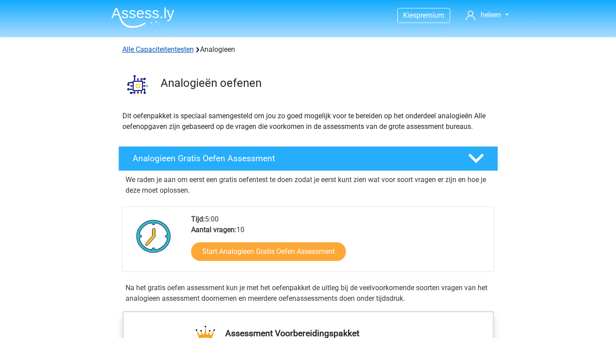
click at [180, 49] on link "Alle Capaciteitentesten" at bounding box center [157, 49] width 71 height 8
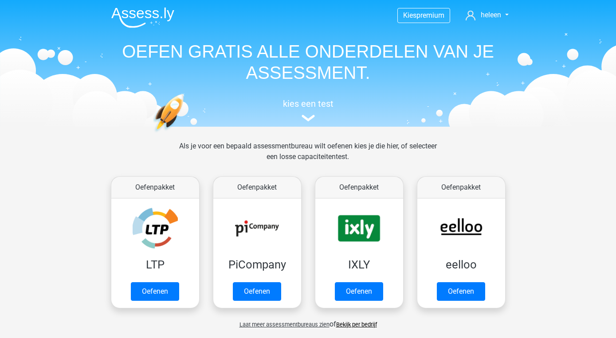
scroll to position [376, 0]
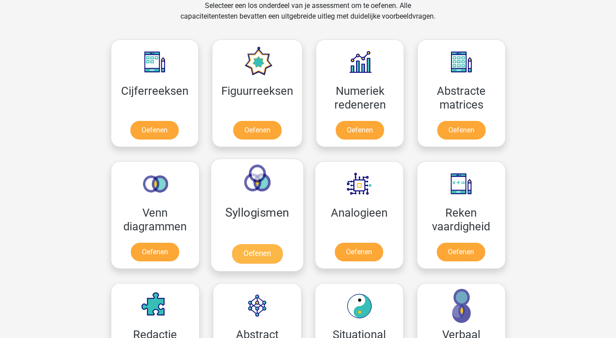
click at [282, 244] on link "Oefenen" at bounding box center [256, 254] width 51 height 20
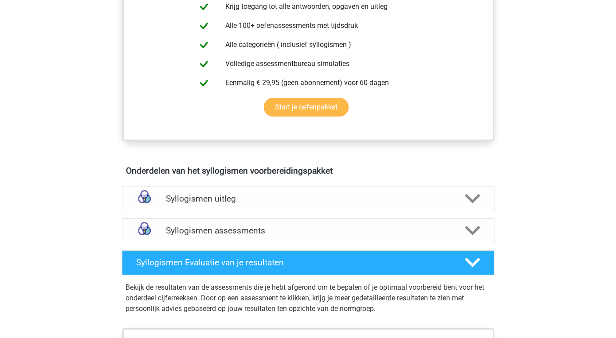
scroll to position [356, 0]
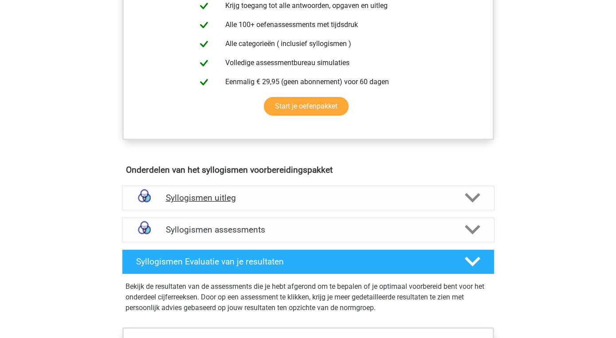
click at [468, 194] on icon at bounding box center [472, 198] width 16 height 16
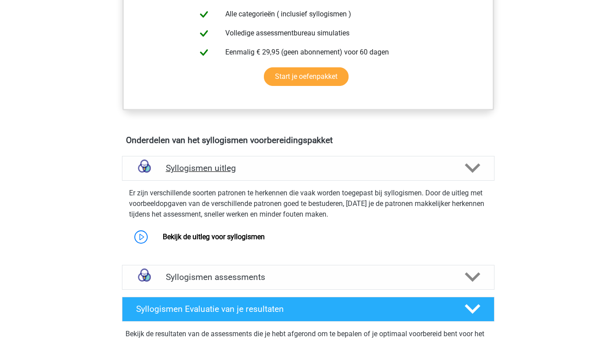
scroll to position [390, 0]
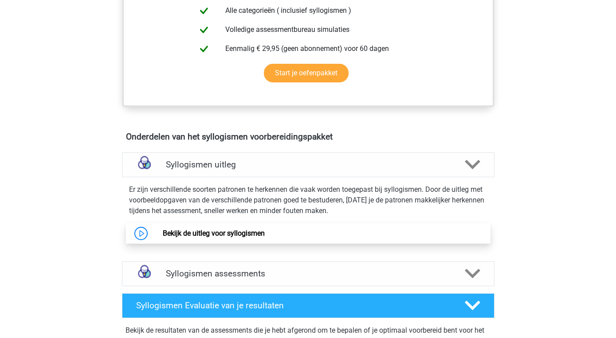
click at [222, 234] on link "Bekijk de uitleg voor syllogismen" at bounding box center [214, 233] width 102 height 8
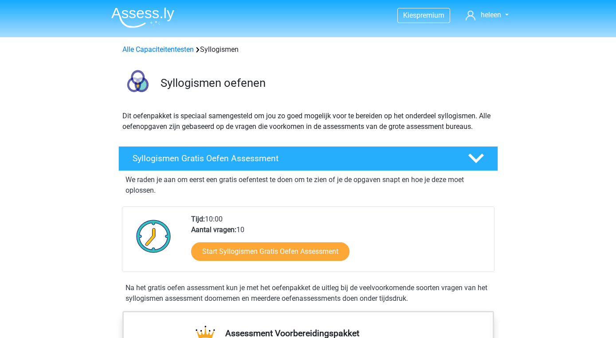
scroll to position [0, 0]
click at [170, 46] on link "Alle Capaciteitentesten" at bounding box center [157, 49] width 71 height 8
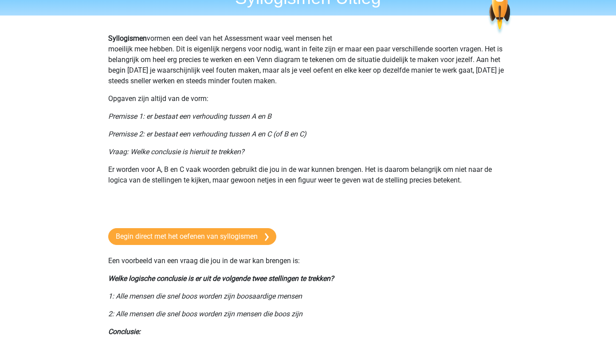
scroll to position [43, 0]
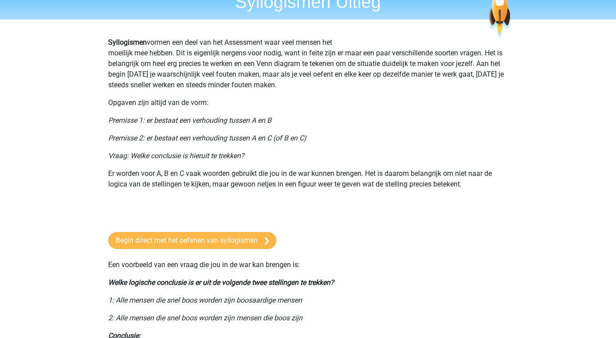
click at [230, 236] on link "Begin direct met het oefenen van syllogismen" at bounding box center [192, 240] width 168 height 17
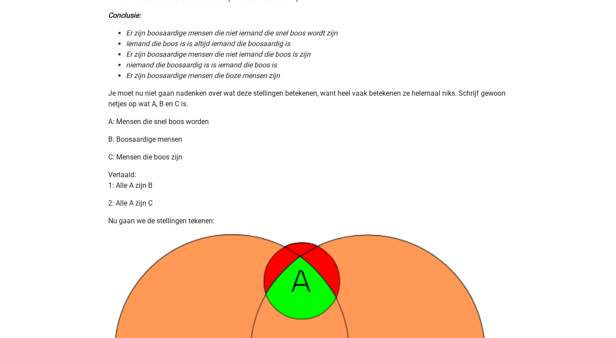
scroll to position [362, 0]
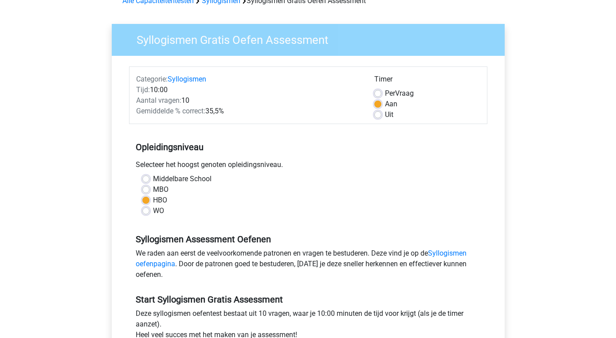
scroll to position [48, 0]
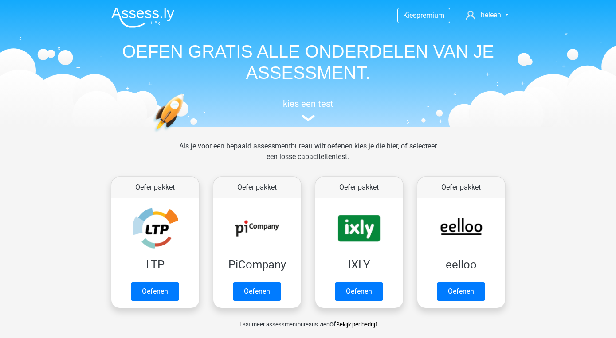
scroll to position [376, 0]
